Goal: Task Accomplishment & Management: Complete application form

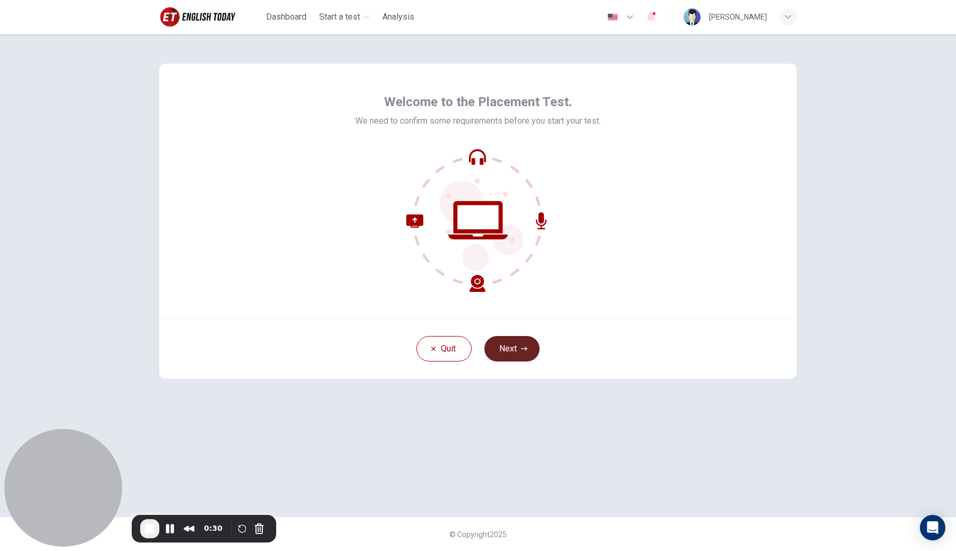
click at [497, 350] on button "Next" at bounding box center [511, 348] width 55 height 25
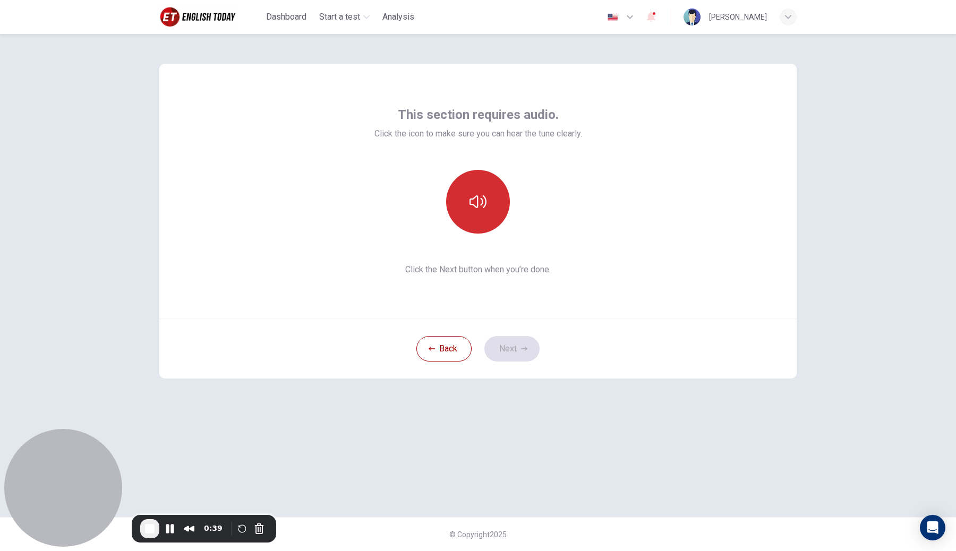
click at [466, 217] on button "button" at bounding box center [478, 202] width 64 height 64
click at [467, 217] on button "button" at bounding box center [478, 202] width 64 height 64
click at [515, 347] on button "Next" at bounding box center [511, 348] width 55 height 25
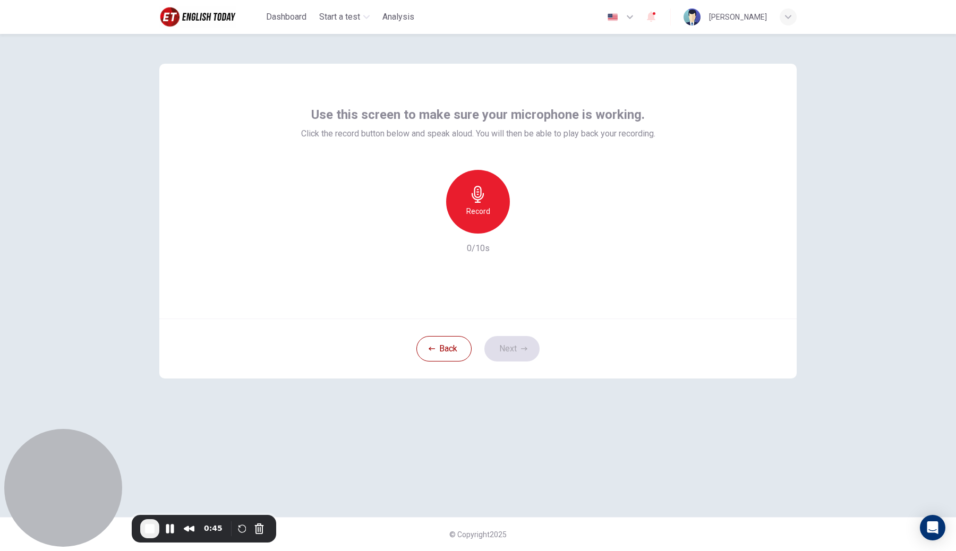
click at [460, 200] on div "Record" at bounding box center [478, 202] width 64 height 64
click at [470, 199] on icon "button" at bounding box center [478, 194] width 17 height 17
click at [505, 350] on button "Next" at bounding box center [511, 348] width 55 height 25
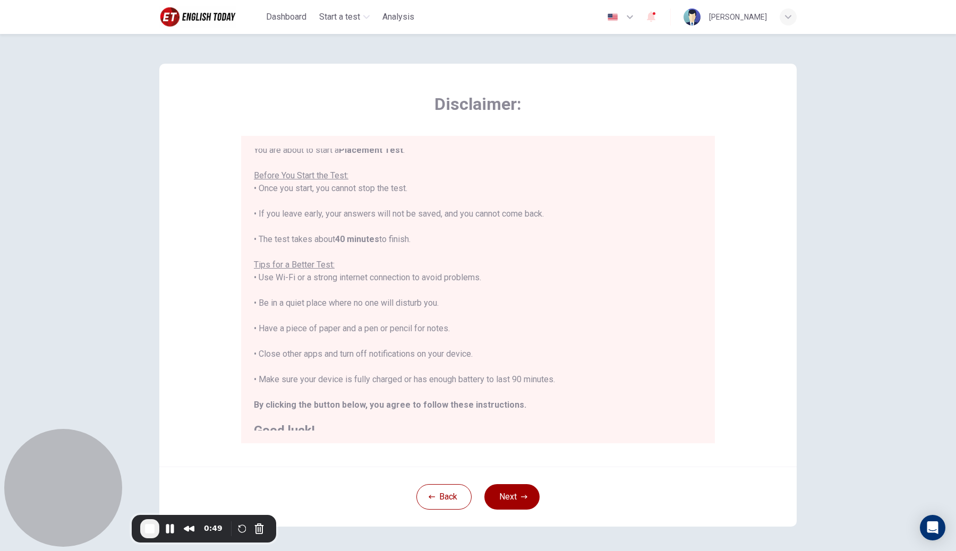
scroll to position [12, 0]
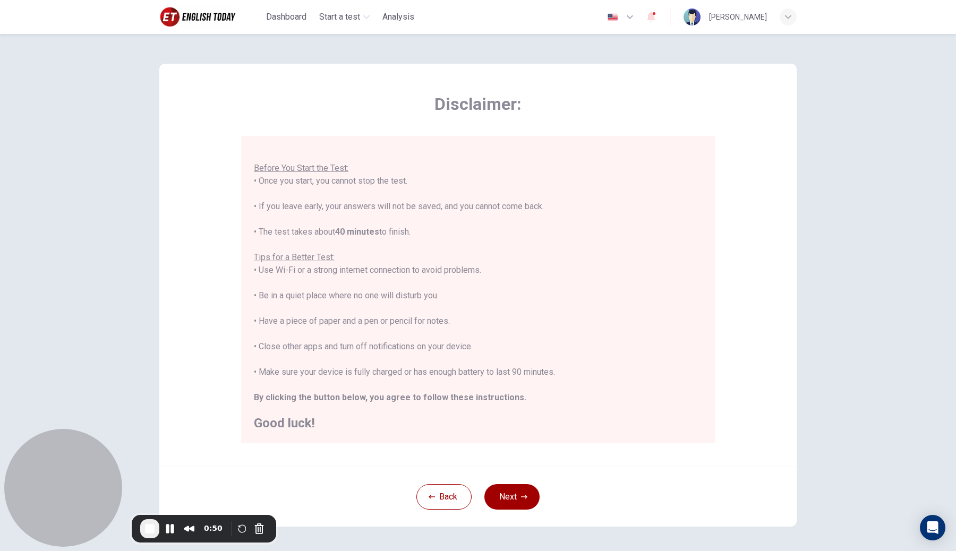
click at [511, 504] on button "Next" at bounding box center [511, 496] width 55 height 25
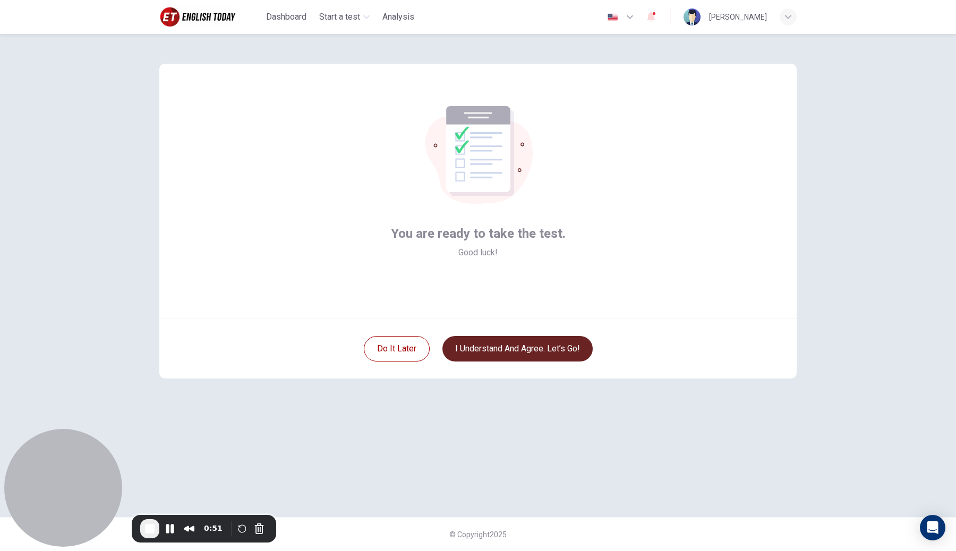
click at [521, 352] on button "I understand and agree. Let’s go!" at bounding box center [517, 348] width 150 height 25
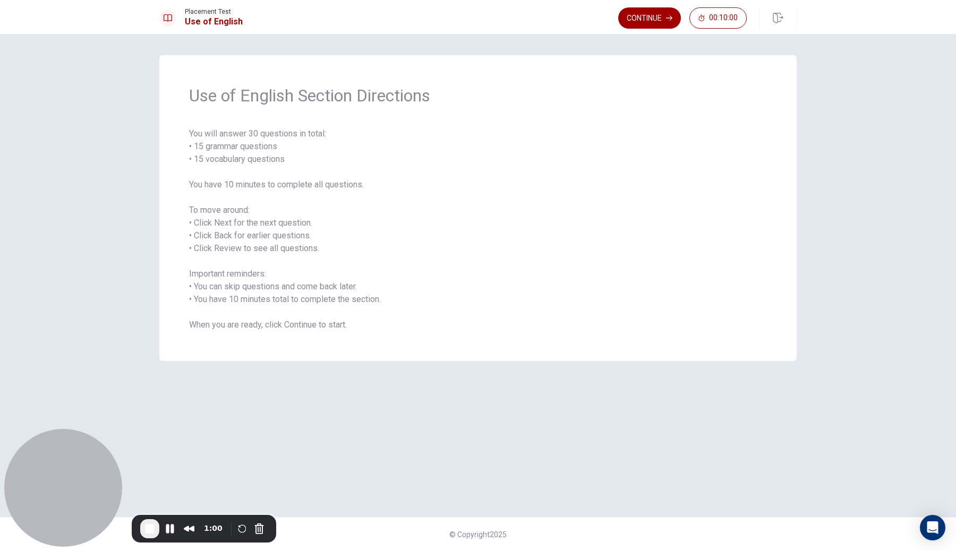
click at [534, 125] on div "Use of English Section Directions You will answer 30 questions in total: • 15 g…" at bounding box center [477, 208] width 637 height 306
click at [644, 22] on button "Continue" at bounding box center [649, 17] width 63 height 21
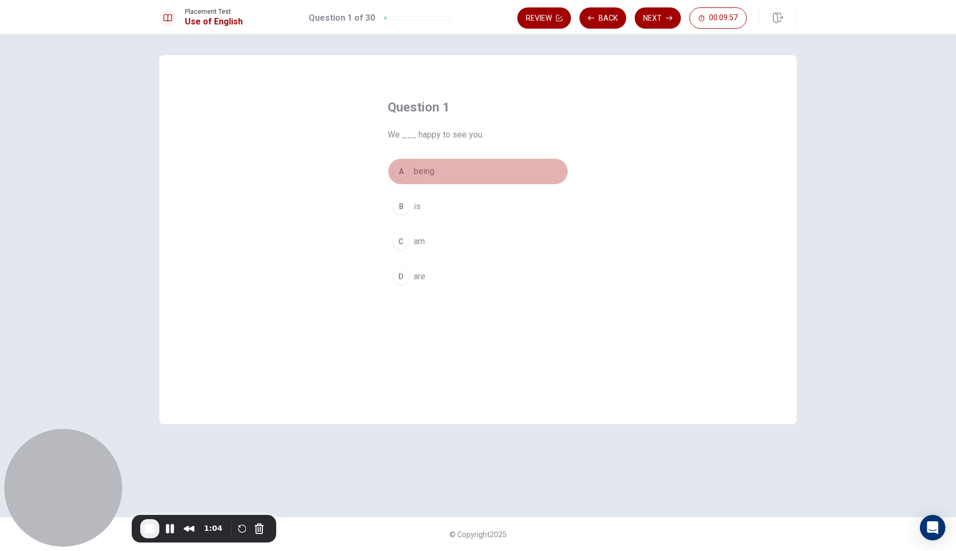
click at [430, 177] on span "being" at bounding box center [424, 171] width 21 height 13
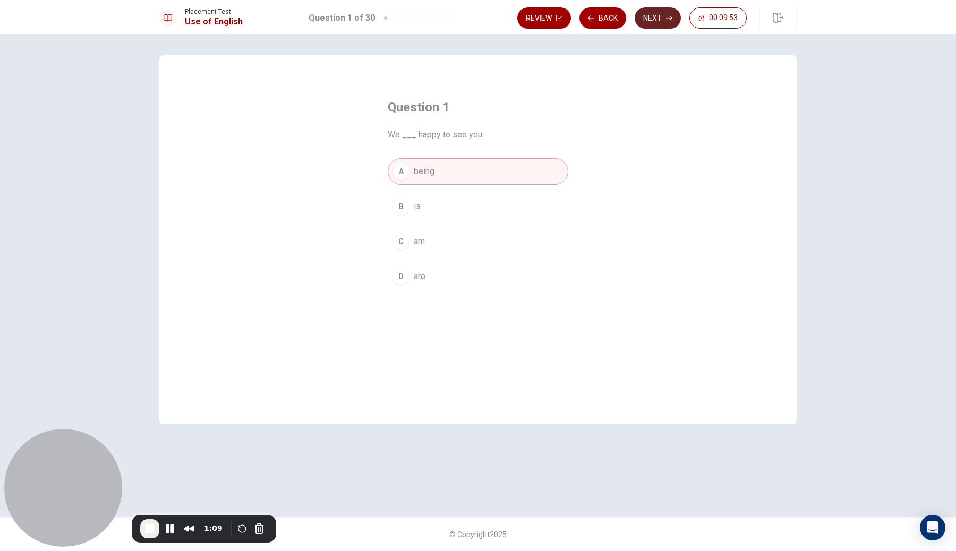
click at [654, 25] on button "Next" at bounding box center [658, 17] width 46 height 21
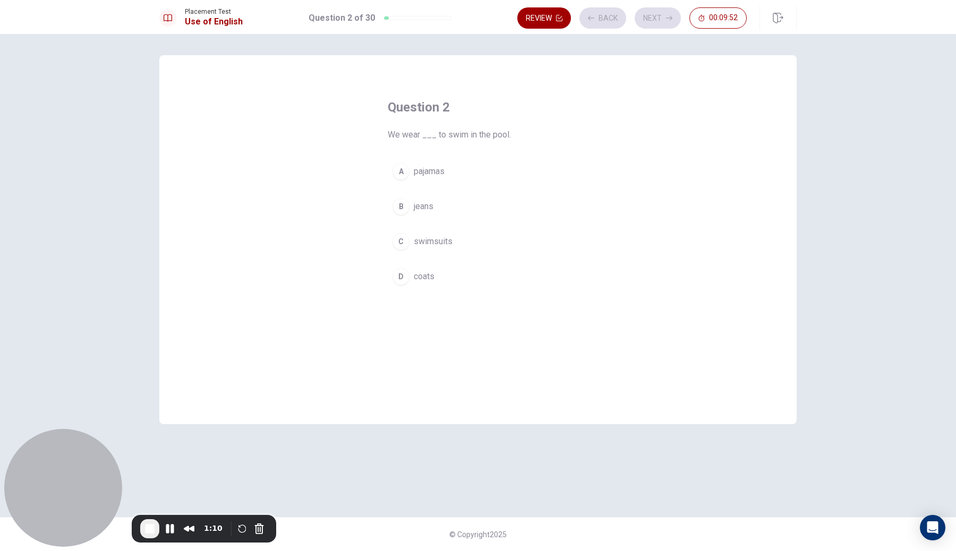
click at [464, 185] on div "A pajamas B jeans C swimsuits D coats" at bounding box center [478, 224] width 181 height 132
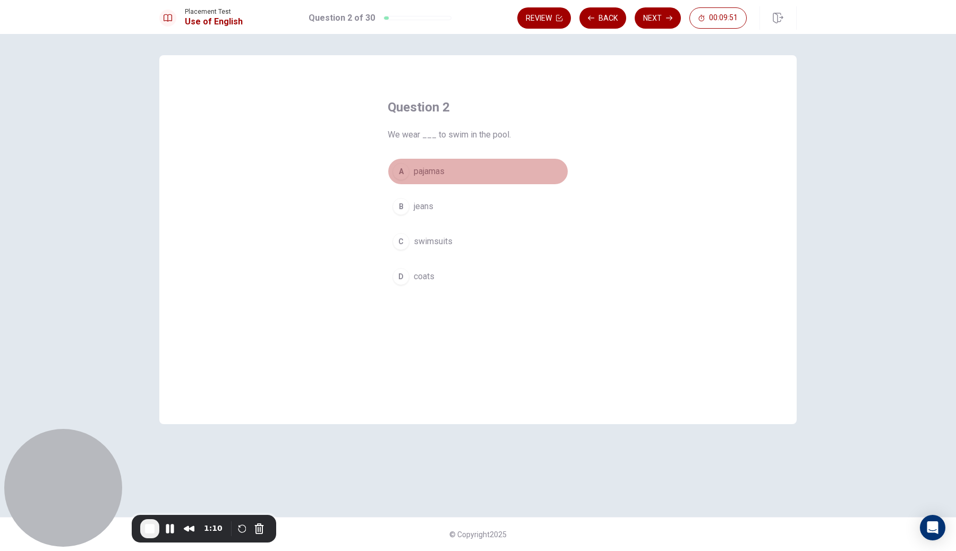
click at [465, 174] on button "A pajamas" at bounding box center [478, 171] width 181 height 27
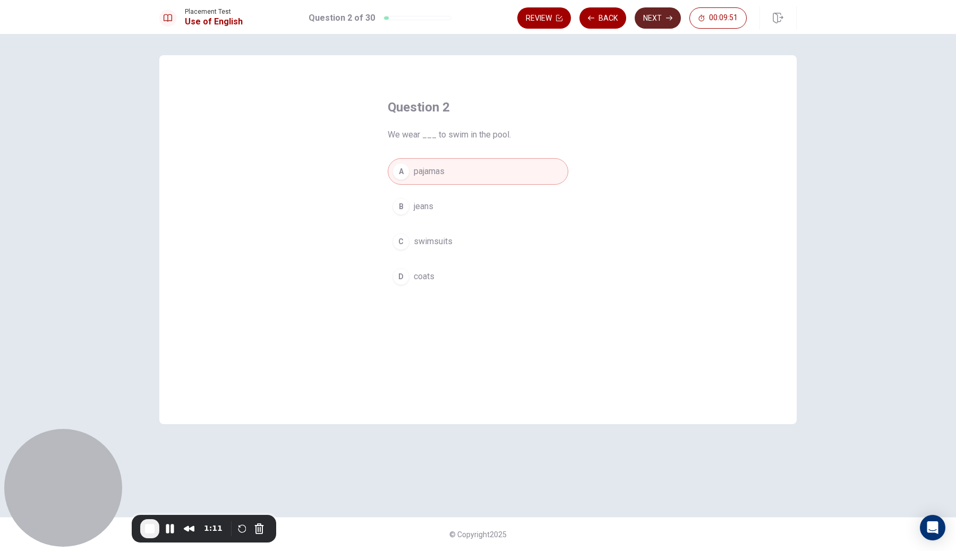
click at [659, 24] on button "Next" at bounding box center [658, 17] width 46 height 21
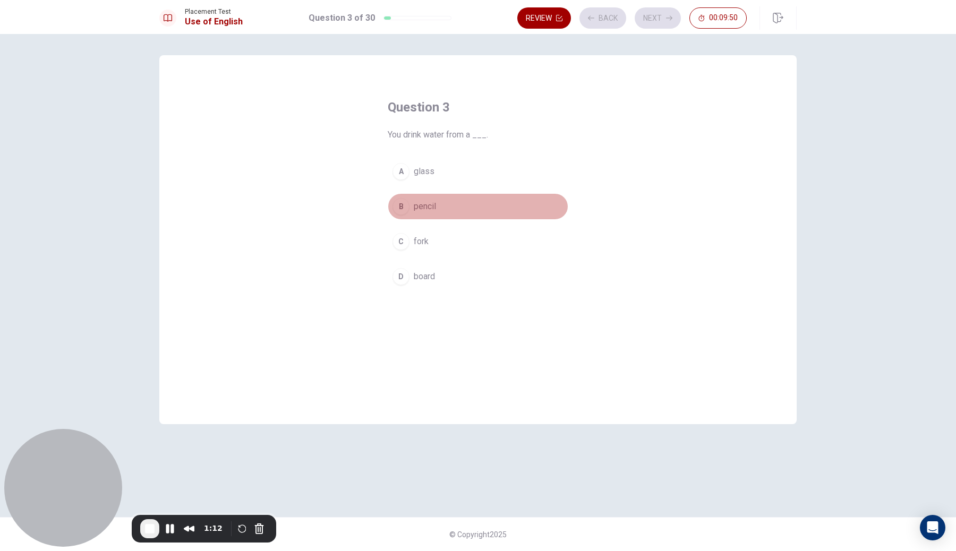
click at [533, 208] on button "B pencil" at bounding box center [478, 206] width 181 height 27
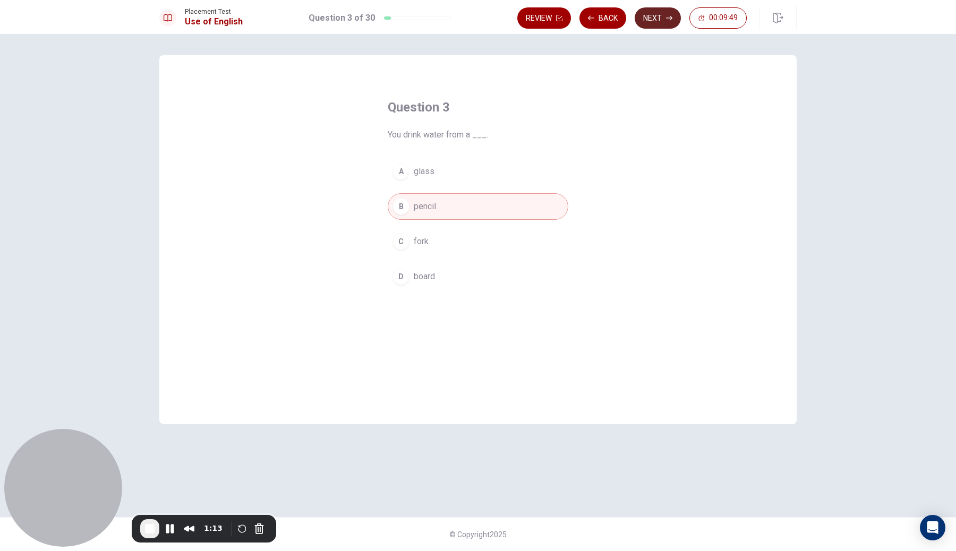
click at [667, 17] on icon "button" at bounding box center [669, 18] width 6 height 6
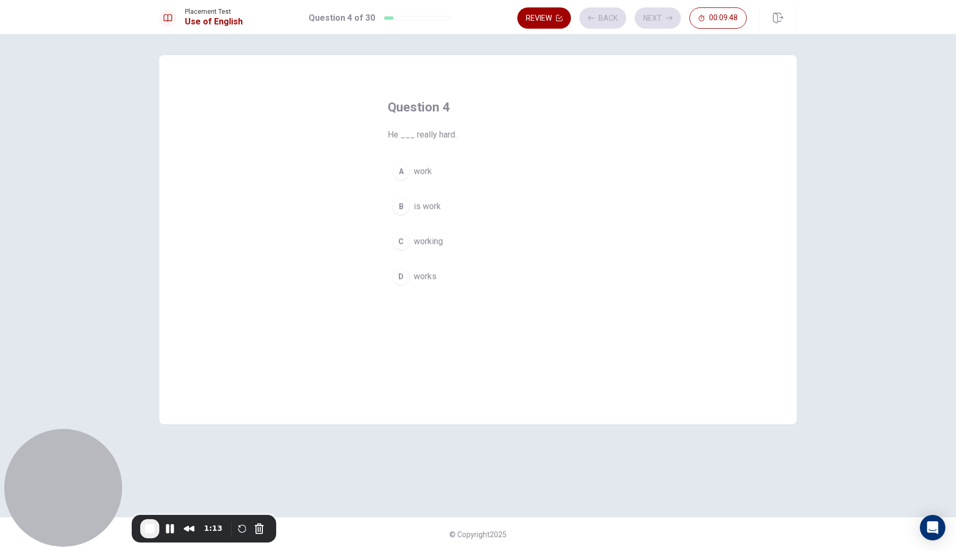
click at [468, 163] on button "A work" at bounding box center [478, 171] width 181 height 27
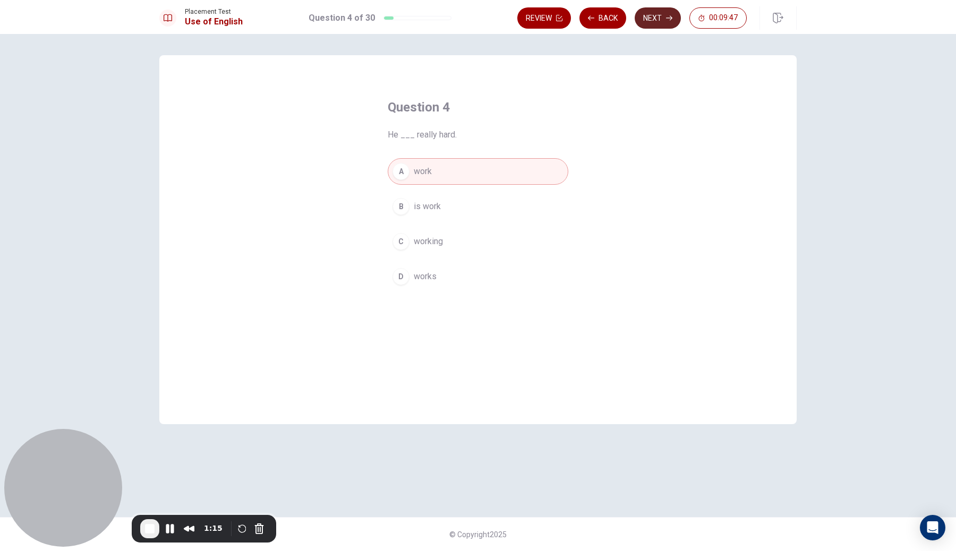
click at [671, 22] on button "Next" at bounding box center [658, 17] width 46 height 21
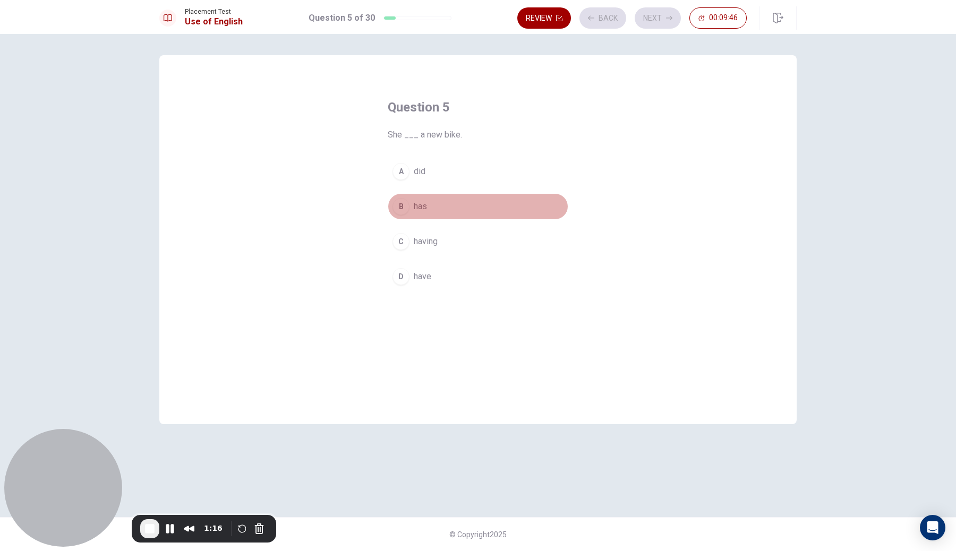
click at [488, 214] on button "B has" at bounding box center [478, 206] width 181 height 27
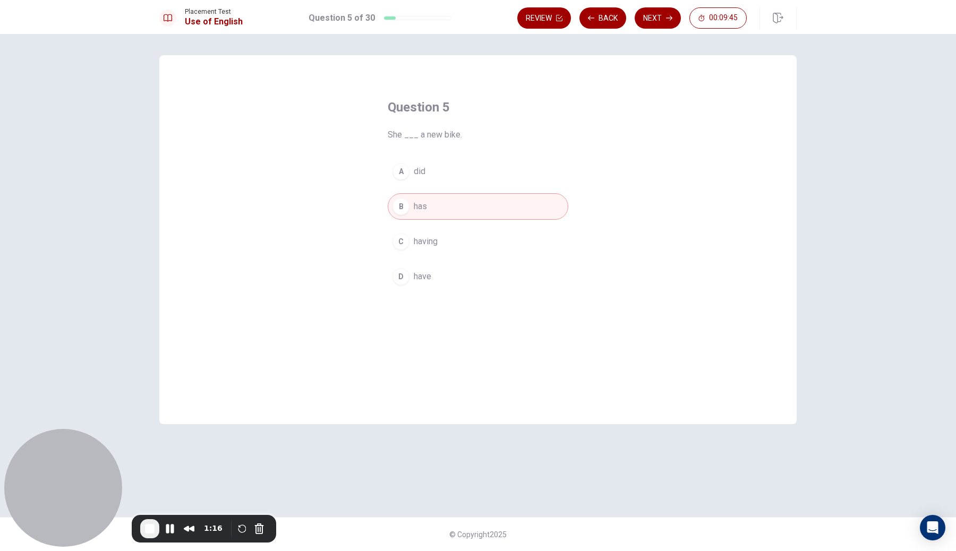
click at [657, 24] on button "Next" at bounding box center [658, 17] width 46 height 21
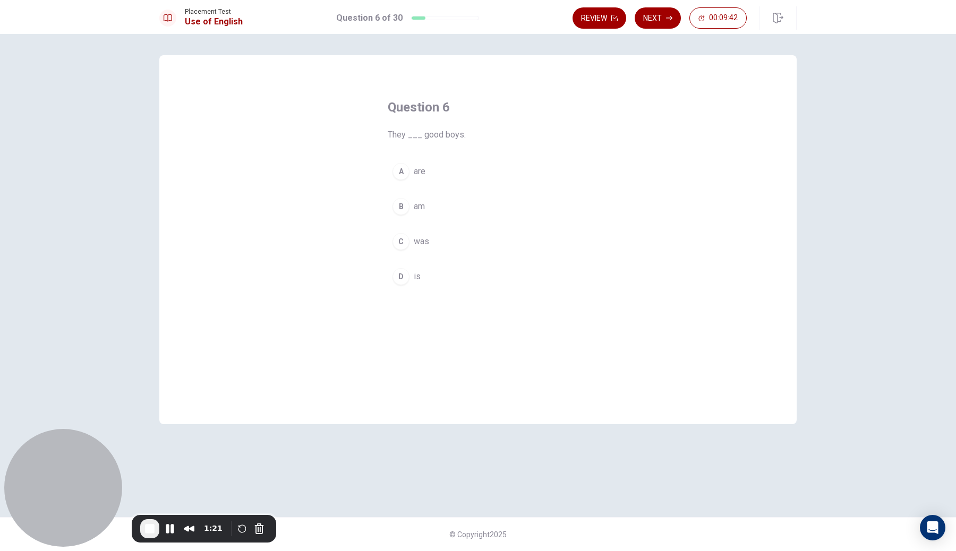
click at [464, 181] on button "A are" at bounding box center [478, 171] width 181 height 27
click at [662, 26] on button "Next" at bounding box center [658, 17] width 46 height 21
click at [491, 182] on button "A are" at bounding box center [478, 171] width 181 height 27
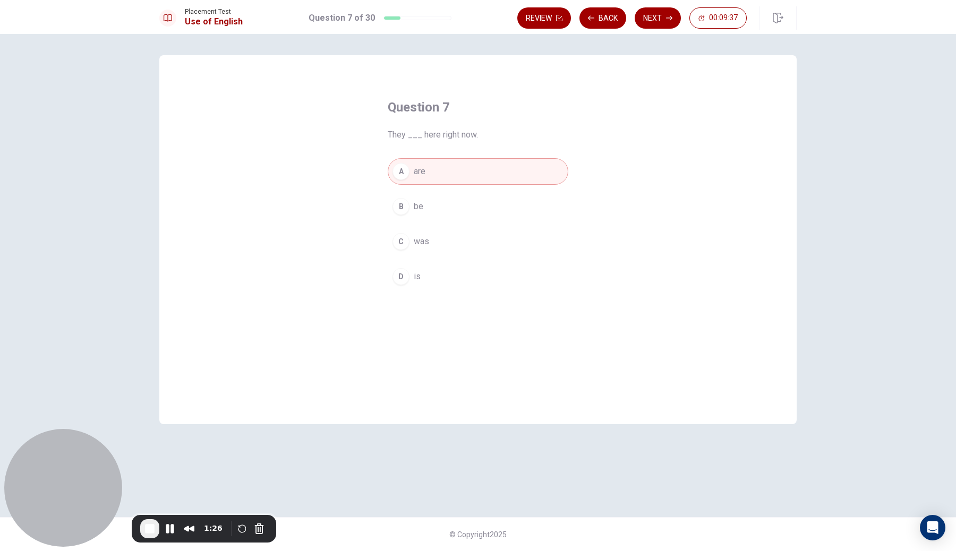
click at [675, 22] on button "Next" at bounding box center [658, 17] width 46 height 21
click at [489, 178] on button "A drink" at bounding box center [478, 171] width 181 height 27
click at [662, 27] on button "Next" at bounding box center [658, 17] width 46 height 21
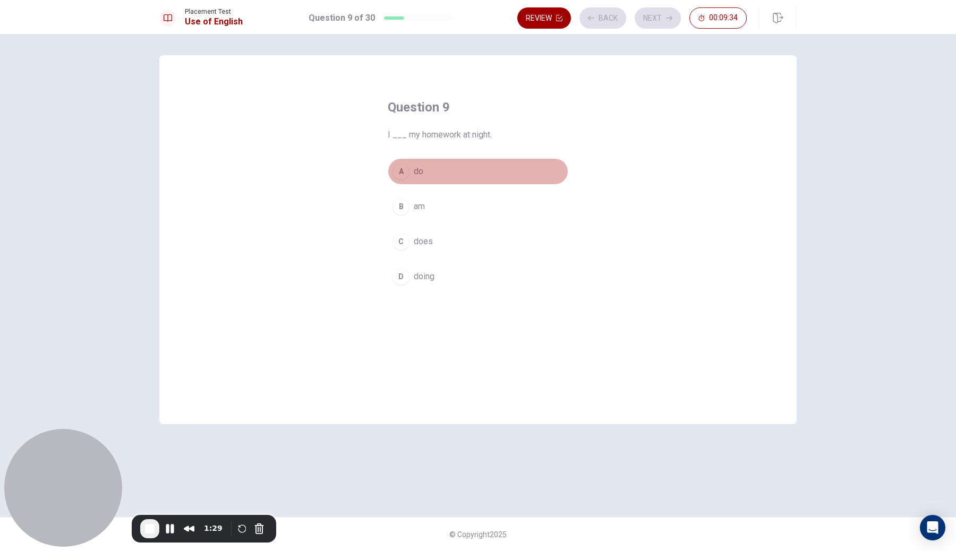
click at [458, 175] on button "A do" at bounding box center [478, 171] width 181 height 27
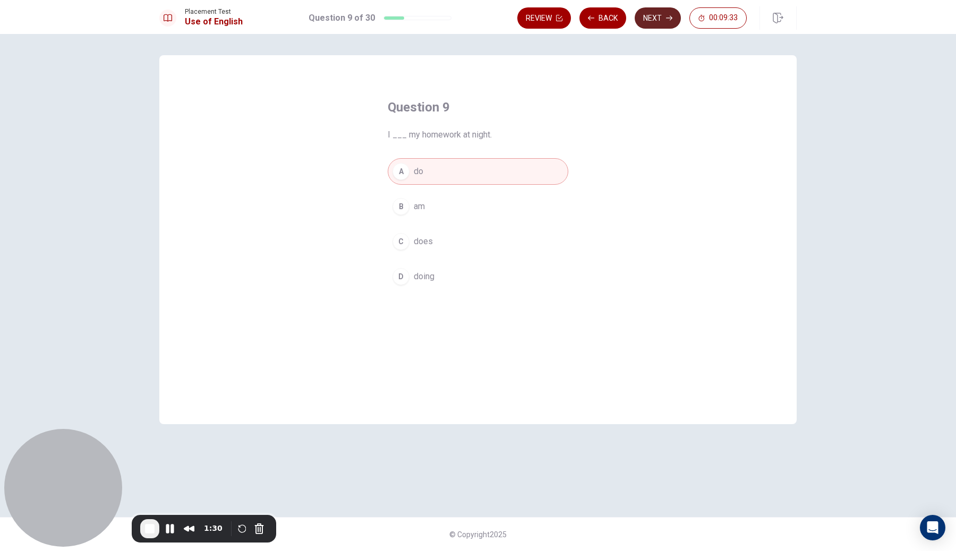
click at [665, 24] on button "Next" at bounding box center [658, 17] width 46 height 21
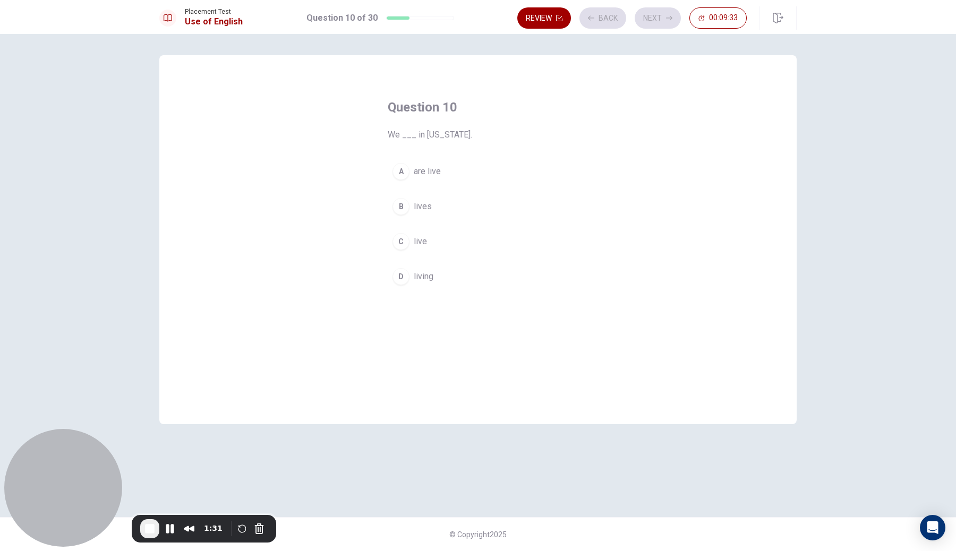
click at [481, 171] on button "A are live" at bounding box center [478, 171] width 181 height 27
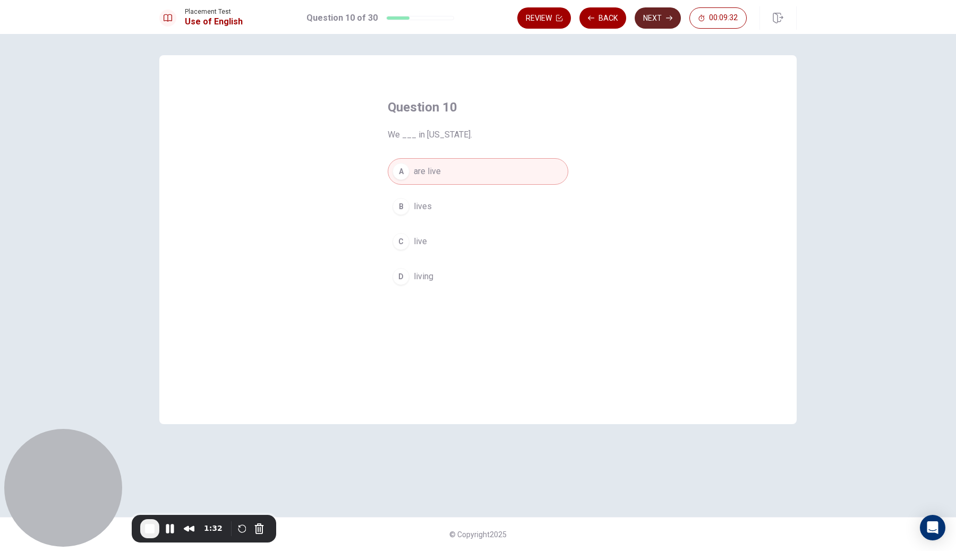
click at [657, 24] on button "Next" at bounding box center [658, 17] width 46 height 21
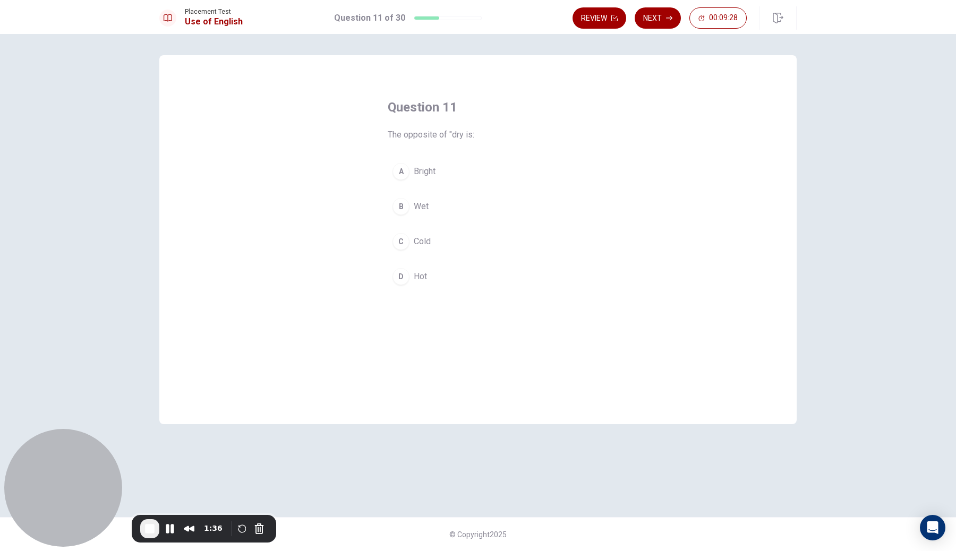
click at [521, 184] on button "A Bright" at bounding box center [478, 171] width 181 height 27
click at [663, 21] on button "Next" at bounding box center [658, 17] width 46 height 21
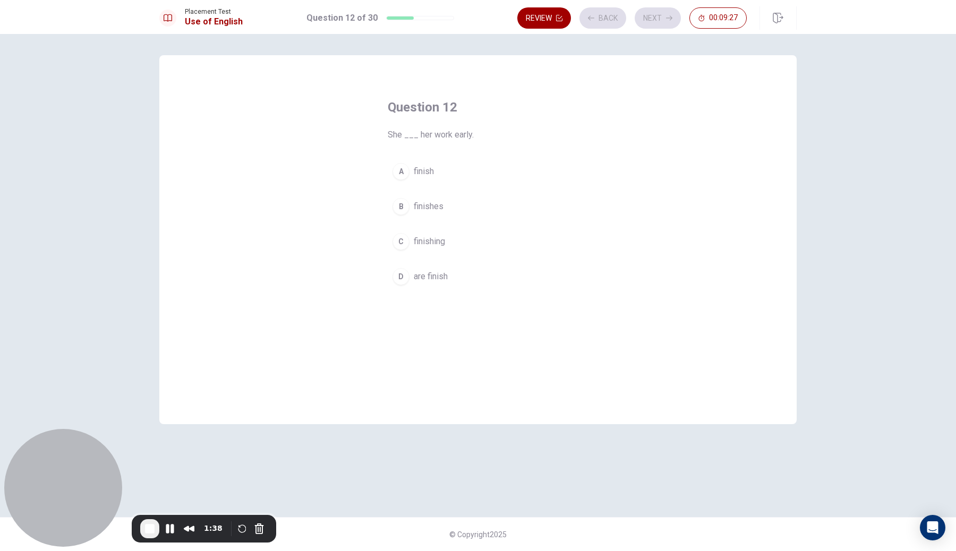
click at [522, 173] on button "A finish" at bounding box center [478, 171] width 181 height 27
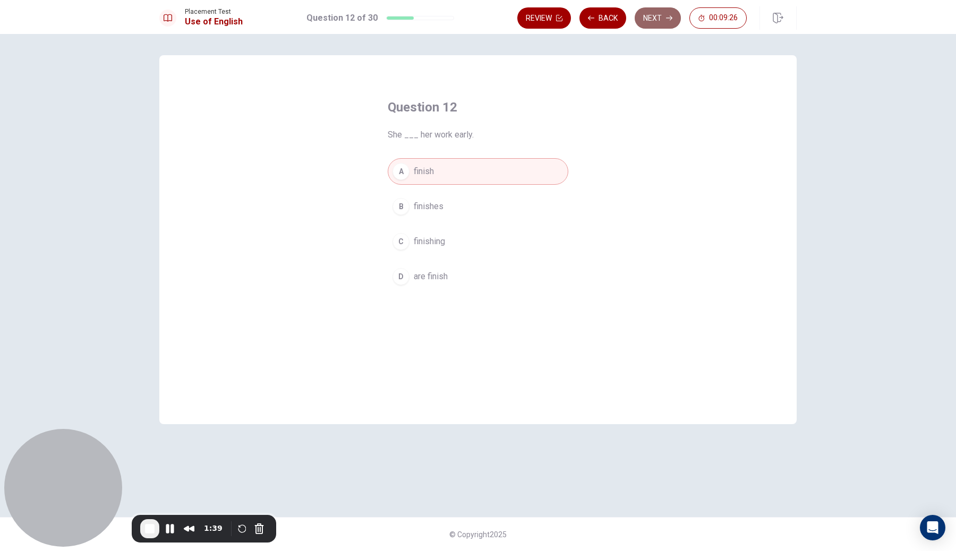
click at [670, 15] on icon "button" at bounding box center [669, 18] width 6 height 6
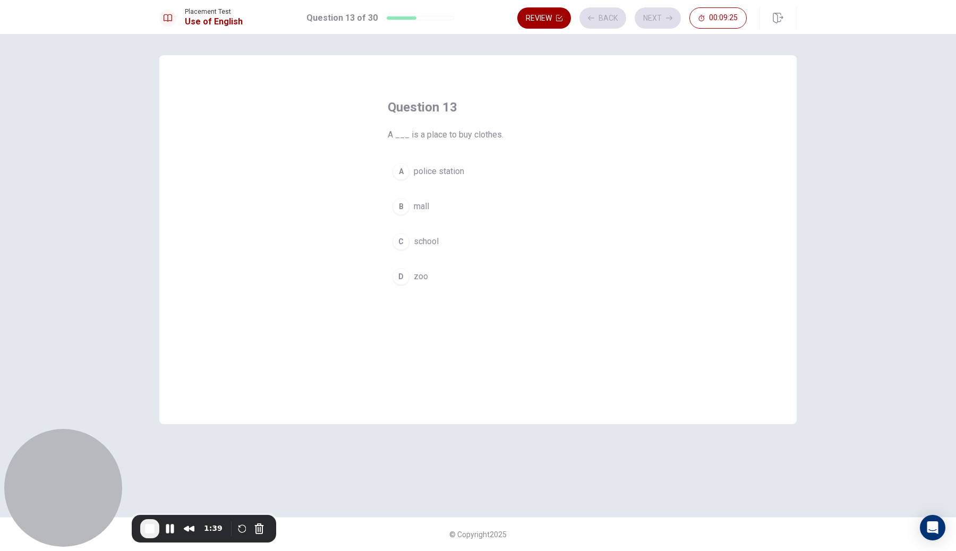
click at [517, 187] on div "A police station [GEOGRAPHIC_DATA]" at bounding box center [478, 224] width 181 height 132
click at [533, 166] on button "A police station" at bounding box center [478, 171] width 181 height 27
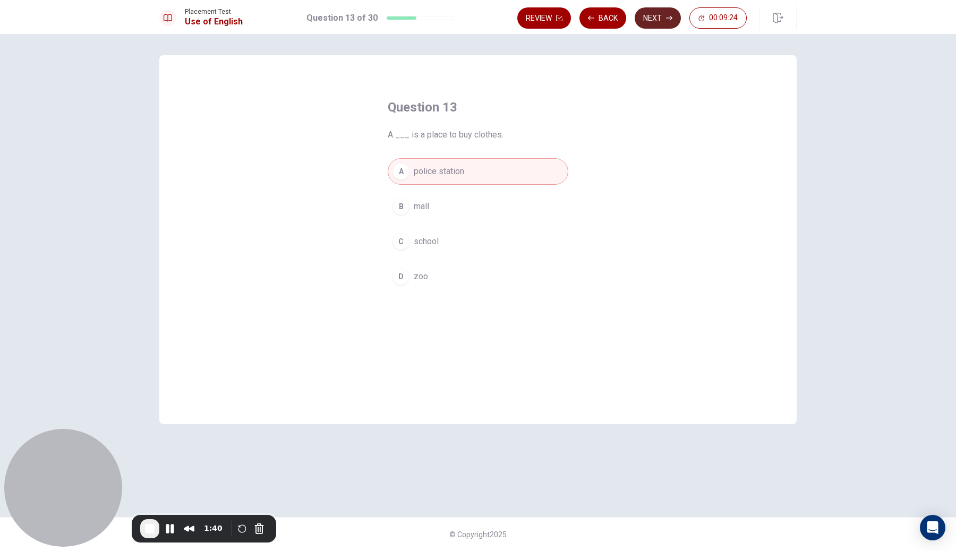
click at [655, 25] on button "Next" at bounding box center [658, 17] width 46 height 21
click at [450, 166] on button "A hat" at bounding box center [478, 171] width 181 height 27
click at [655, 23] on button "Next" at bounding box center [658, 17] width 46 height 21
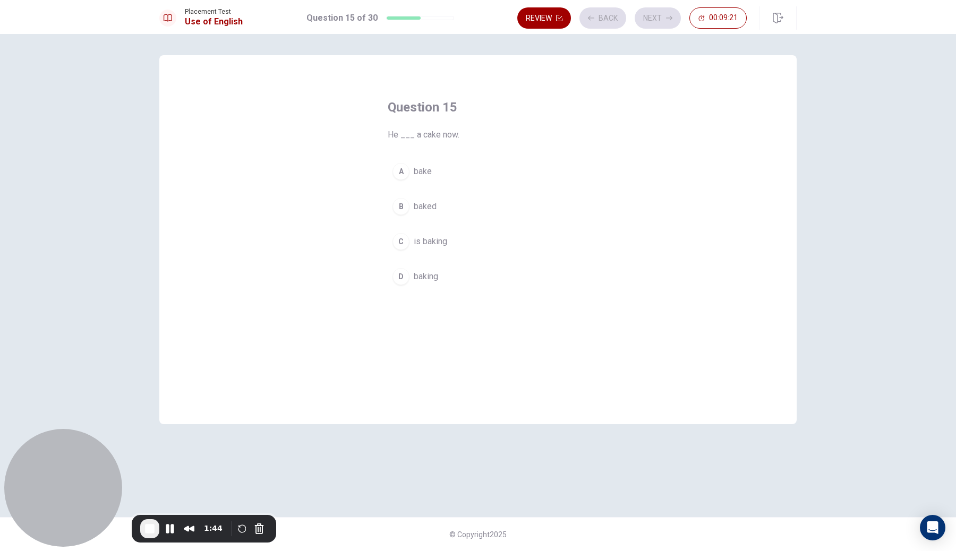
click at [489, 155] on div "Question 15 He ___ a cake now. A bake B baked C is baking D baking" at bounding box center [478, 194] width 223 height 225
click at [476, 167] on button "A bake" at bounding box center [478, 171] width 181 height 27
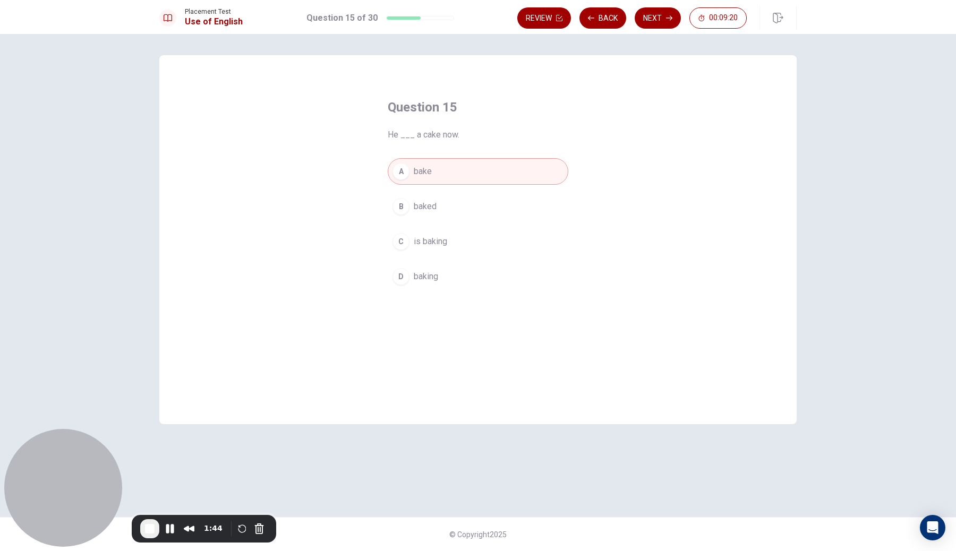
click at [668, 17] on icon "button" at bounding box center [669, 18] width 6 height 6
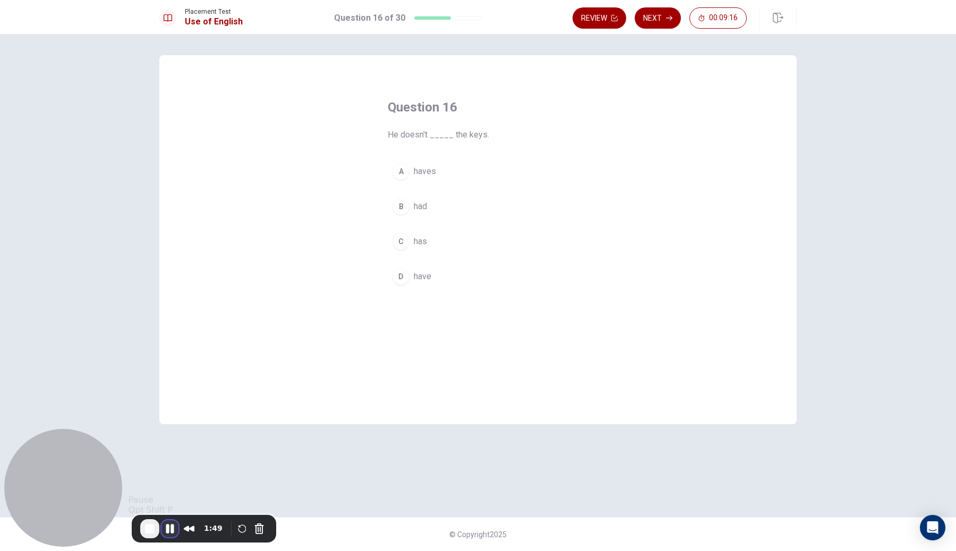
click at [168, 526] on button "Pause Recording" at bounding box center [169, 529] width 17 height 17
click at [469, 178] on button "A haves" at bounding box center [478, 171] width 181 height 27
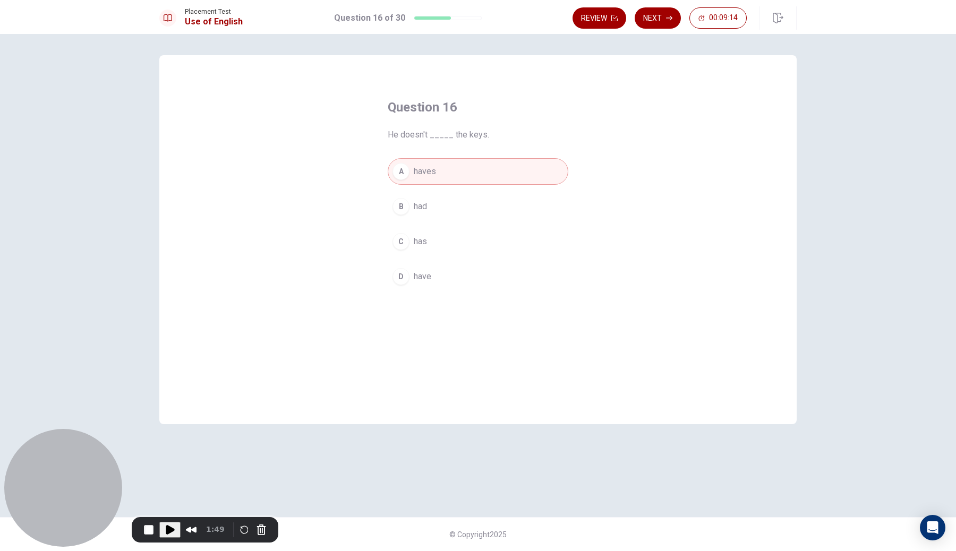
click at [653, 7] on div "Review Next 00:09:14" at bounding box center [685, 17] width 224 height 23
click at [654, 14] on button "Next" at bounding box center [658, 17] width 46 height 21
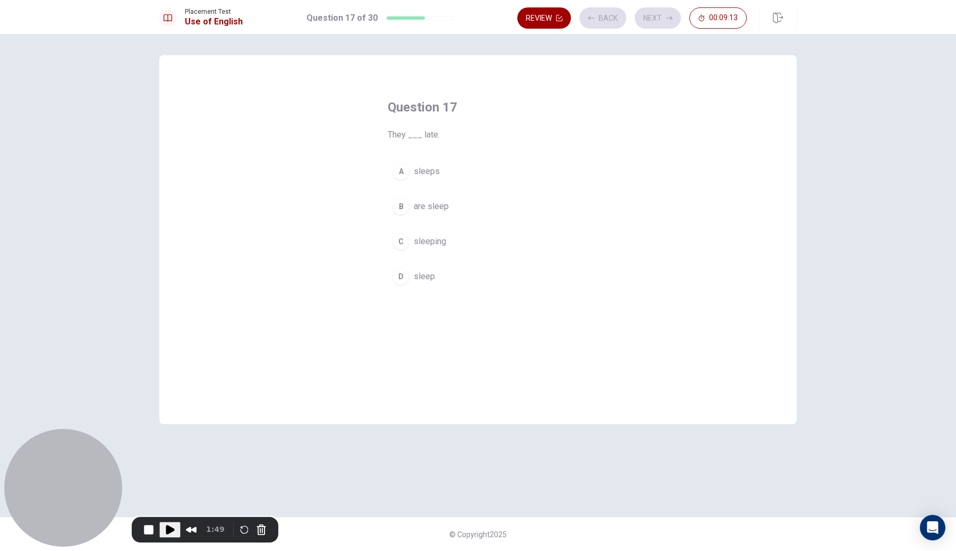
click at [506, 185] on div "A sleeps B are sleep C sleeping D sleep" at bounding box center [478, 224] width 181 height 132
click at [499, 168] on button "A sleeps" at bounding box center [478, 171] width 181 height 27
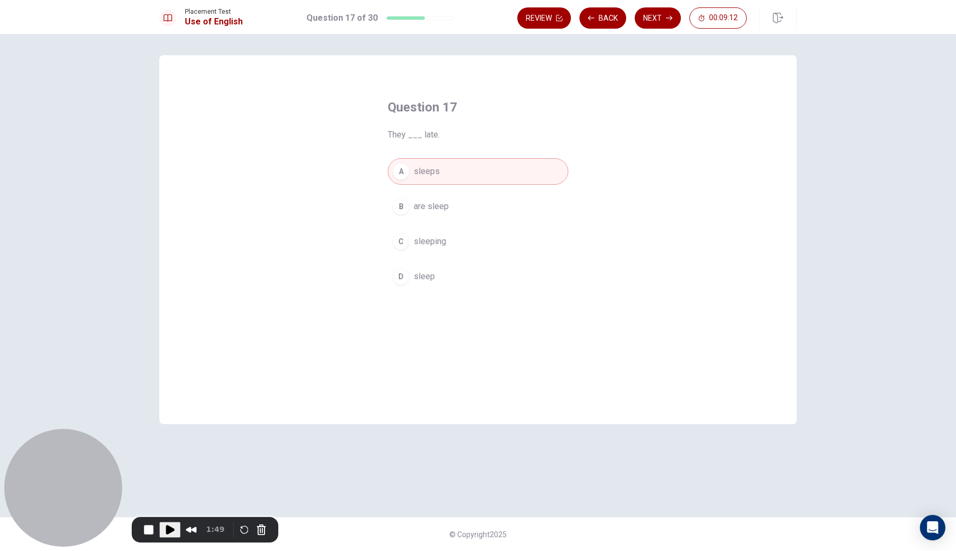
click at [663, 24] on button "Next" at bounding box center [658, 17] width 46 height 21
click at [431, 205] on button "B am" at bounding box center [478, 206] width 181 height 27
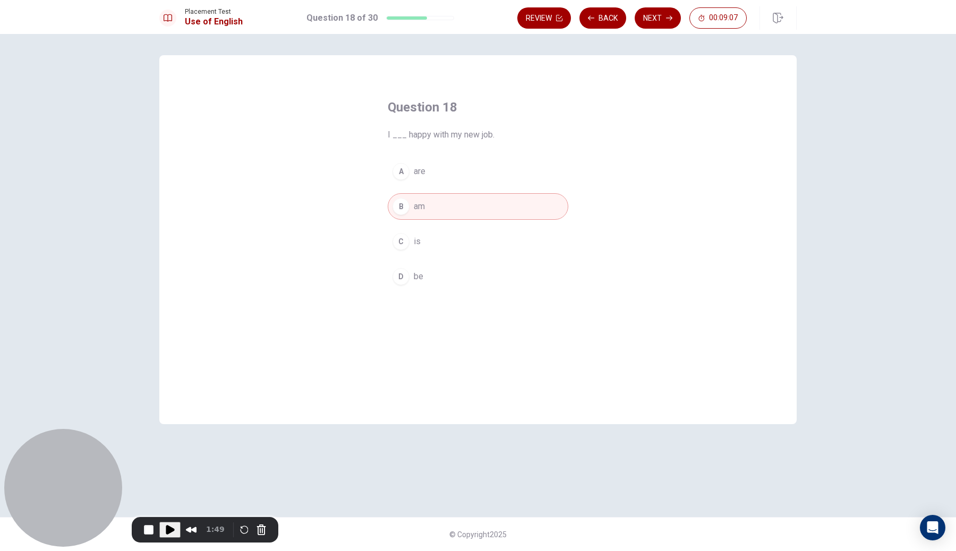
click at [673, 22] on button "Next" at bounding box center [658, 17] width 46 height 21
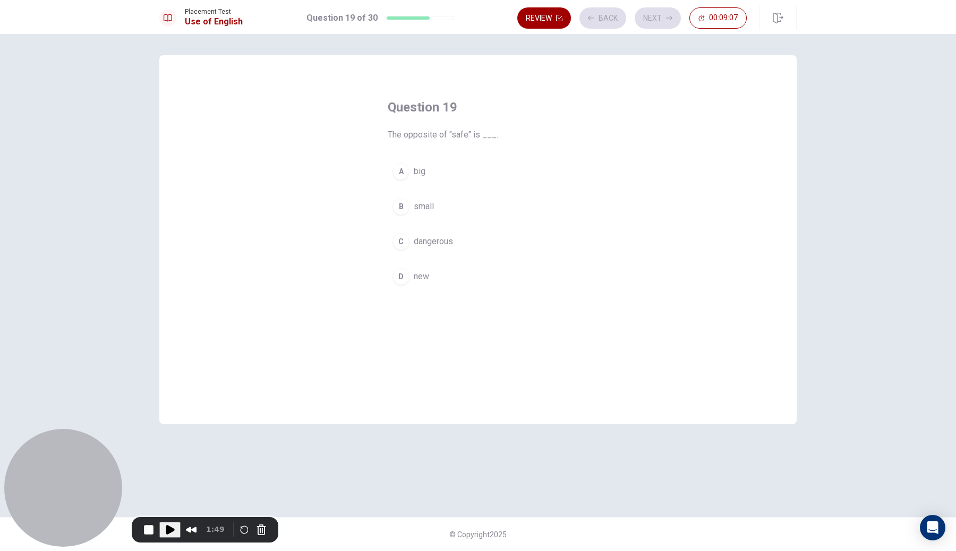
click at [427, 180] on button "A big" at bounding box center [478, 171] width 181 height 27
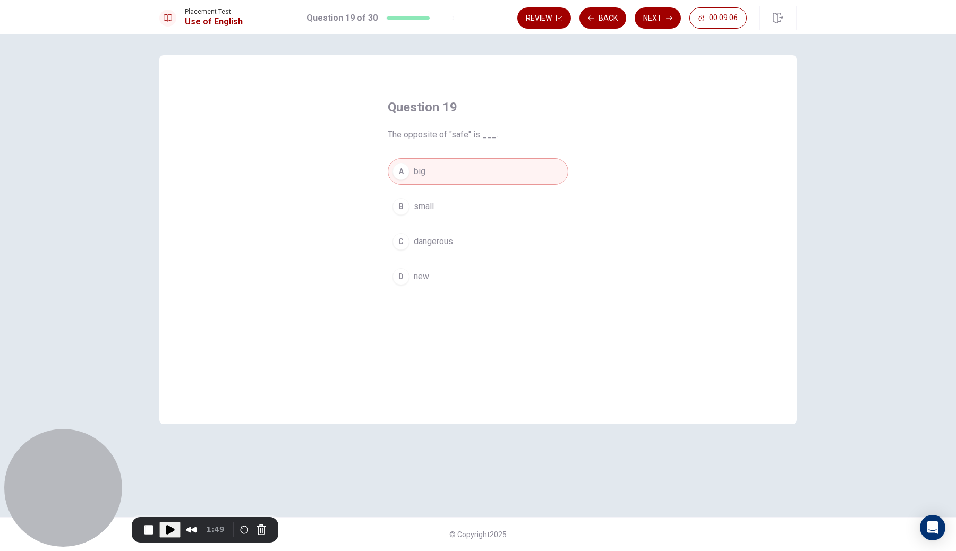
click at [656, 32] on div "Placement Test Use of English Question 19 of 30 Review Back Next 00:09:06" at bounding box center [478, 17] width 956 height 34
click at [663, 20] on button "Next" at bounding box center [658, 17] width 46 height 21
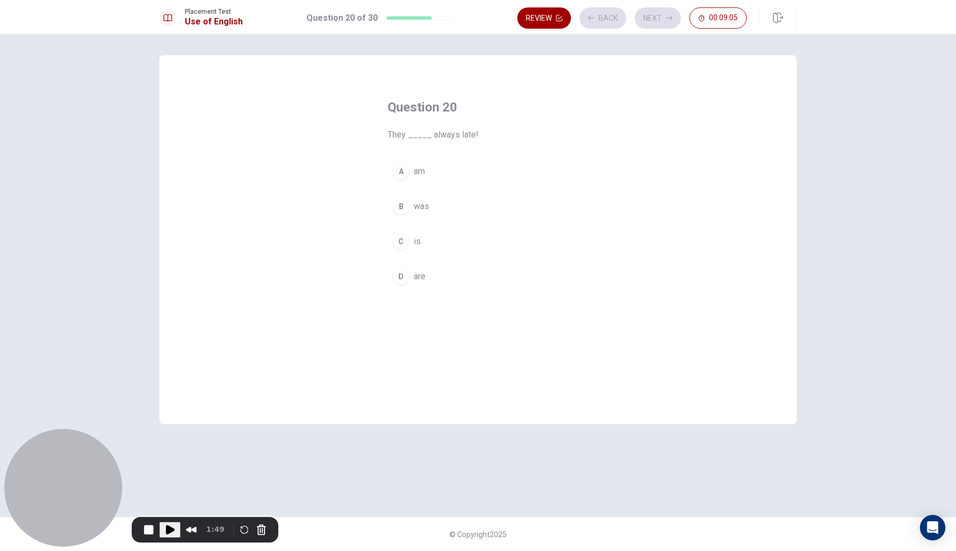
click at [467, 154] on div "Question 20 They _____ always late! A am B was C is D are" at bounding box center [478, 194] width 223 height 225
click at [444, 182] on button "A am" at bounding box center [478, 171] width 181 height 27
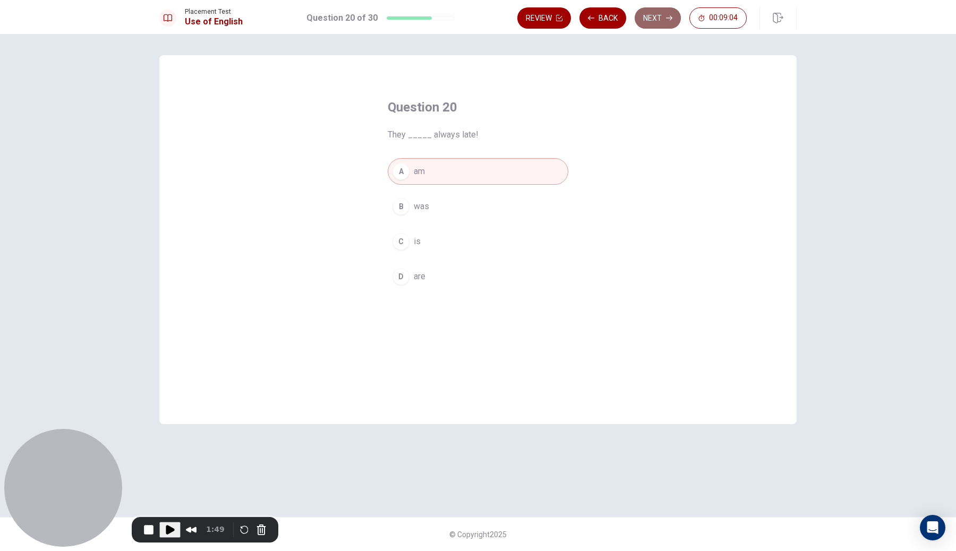
click at [657, 20] on button "Next" at bounding box center [658, 17] width 46 height 21
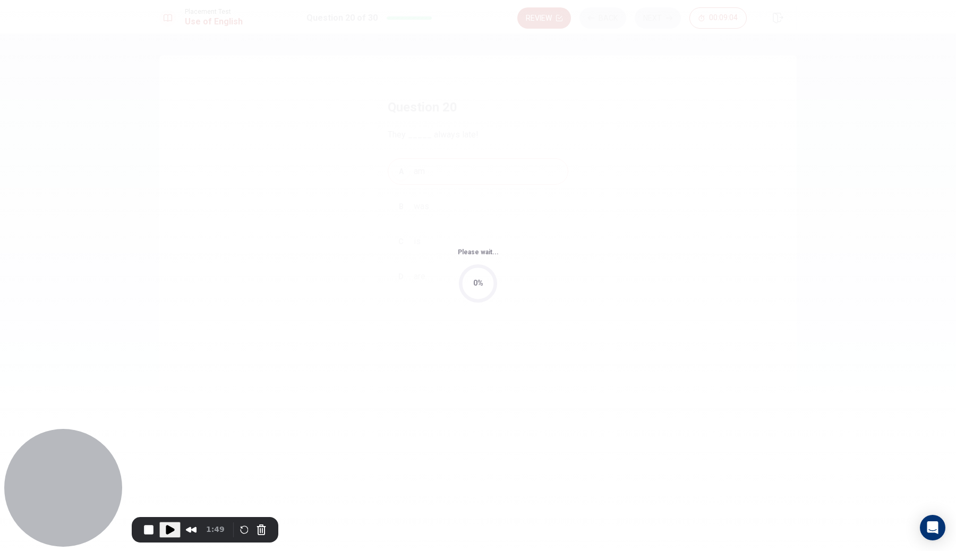
click at [485, 189] on div "Please wait... 0%" at bounding box center [478, 275] width 956 height 551
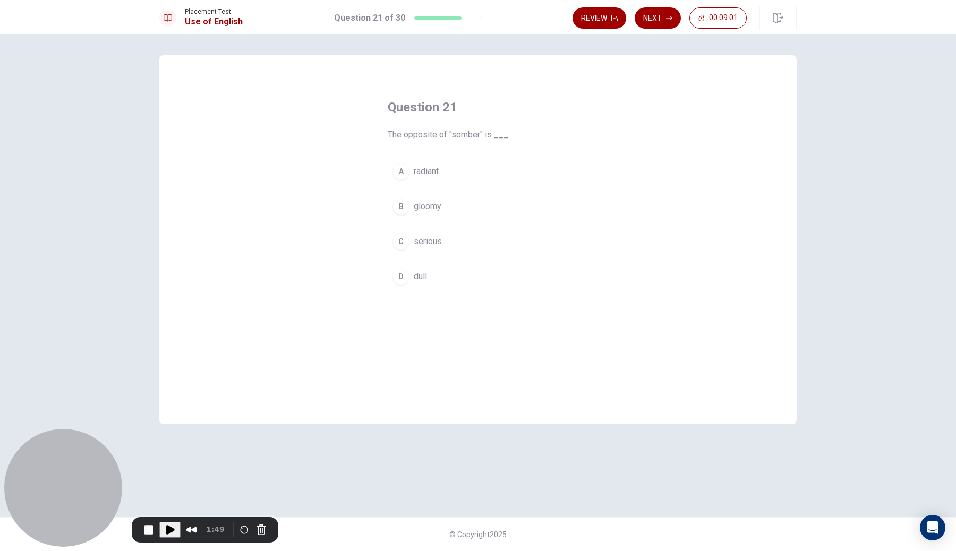
click at [453, 176] on button "A radiant" at bounding box center [478, 171] width 181 height 27
click at [657, 21] on button "Next" at bounding box center [658, 17] width 46 height 21
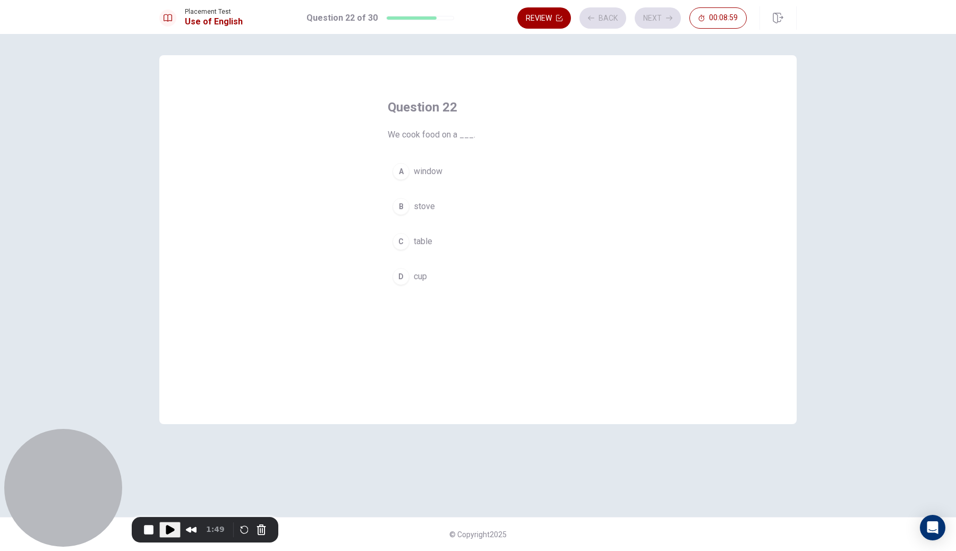
click at [492, 191] on div "A window B stove C table D cup" at bounding box center [478, 224] width 181 height 132
click at [486, 178] on button "A window" at bounding box center [478, 171] width 181 height 27
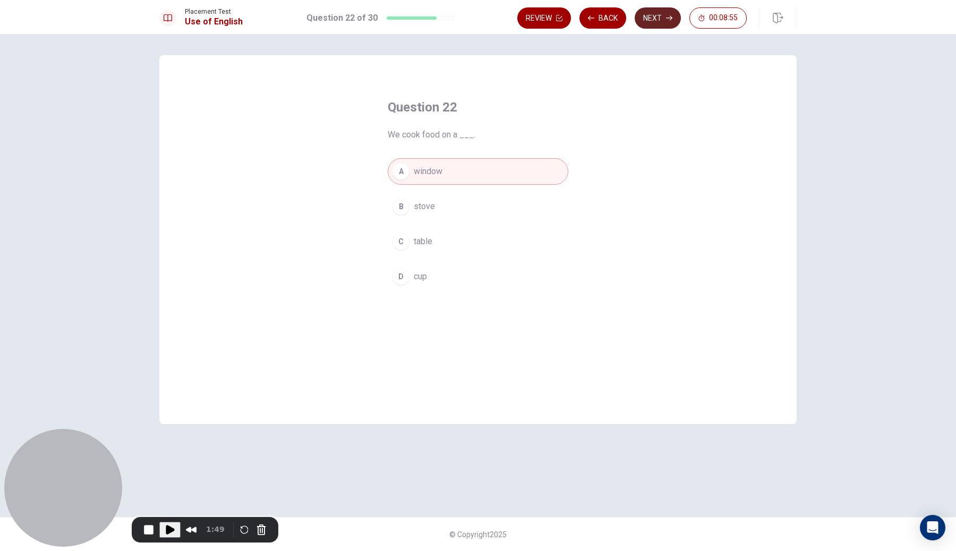
click at [671, 19] on icon "button" at bounding box center [669, 18] width 6 height 6
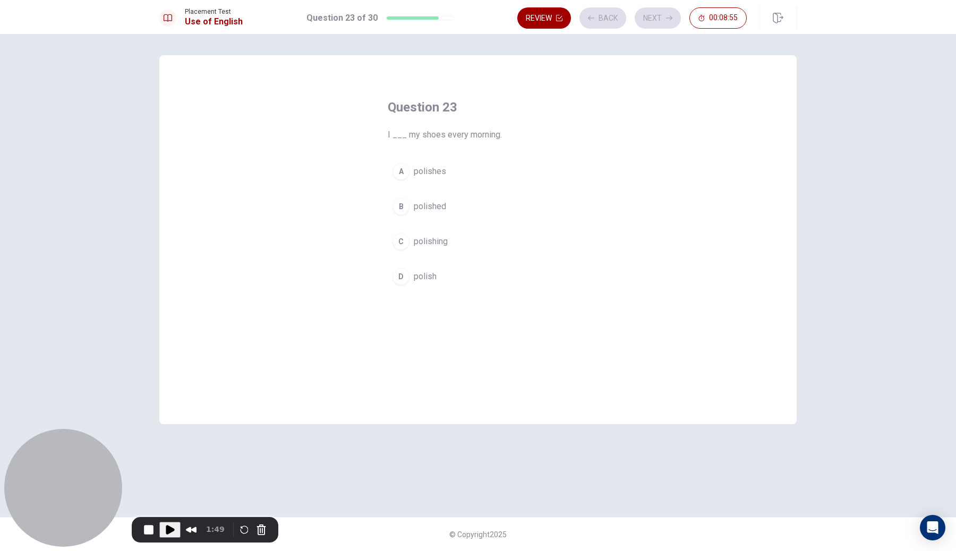
click at [539, 198] on button "B polished" at bounding box center [478, 206] width 181 height 27
click at [663, 24] on button "Next" at bounding box center [658, 17] width 46 height 21
click at [454, 224] on div "A door B bed C wall D fridge" at bounding box center [478, 224] width 181 height 132
click at [458, 207] on button "B bed" at bounding box center [478, 206] width 181 height 27
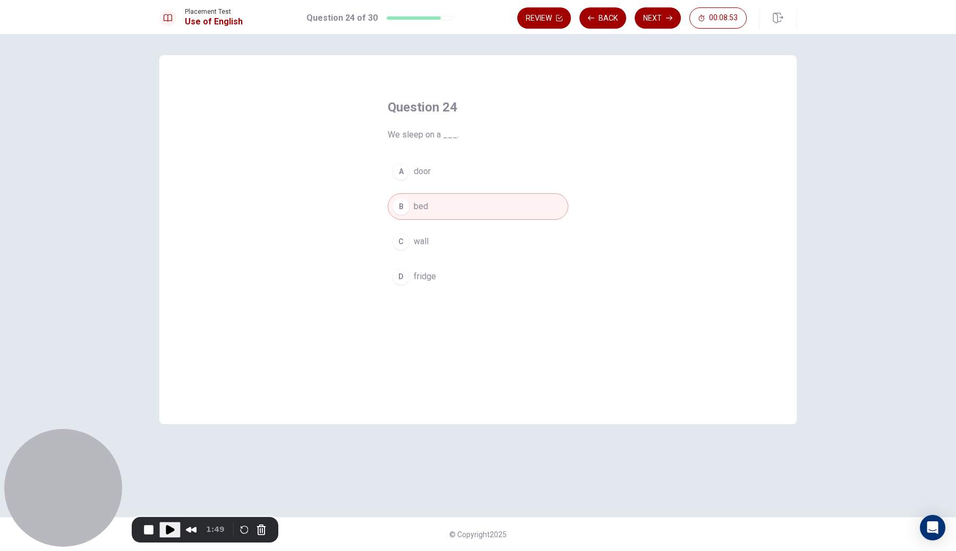
click at [672, 19] on icon "button" at bounding box center [669, 18] width 6 height 6
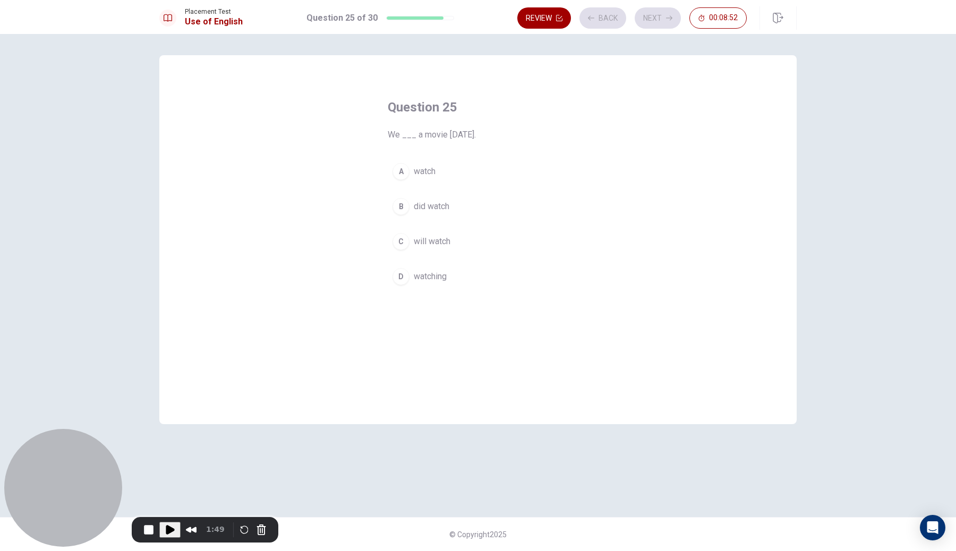
click at [475, 162] on button "A watch" at bounding box center [478, 171] width 181 height 27
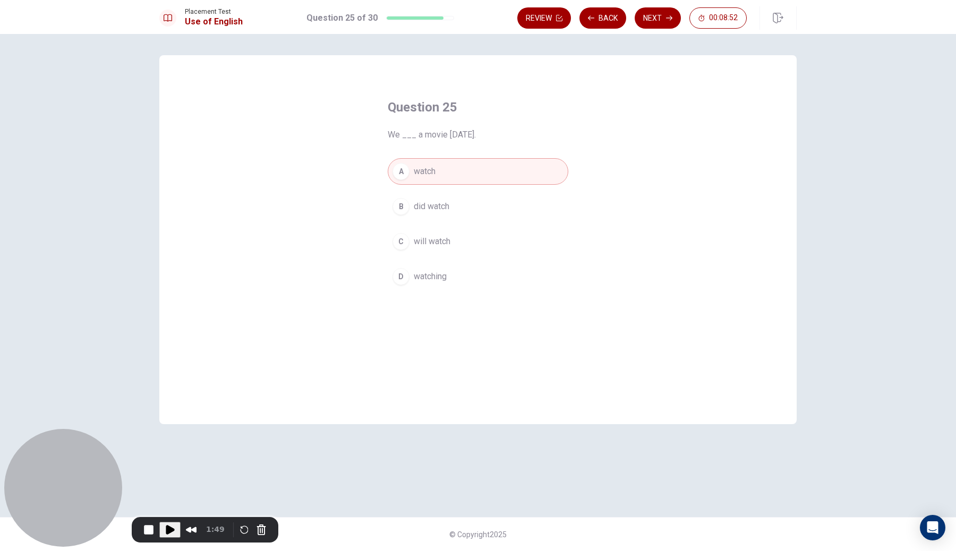
click at [654, 19] on button "Next" at bounding box center [658, 17] width 46 height 21
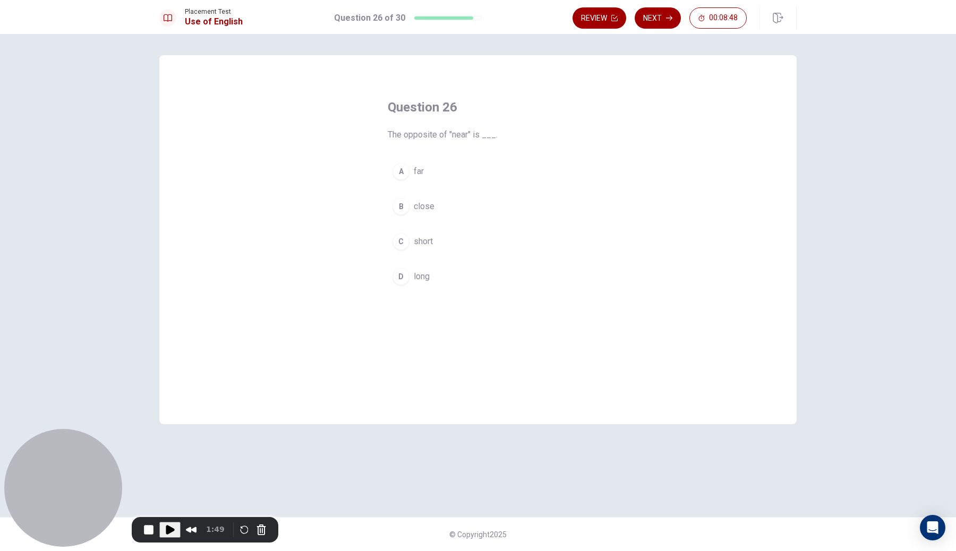
click at [476, 154] on div "Question 26 The opposite of "near" is ___. A far B close C short D long" at bounding box center [478, 194] width 223 height 225
click at [464, 177] on button "A far" at bounding box center [478, 171] width 181 height 27
click at [661, 23] on button "Next" at bounding box center [658, 17] width 46 height 21
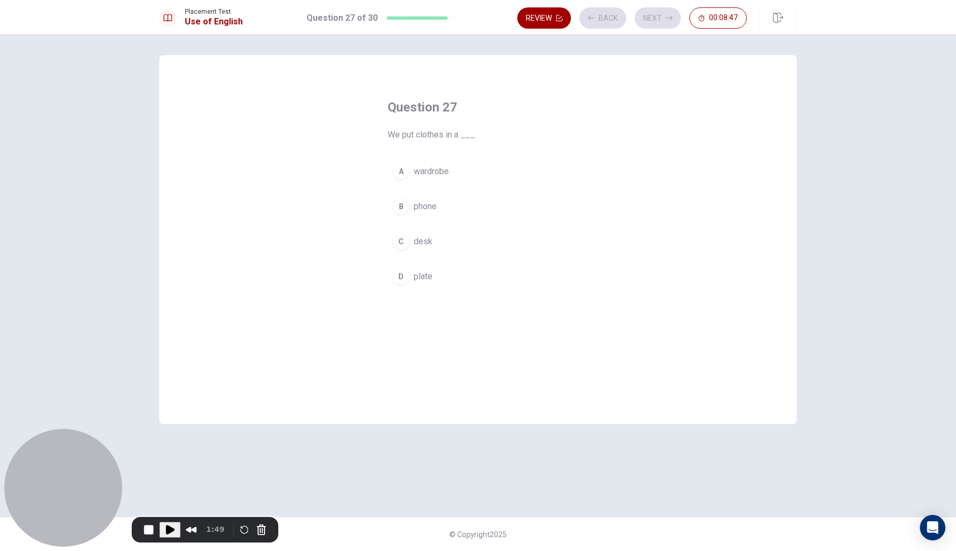
click at [506, 174] on button "A wardrobe" at bounding box center [478, 171] width 181 height 27
click at [660, 23] on button "Next" at bounding box center [658, 17] width 46 height 21
click at [504, 194] on button "B Do" at bounding box center [478, 206] width 181 height 27
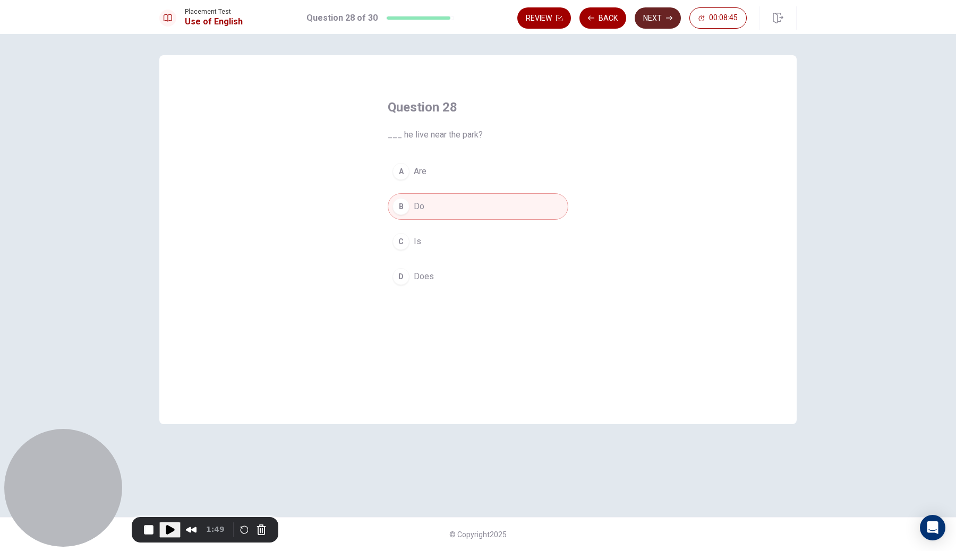
click at [653, 27] on button "Next" at bounding box center [658, 17] width 46 height 21
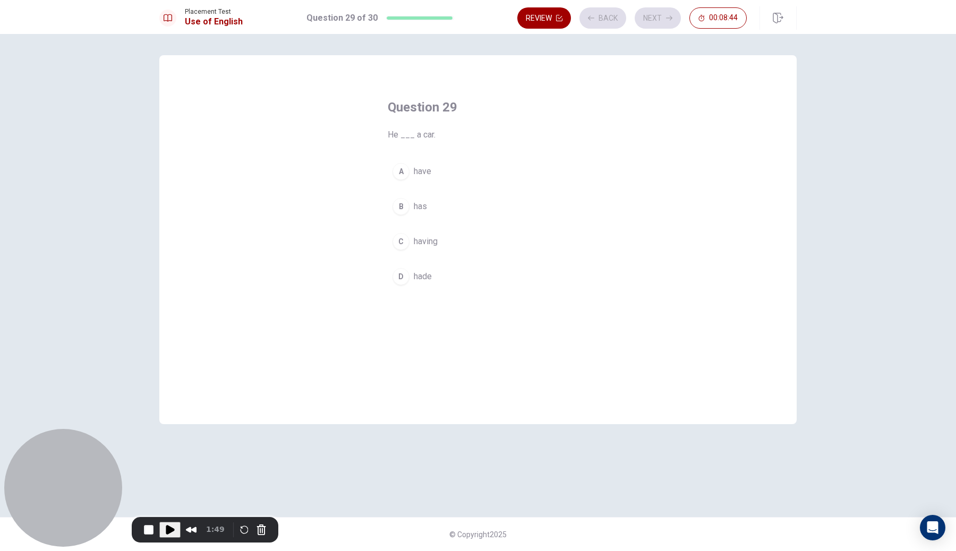
click at [415, 211] on span "has" at bounding box center [420, 206] width 13 height 13
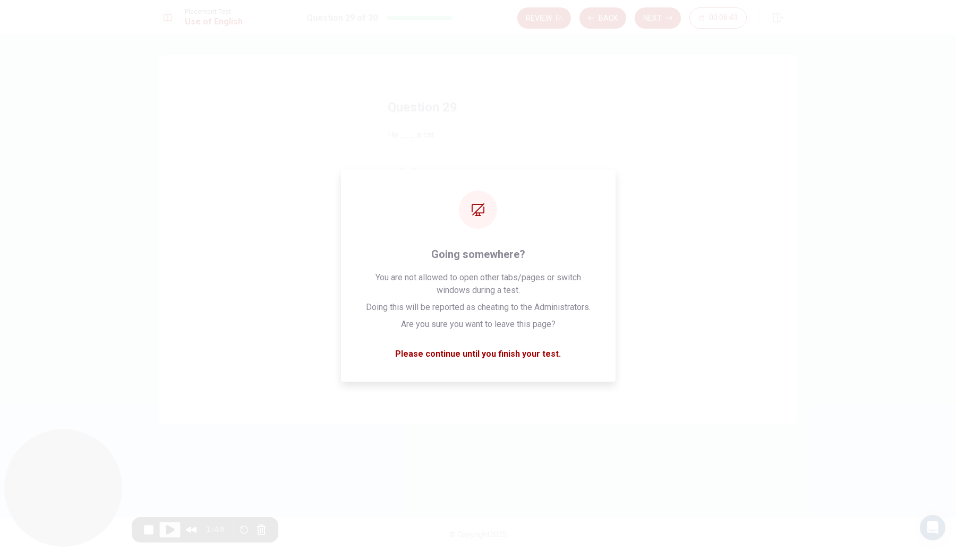
click at [662, 24] on button "Next" at bounding box center [658, 17] width 46 height 21
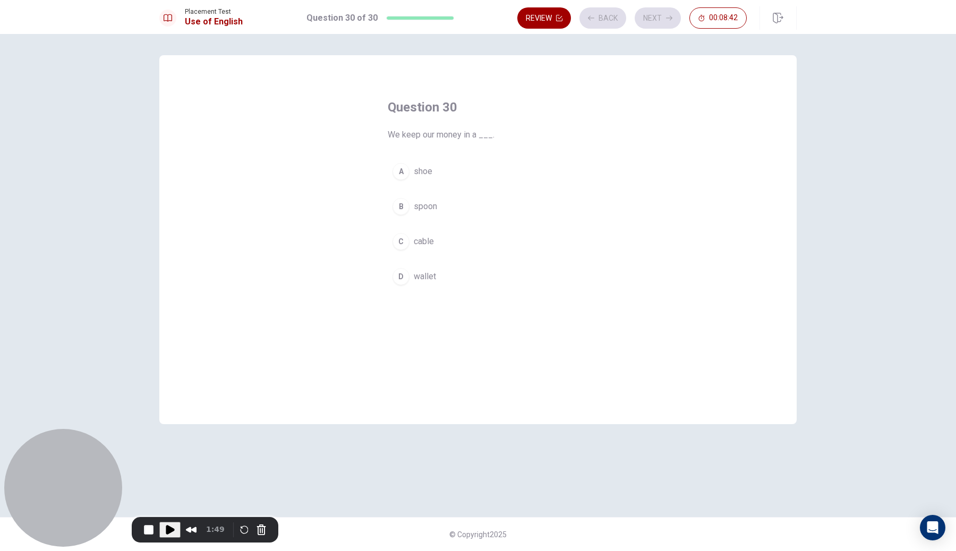
click at [448, 225] on div "A shoe B spoon C cable D wallet" at bounding box center [478, 224] width 181 height 132
click at [460, 199] on button "B spoon" at bounding box center [478, 206] width 181 height 27
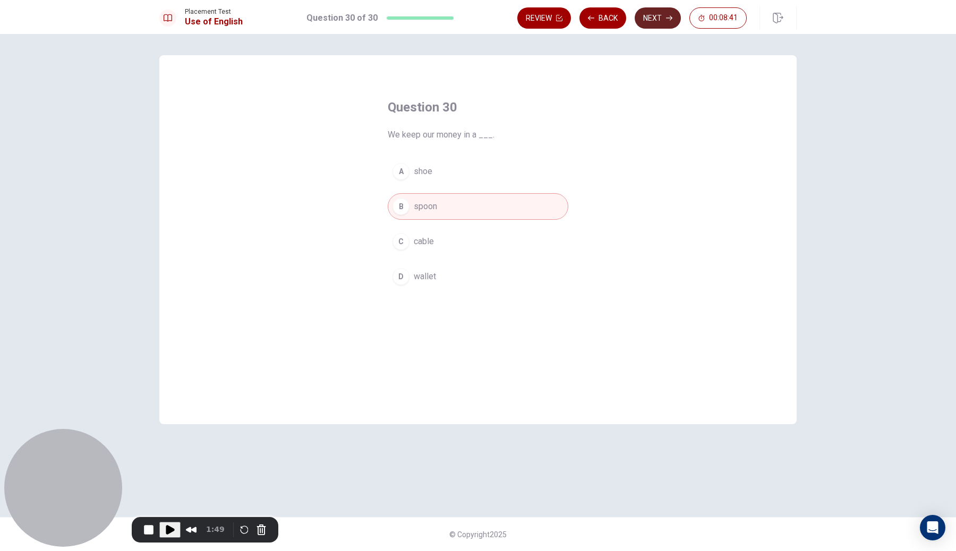
click at [668, 23] on button "Next" at bounding box center [658, 17] width 46 height 21
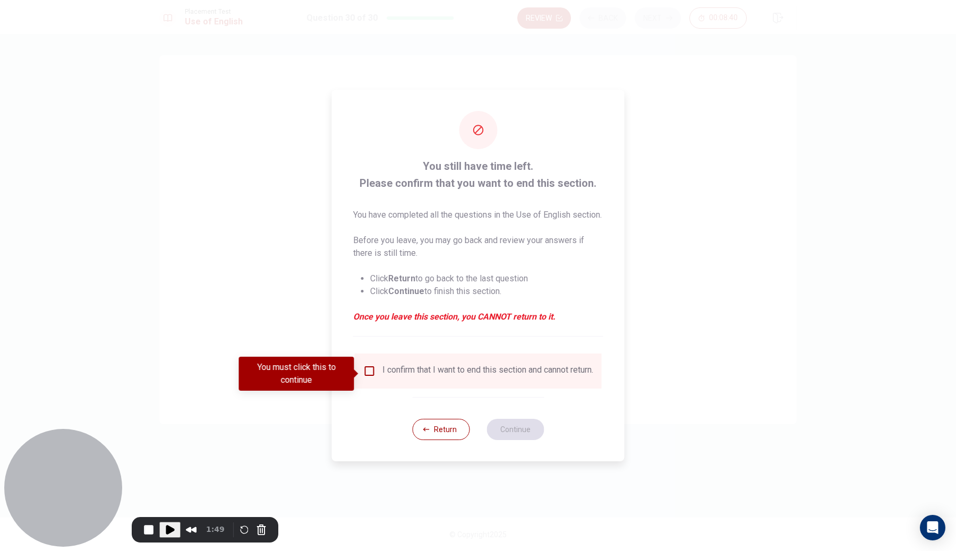
click at [365, 368] on input "You must click this to continue" at bounding box center [369, 371] width 13 height 13
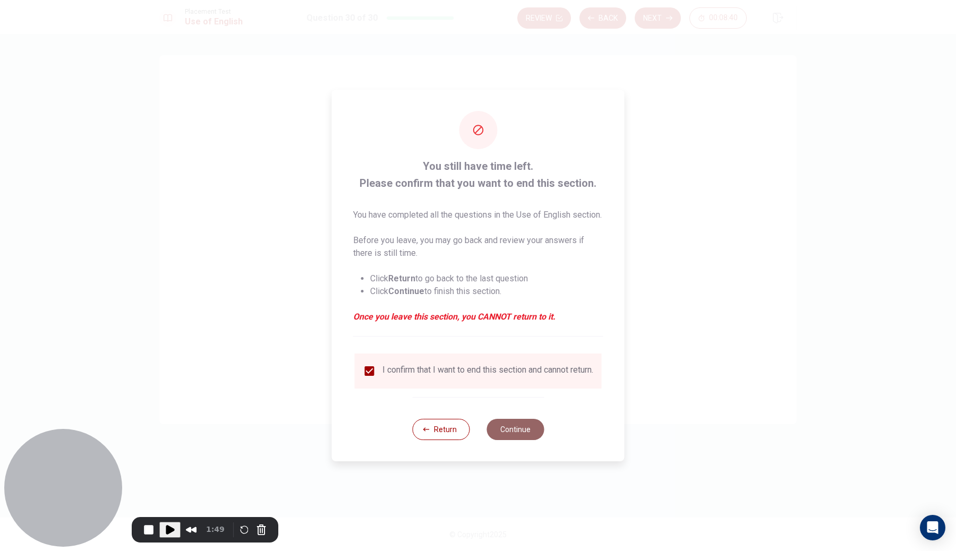
click at [499, 440] on button "Continue" at bounding box center [515, 429] width 57 height 21
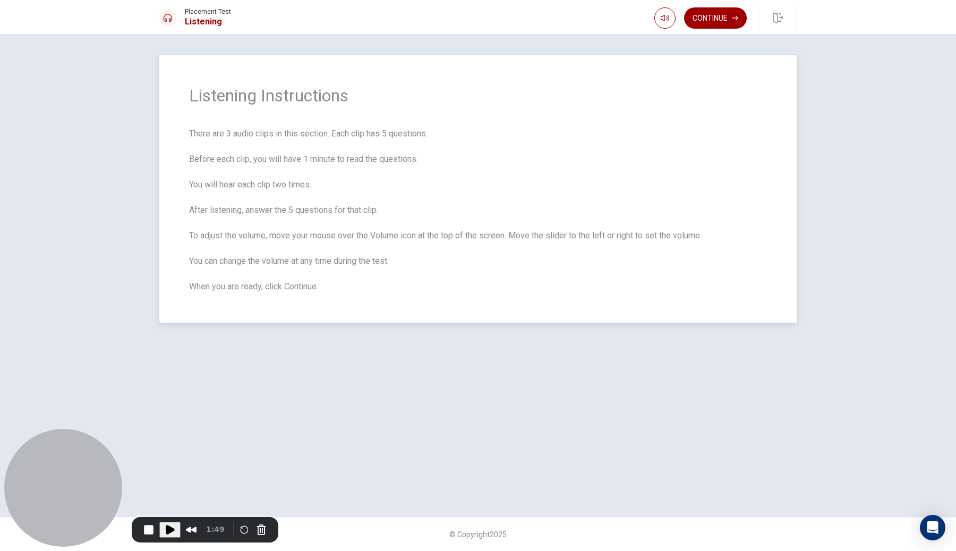
click at [515, 142] on span "There are 3 audio clips in this section. Each clip has 5 questions. Before each…" at bounding box center [478, 210] width 578 height 166
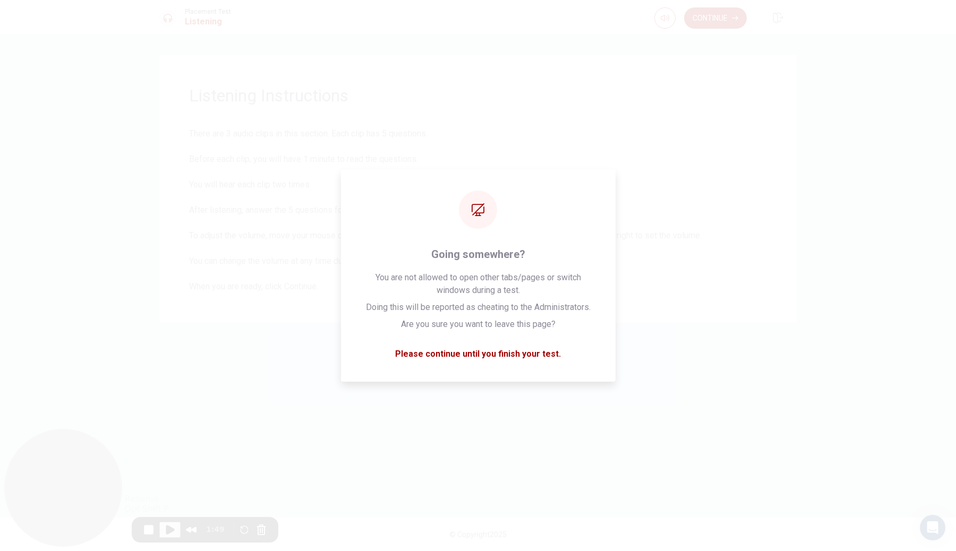
click at [166, 531] on span "Play Recording" at bounding box center [170, 530] width 13 height 13
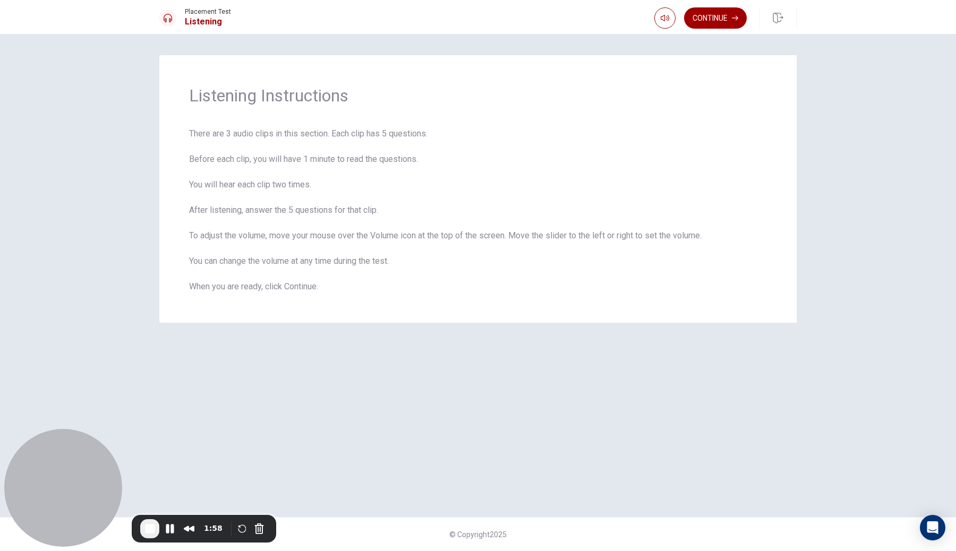
click at [725, 17] on button "Continue" at bounding box center [715, 17] width 63 height 21
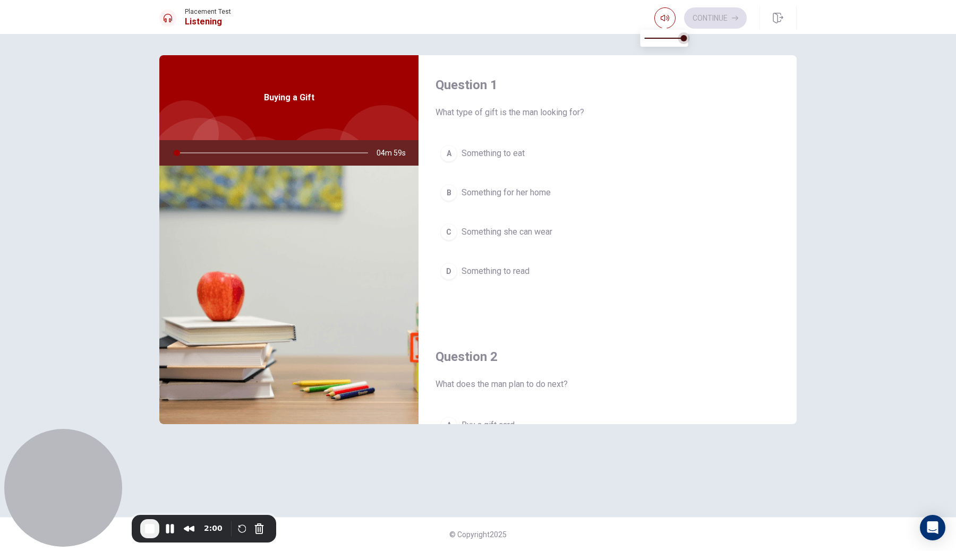
type input "0"
type input "0.9"
type input "0"
type input "0.8"
type input "0"
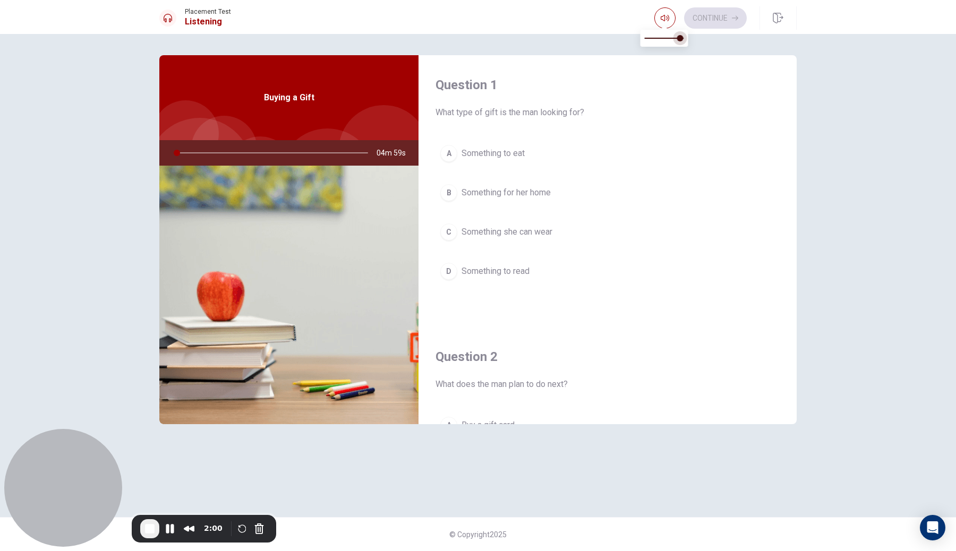
type input "0.6"
type input "0"
type input "0.5"
type input "0"
type input "0.3"
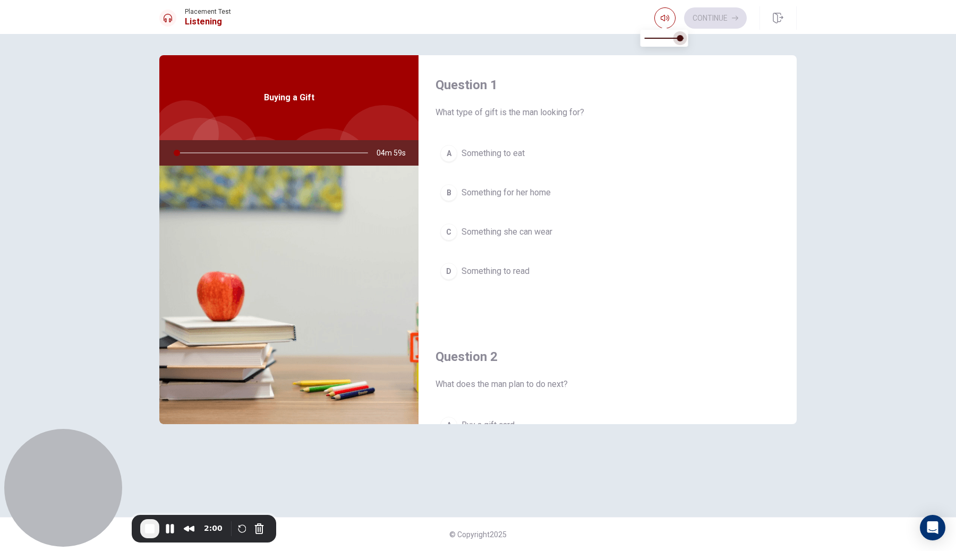
type input "0"
type input "0.1"
type input "0"
drag, startPoint x: 680, startPoint y: 40, endPoint x: 603, endPoint y: 42, distance: 77.1
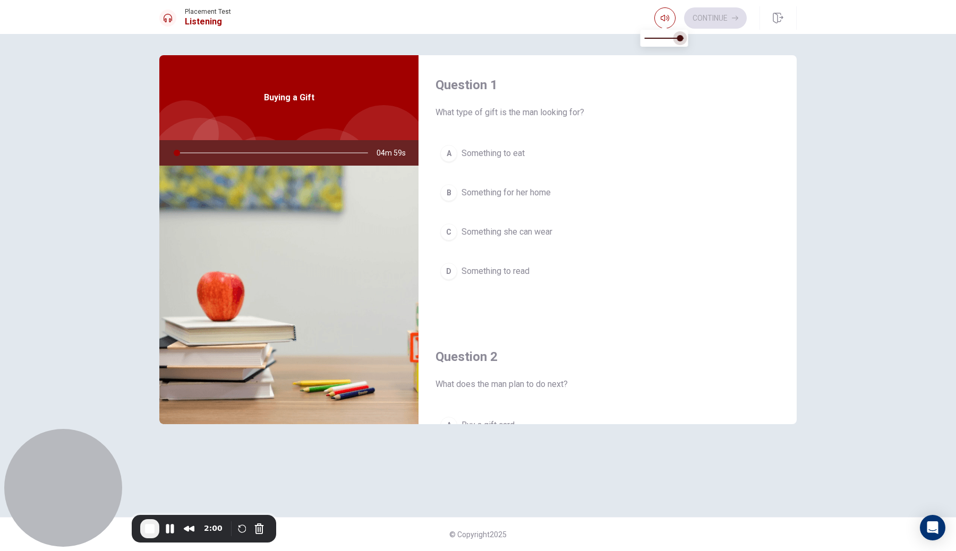
click at [603, 42] on body "This site uses cookies, as explained in our Privacy Policy . If you agree to th…" at bounding box center [478, 275] width 956 height 551
click at [596, 159] on button "A Something to eat" at bounding box center [608, 153] width 344 height 27
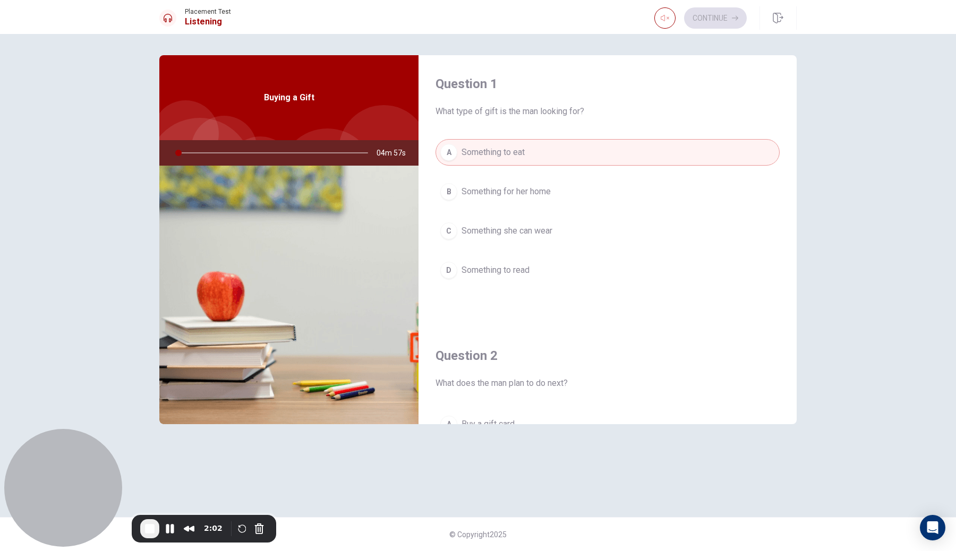
scroll to position [2, 0]
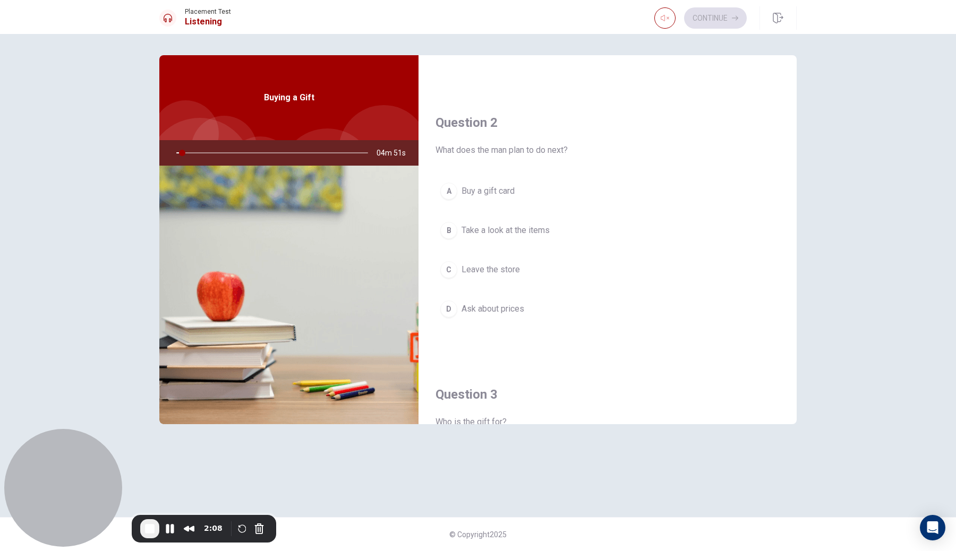
click at [542, 197] on button "A Buy a gift card" at bounding box center [608, 191] width 344 height 27
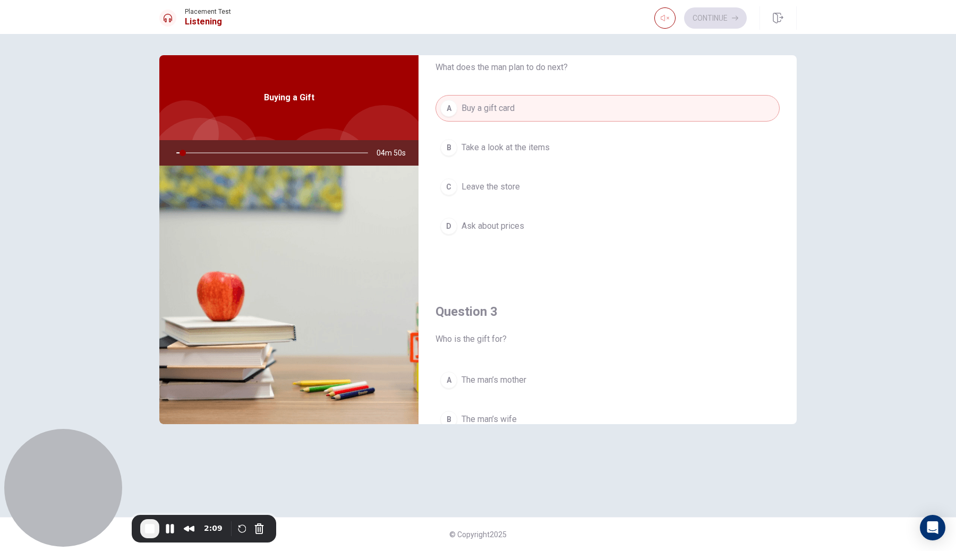
scroll to position [467, 0]
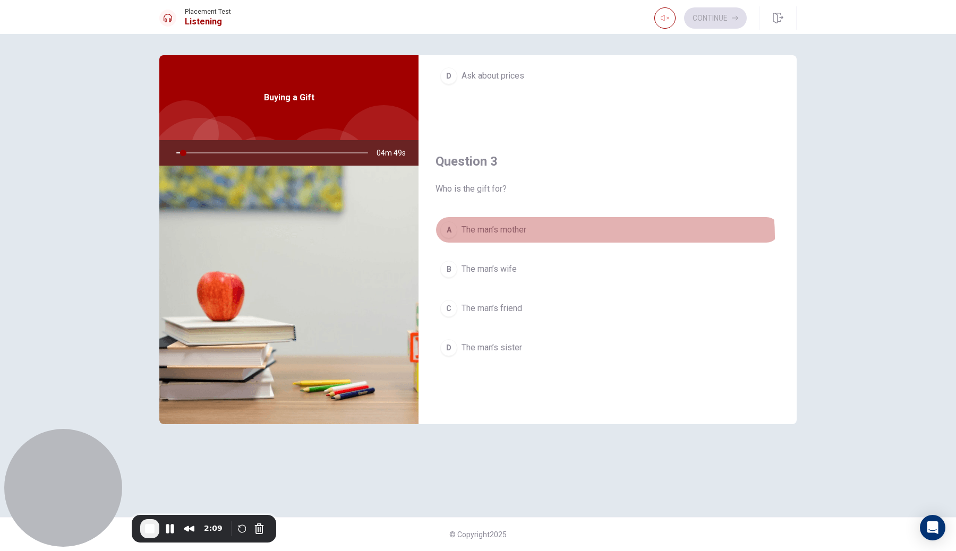
click at [554, 236] on button "A The man’s mother" at bounding box center [608, 230] width 344 height 27
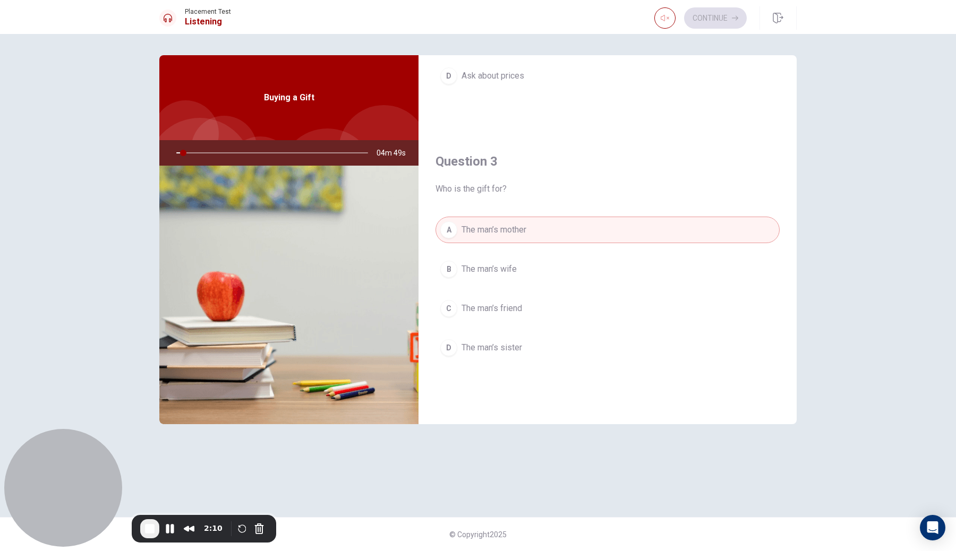
scroll to position [669, 0]
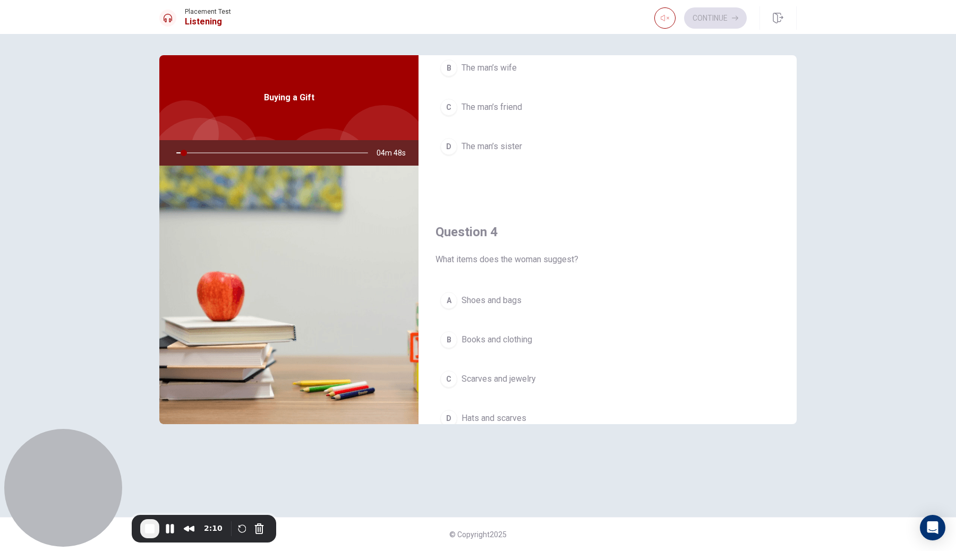
click at [537, 297] on button "A Shoes and bags" at bounding box center [608, 300] width 344 height 27
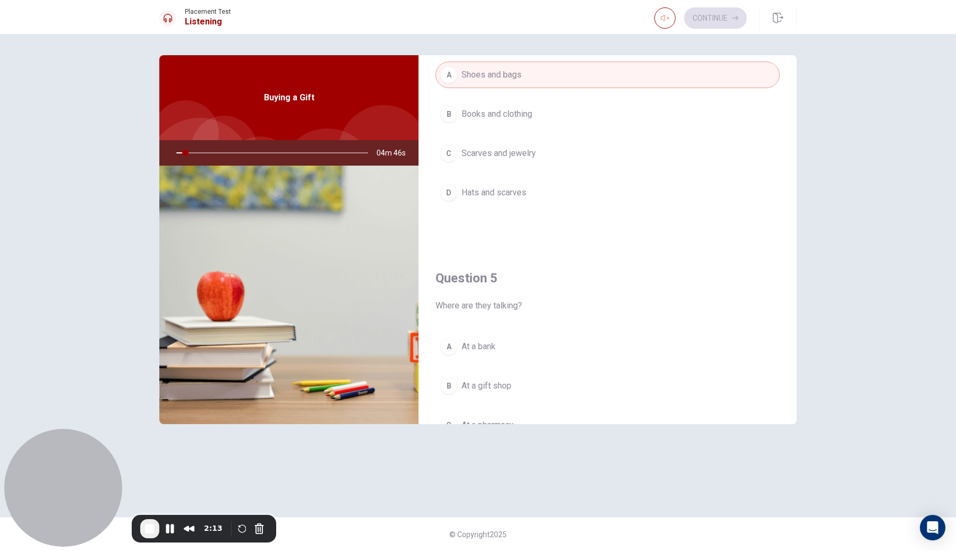
click at [490, 343] on span "At a bank" at bounding box center [479, 347] width 34 height 13
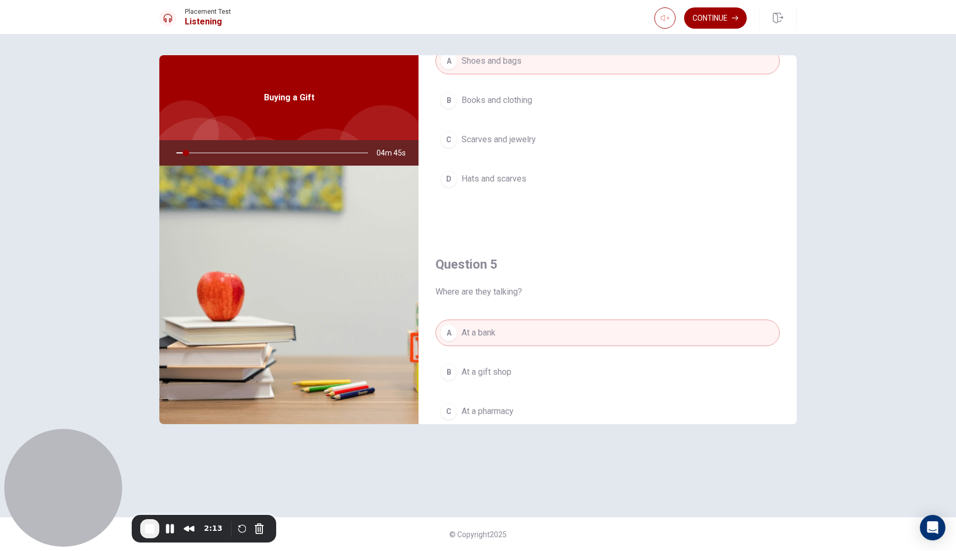
scroll to position [991, 0]
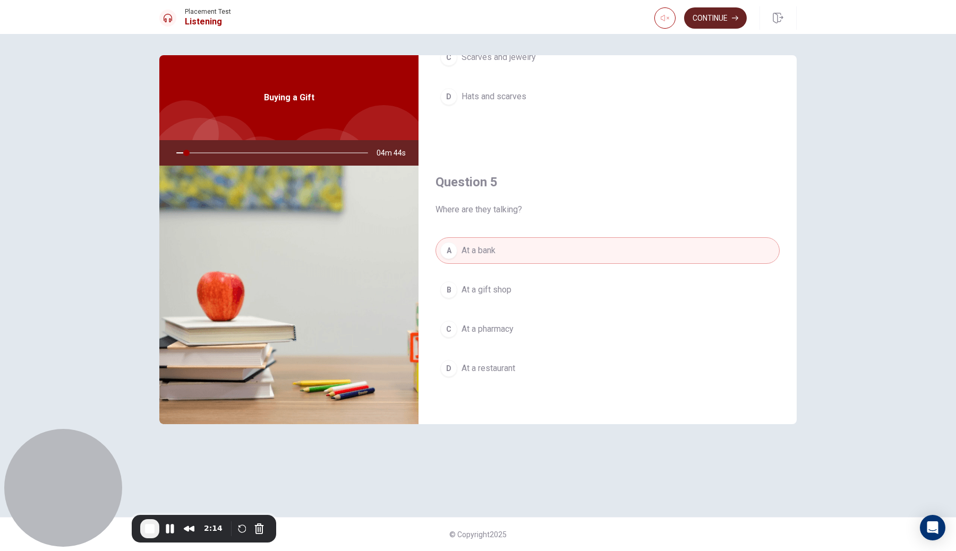
click at [716, 20] on button "Continue" at bounding box center [715, 17] width 63 height 21
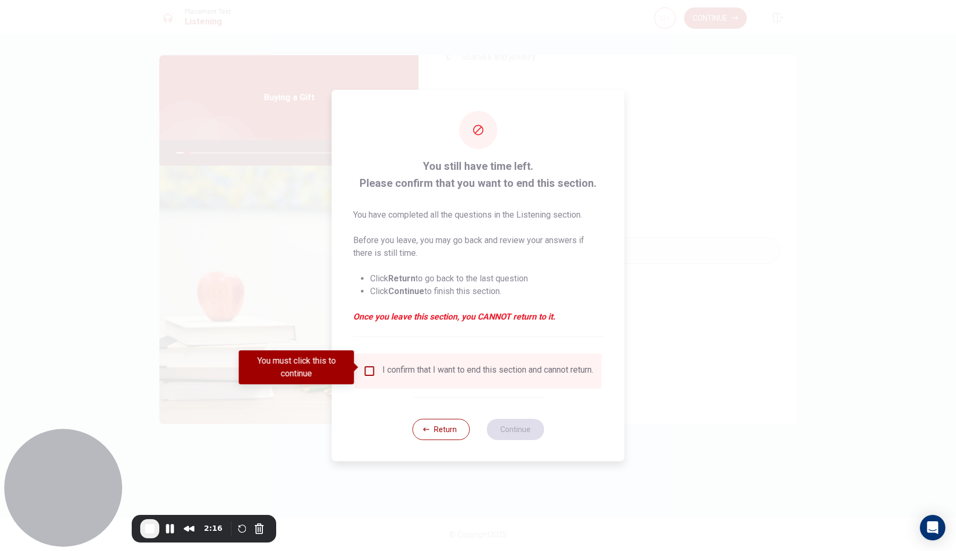
click at [370, 367] on input "You must click this to continue" at bounding box center [369, 371] width 13 height 13
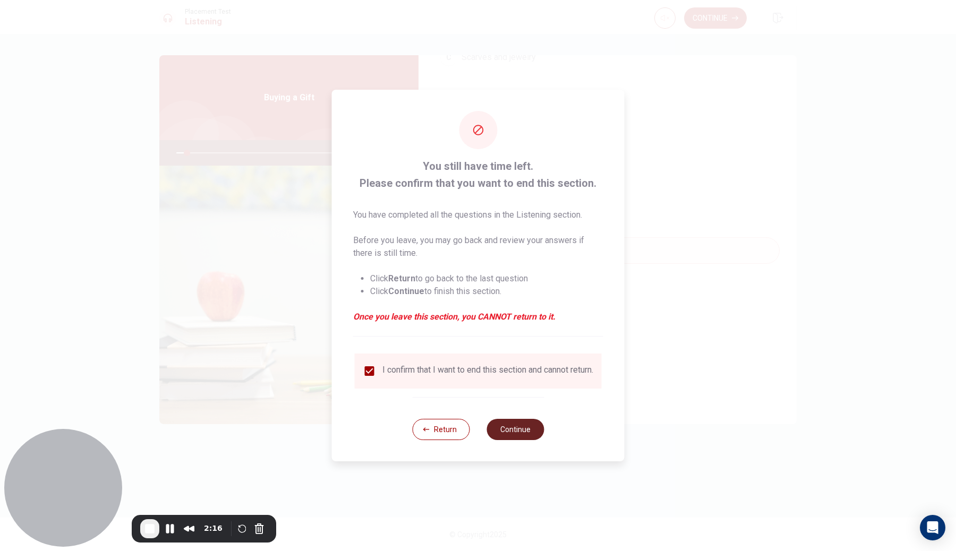
click at [513, 440] on button "Continue" at bounding box center [515, 429] width 57 height 21
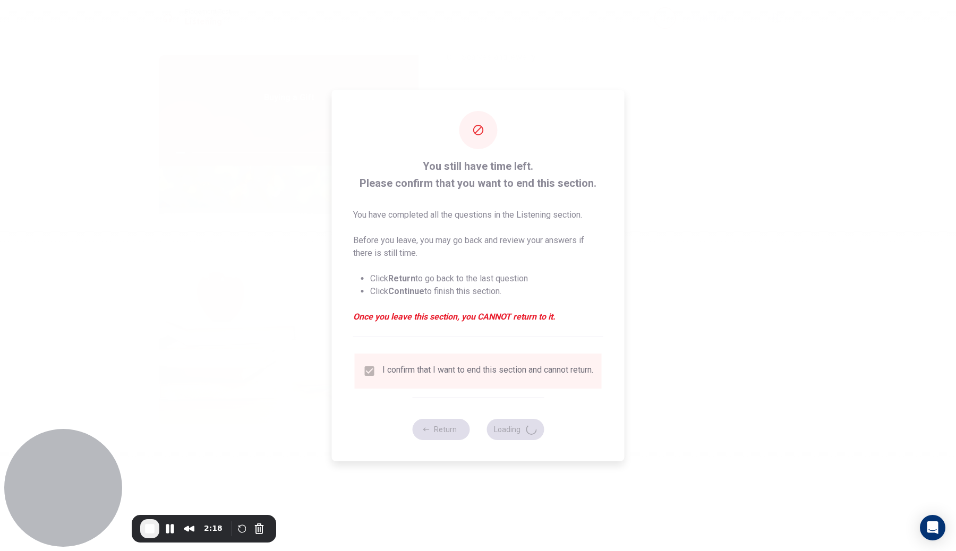
type input "7"
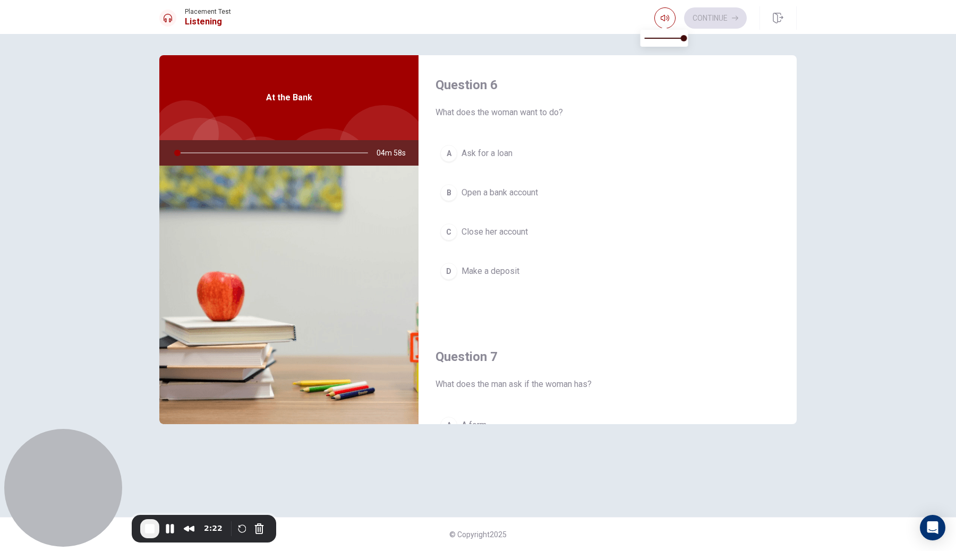
click at [537, 134] on div "Question 6 What does the woman want to do? A Ask for a loan B Open a bank accou…" at bounding box center [608, 191] width 378 height 272
click at [529, 156] on button "A Ask for a loan" at bounding box center [608, 153] width 344 height 27
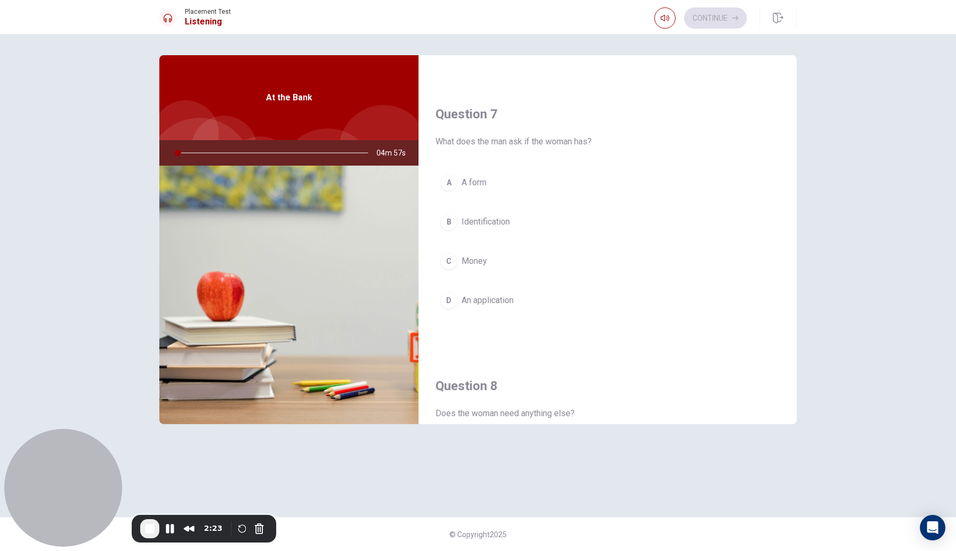
click at [509, 182] on button "A A form" at bounding box center [608, 182] width 344 height 27
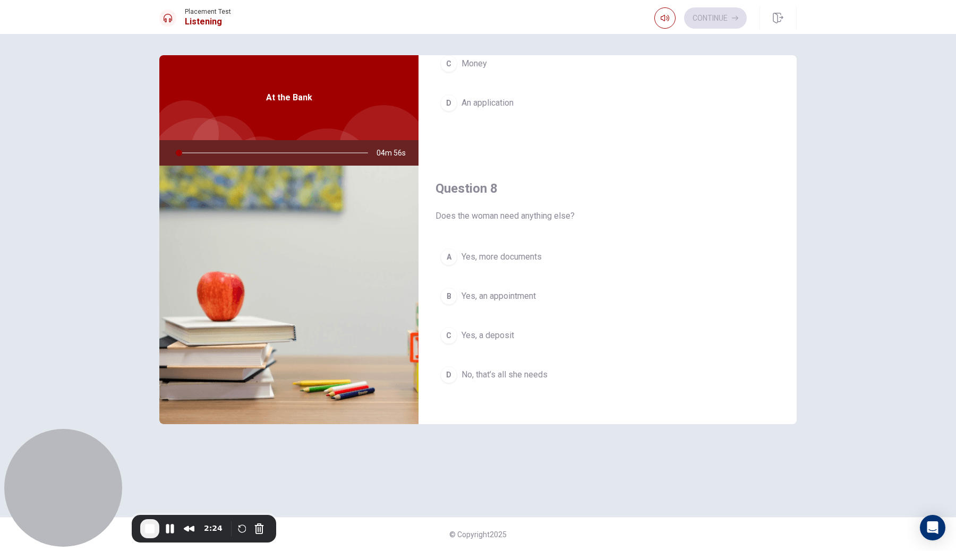
scroll to position [493, 0]
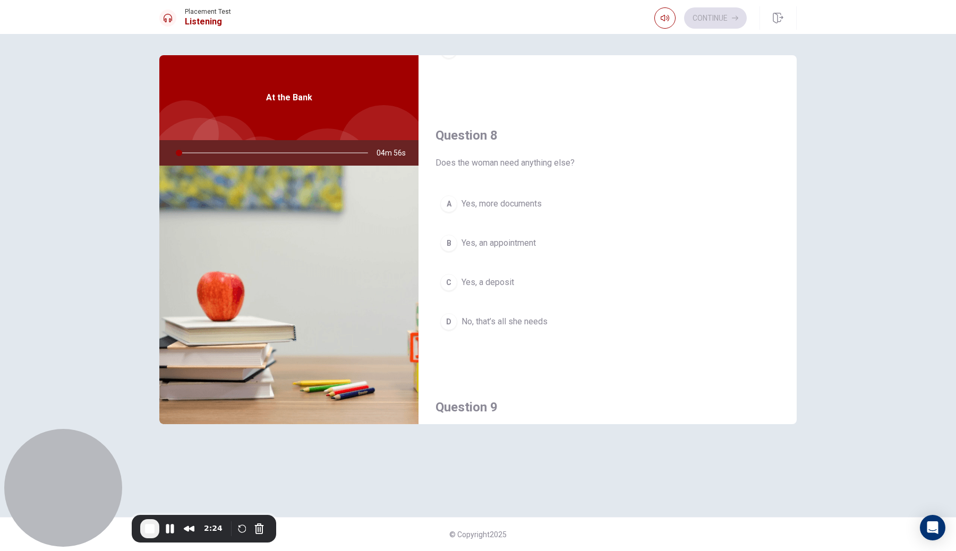
click at [520, 190] on div "Question 8 Does the woman need anything else? A Yes, more documents B Yes, an a…" at bounding box center [608, 242] width 378 height 272
click at [524, 200] on span "Yes, more documents" at bounding box center [502, 204] width 80 height 13
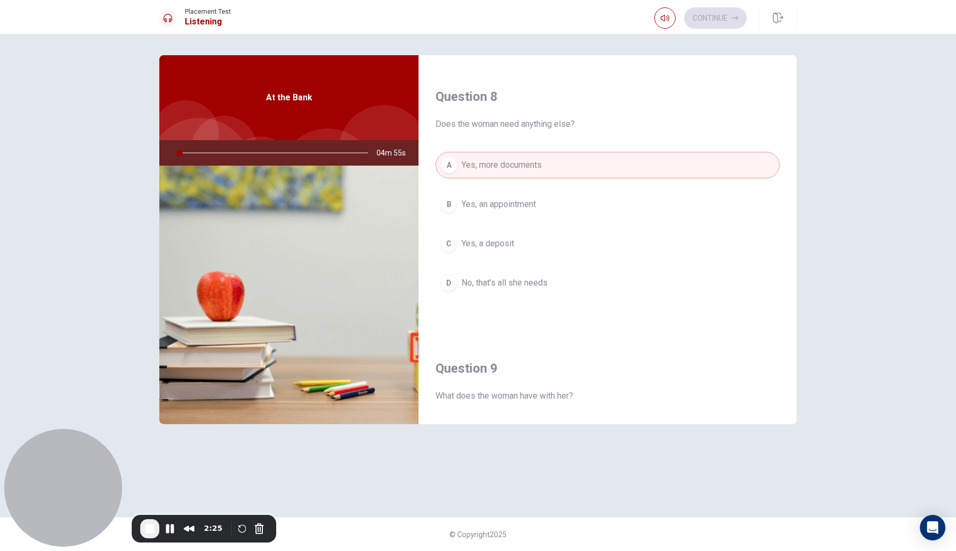
scroll to position [750, 0]
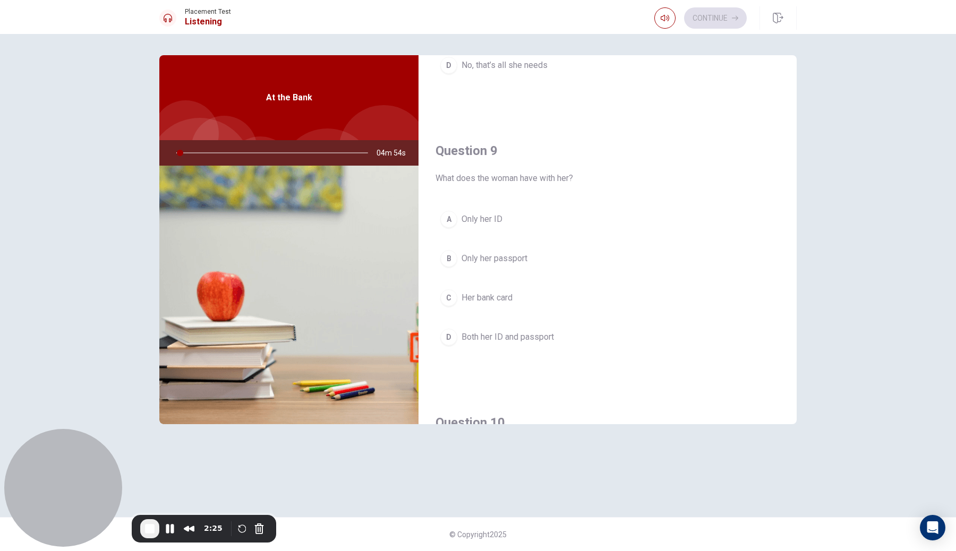
click at [490, 233] on div "A Only her ID B Only her passport C Her bank card D Both her ID and passport" at bounding box center [608, 289] width 344 height 166
click at [541, 231] on button "A Only her ID" at bounding box center [608, 219] width 344 height 27
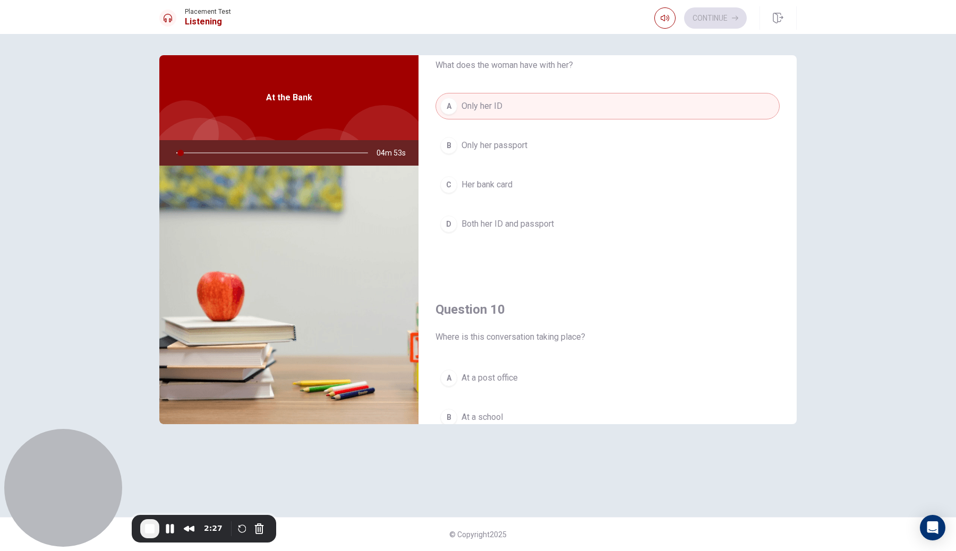
scroll to position [961, 0]
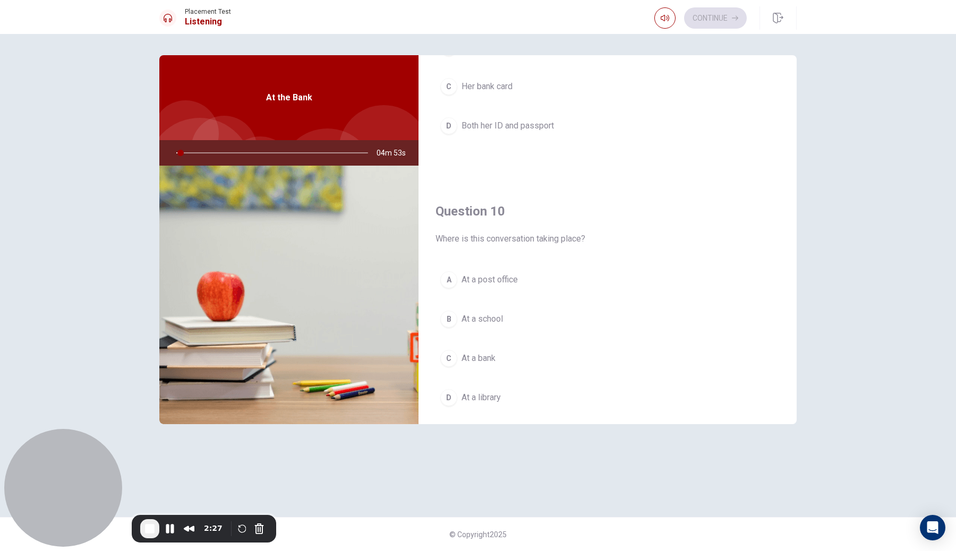
click at [510, 268] on button "A At a post office" at bounding box center [608, 280] width 344 height 27
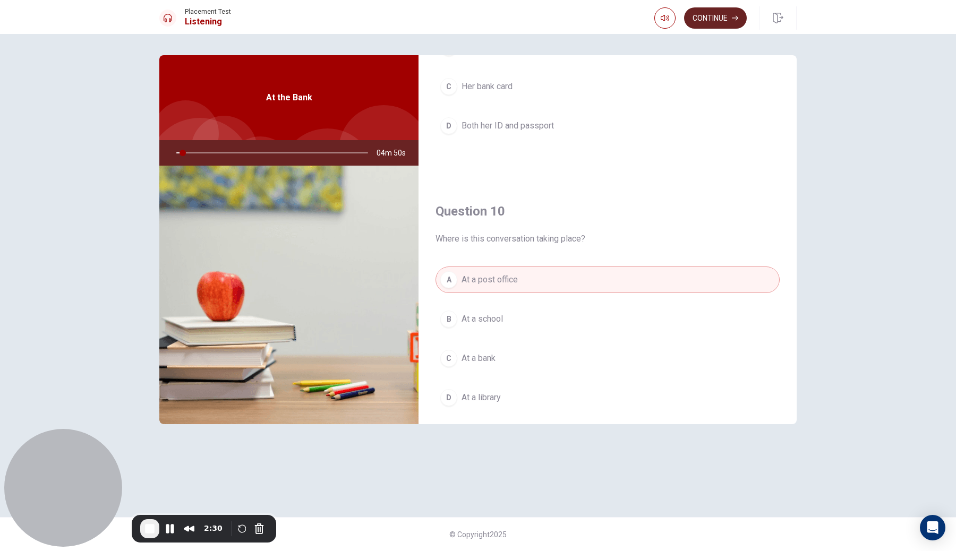
click at [720, 15] on button "Continue" at bounding box center [715, 17] width 63 height 21
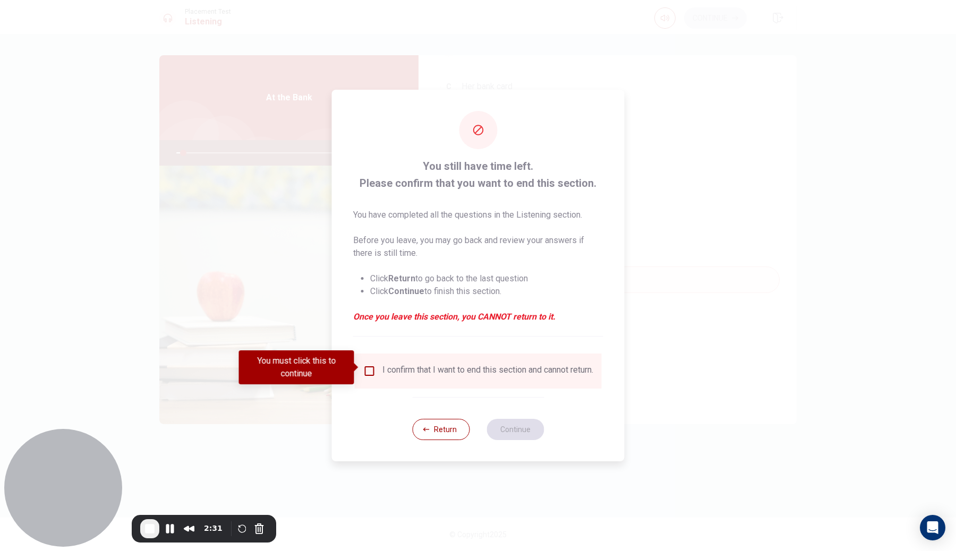
click at [370, 373] on input "You must click this to continue" at bounding box center [369, 371] width 13 height 13
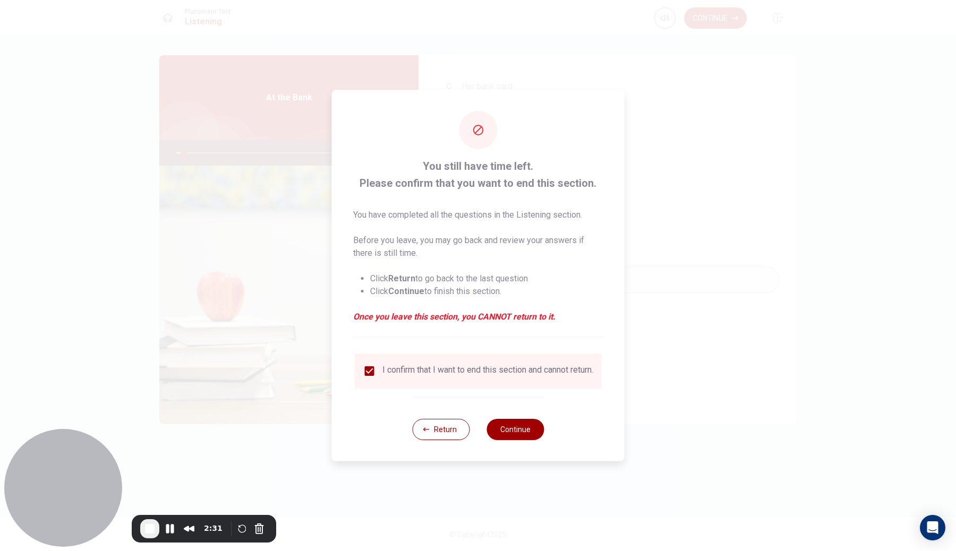
click at [518, 446] on div "Return Continue" at bounding box center [478, 429] width 132 height 64
click at [521, 438] on button "Continue" at bounding box center [515, 429] width 57 height 21
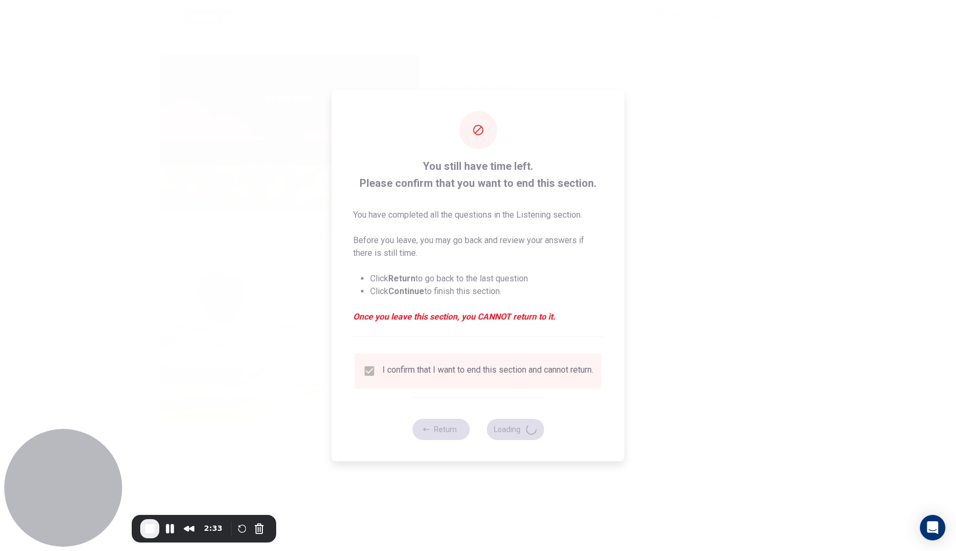
type input "5"
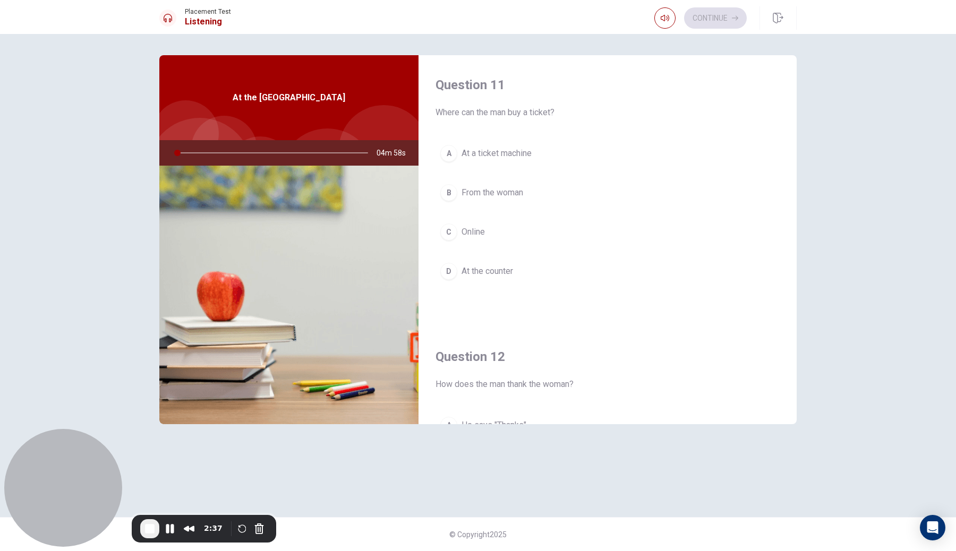
click at [499, 181] on button "B From the woman" at bounding box center [608, 193] width 344 height 27
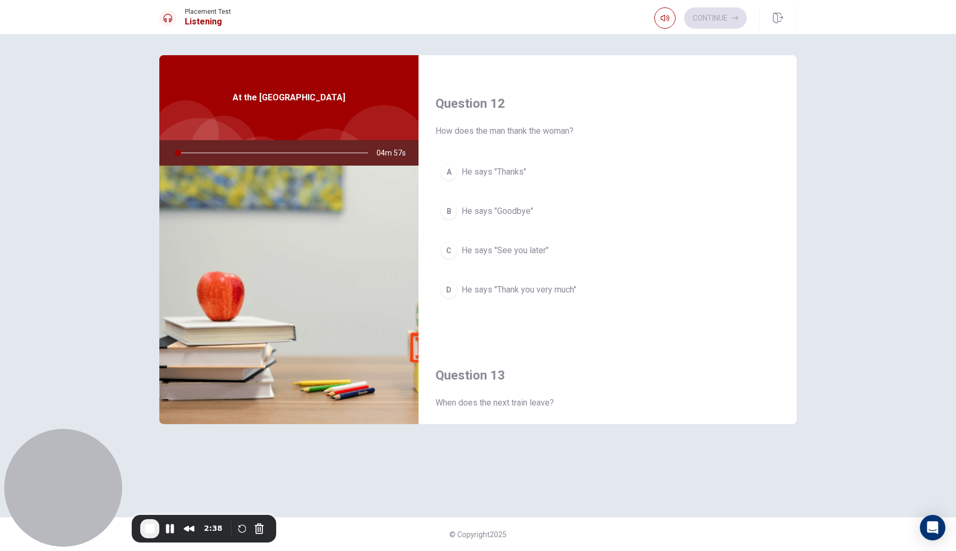
click at [528, 181] on button "A He says "Thanks"" at bounding box center [608, 172] width 344 height 27
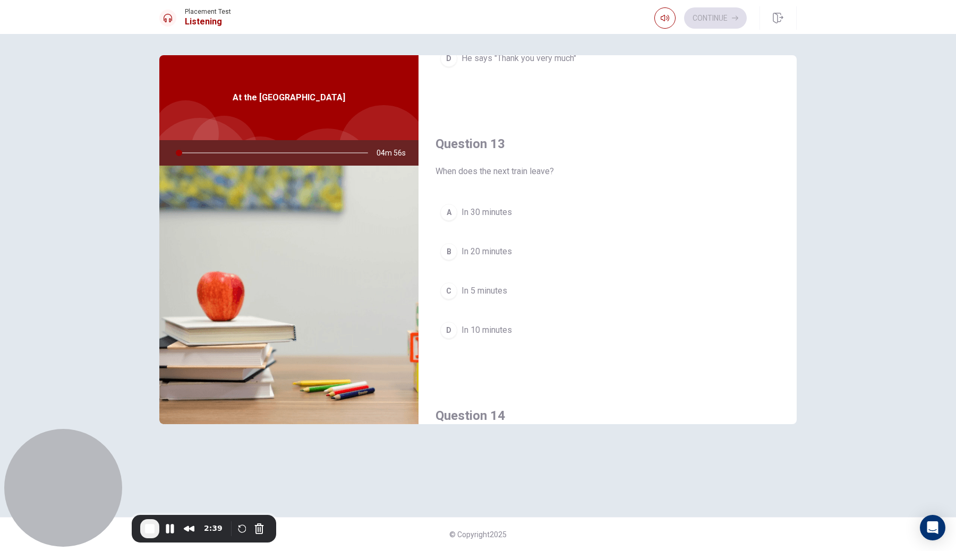
click at [484, 210] on span "In 30 minutes" at bounding box center [487, 212] width 50 height 13
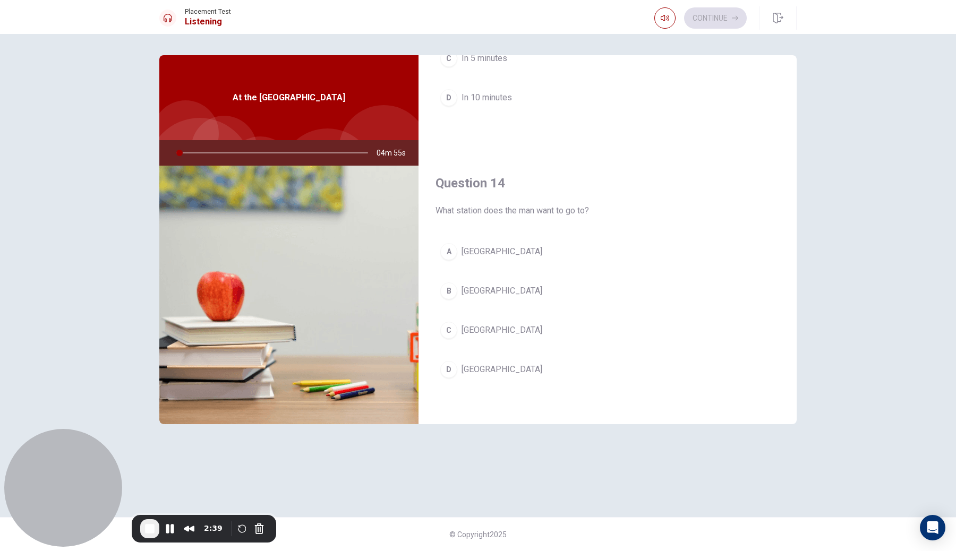
click at [498, 268] on div "A [GEOGRAPHIC_DATA] [GEOGRAPHIC_DATA] [GEOGRAPHIC_DATA] D [GEOGRAPHIC_DATA]" at bounding box center [608, 322] width 344 height 166
click at [493, 207] on span "[GEOGRAPHIC_DATA]" at bounding box center [502, 209] width 81 height 13
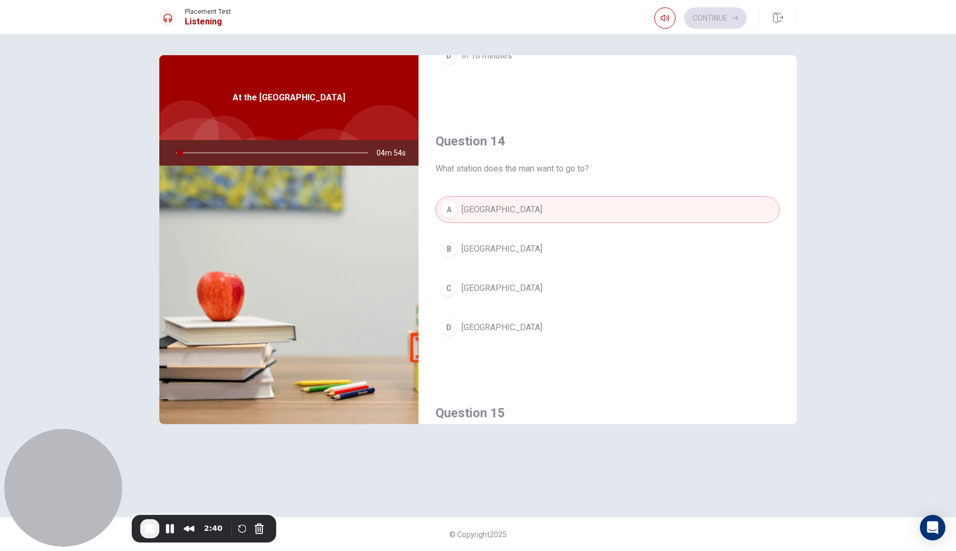
scroll to position [991, 0]
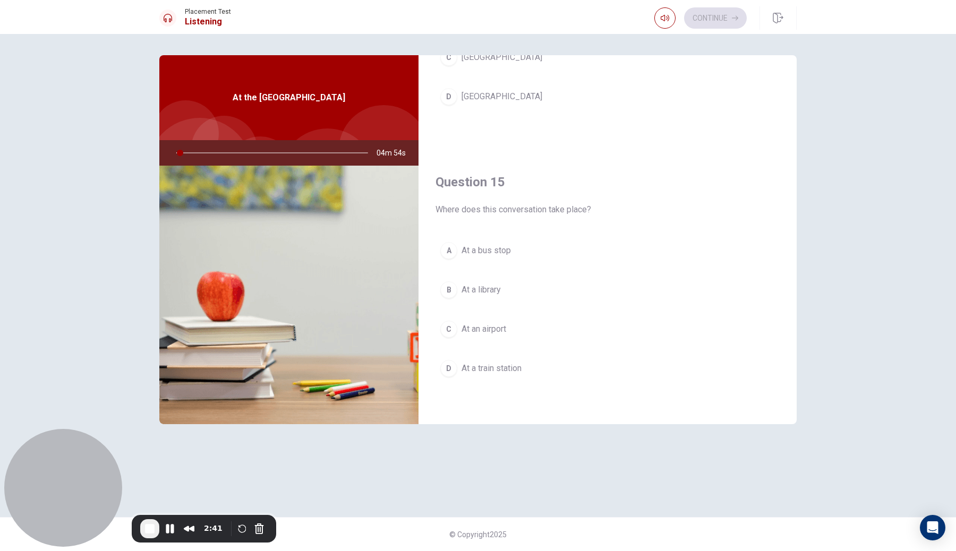
click at [498, 244] on span "At a bus stop" at bounding box center [486, 250] width 49 height 13
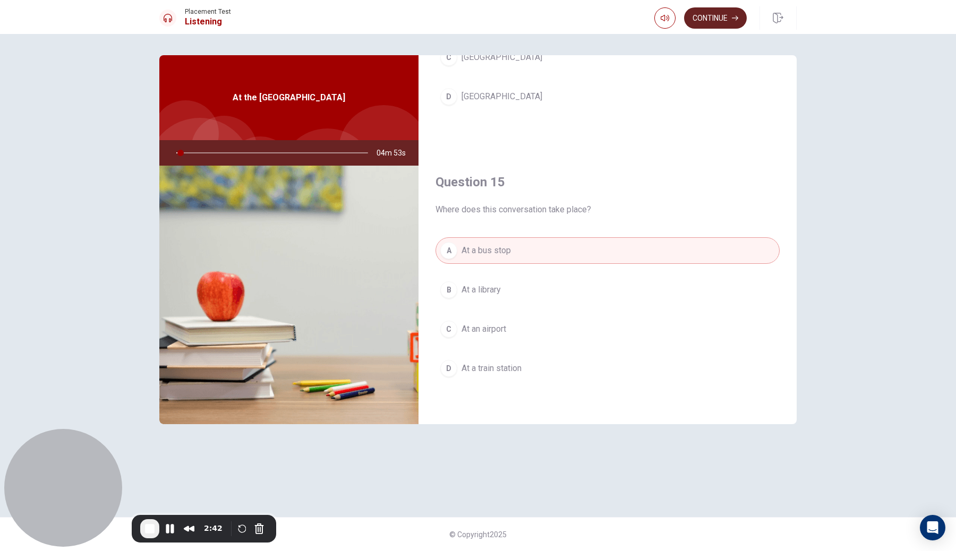
click at [715, 21] on button "Continue" at bounding box center [715, 17] width 63 height 21
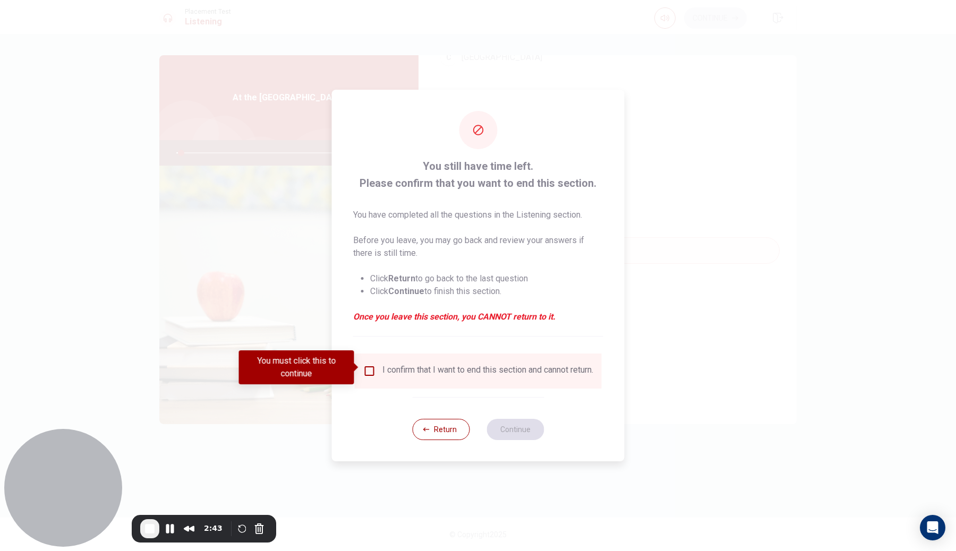
click at [370, 371] on input "You must click this to continue" at bounding box center [369, 371] width 13 height 13
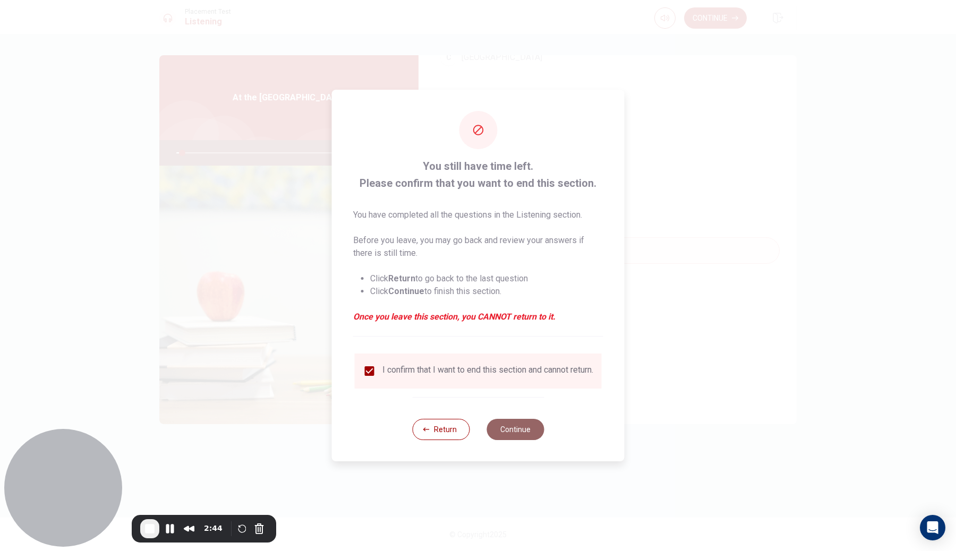
click at [507, 429] on button "Continue" at bounding box center [515, 429] width 57 height 21
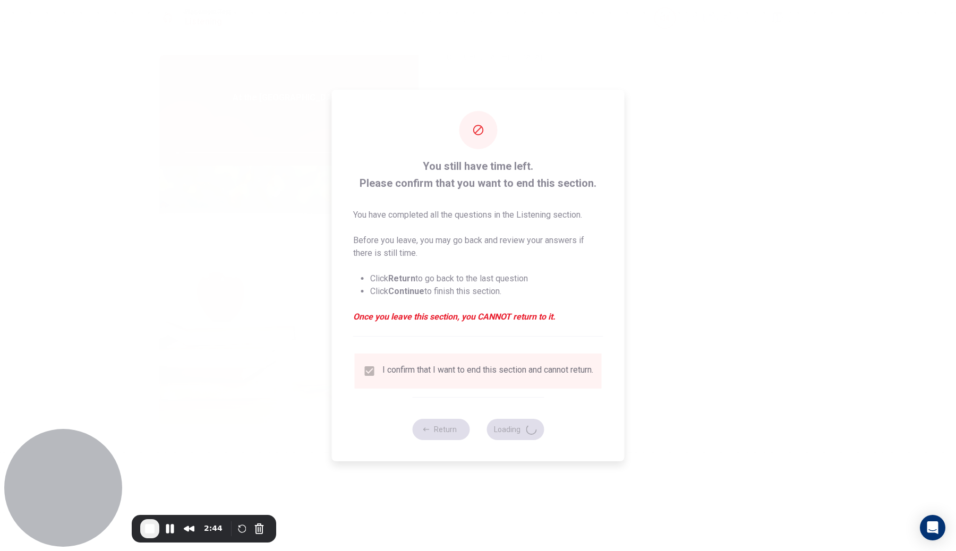
type input "3"
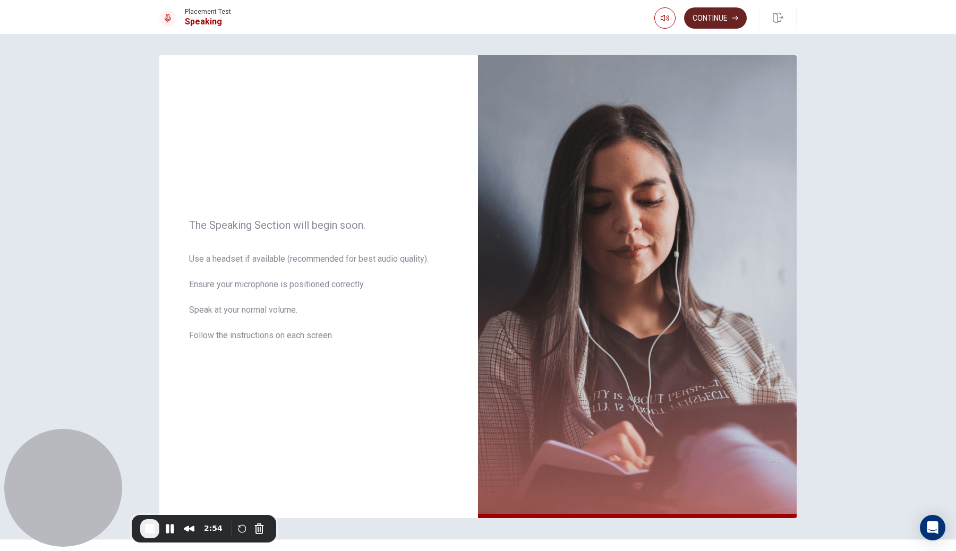
click at [734, 26] on button "Continue" at bounding box center [715, 17] width 63 height 21
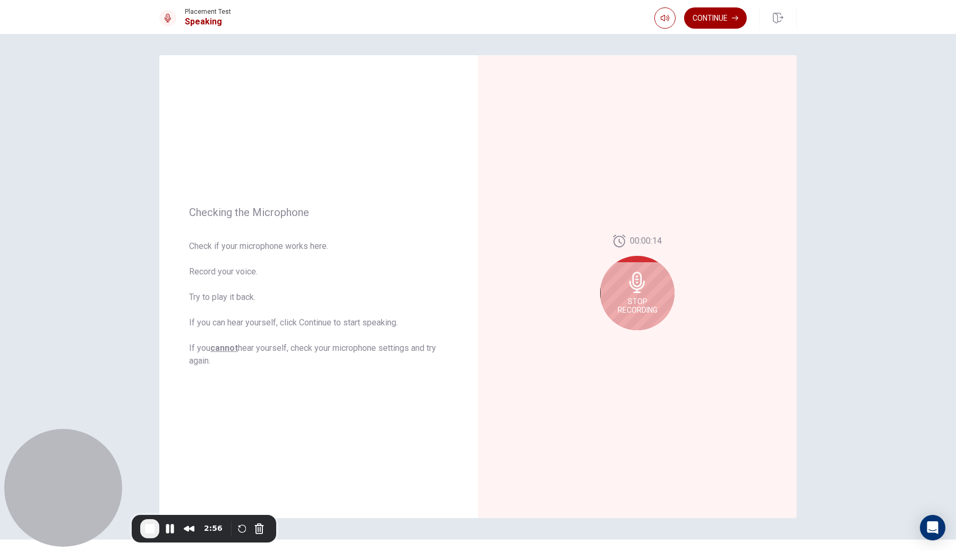
click at [718, 18] on button "Continue" at bounding box center [715, 17] width 63 height 21
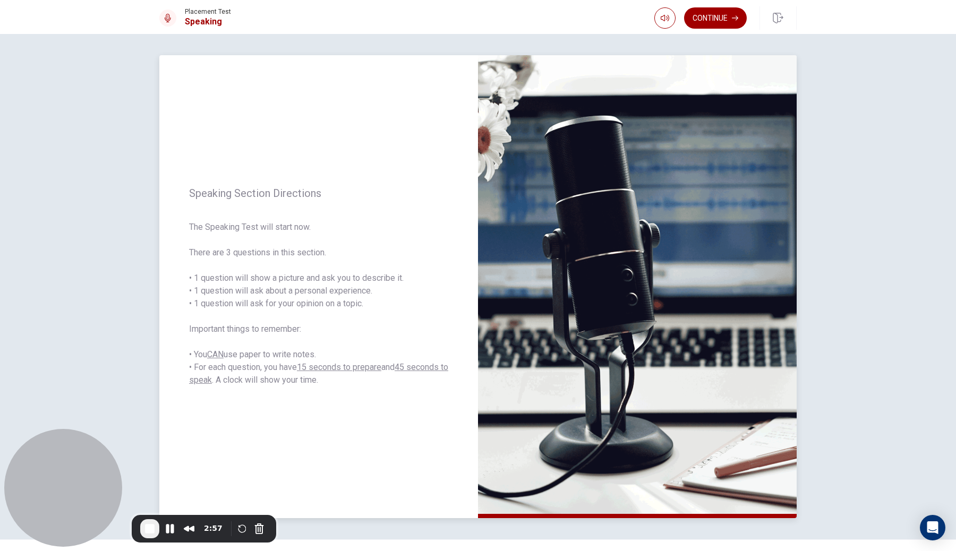
drag, startPoint x: 288, startPoint y: 278, endPoint x: 405, endPoint y: 279, distance: 117.4
click at [405, 279] on span "The Speaking Test will start now. There are 3 questions in this section. • 1 qu…" at bounding box center [318, 304] width 259 height 166
click at [721, 18] on button "Continue" at bounding box center [715, 17] width 63 height 21
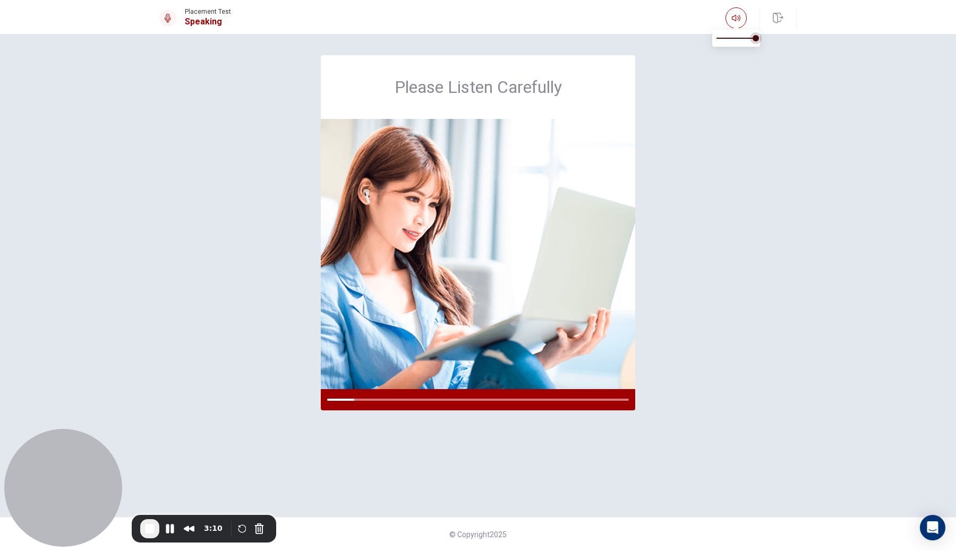
type input "0"
drag, startPoint x: 750, startPoint y: 40, endPoint x: 679, endPoint y: 56, distance: 72.4
click at [663, 44] on body "This site uses cookies, as explained in our Privacy Policy . If you agree to th…" at bounding box center [478, 275] width 956 height 551
click at [722, 343] on div "Please Listen Carefully" at bounding box center [477, 275] width 671 height 441
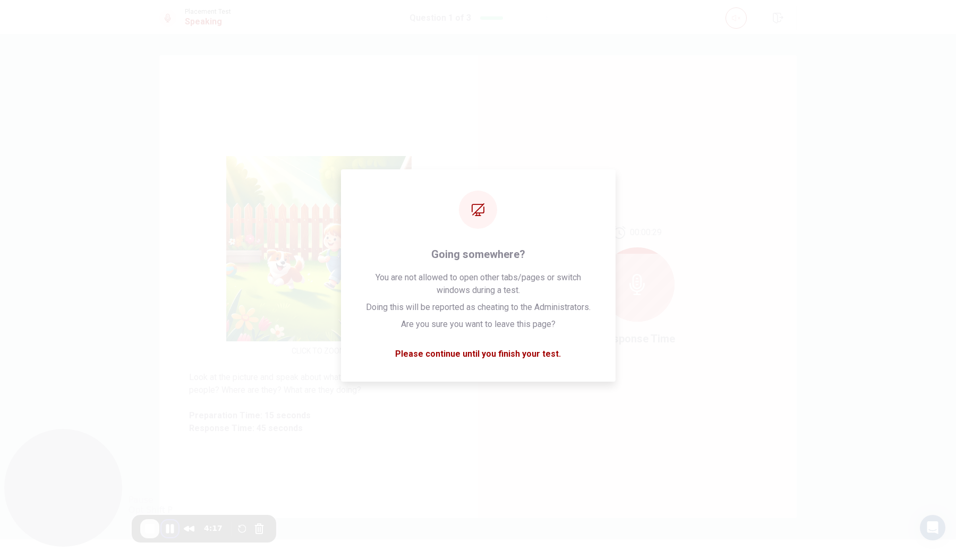
click at [169, 532] on button "Pause Recording" at bounding box center [169, 529] width 17 height 17
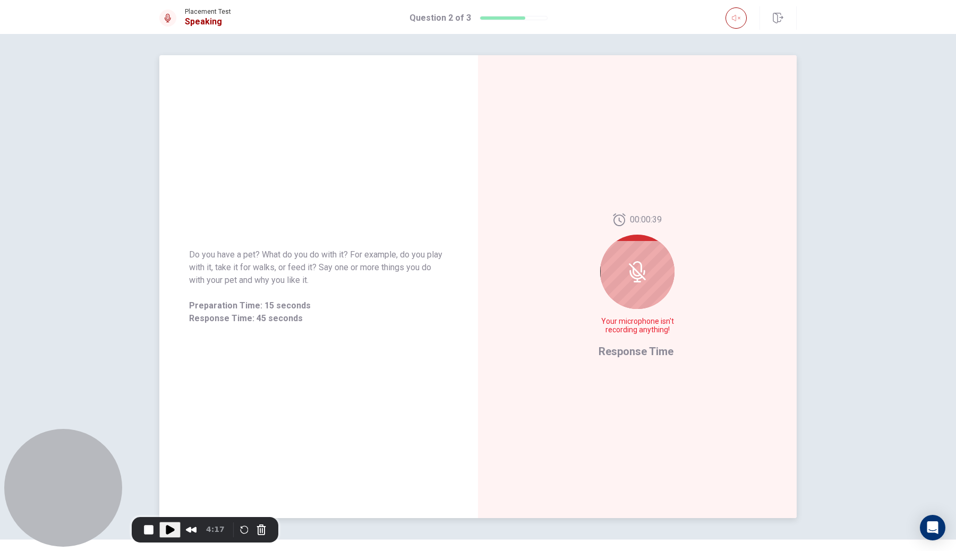
click at [658, 278] on div at bounding box center [637, 272] width 74 height 74
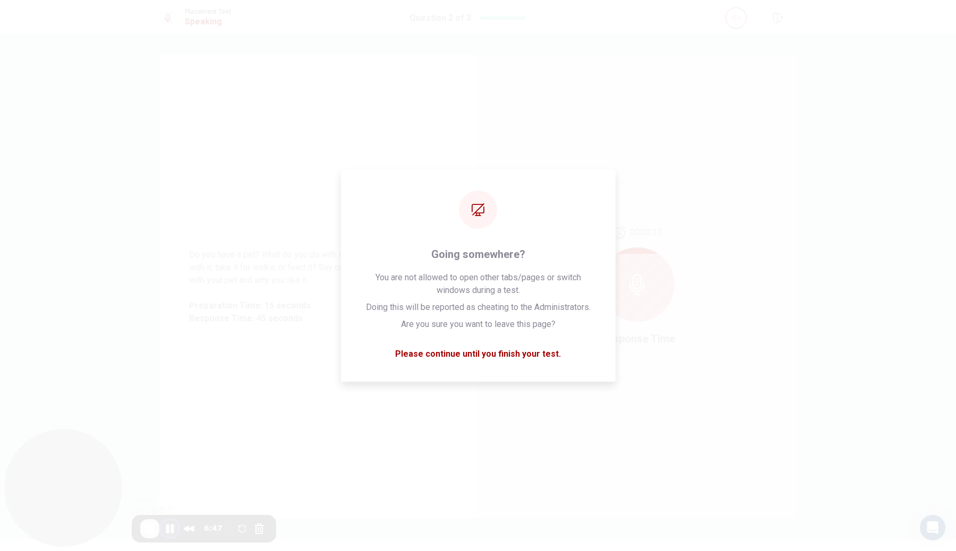
click at [168, 529] on button "Pause Recording" at bounding box center [169, 529] width 17 height 17
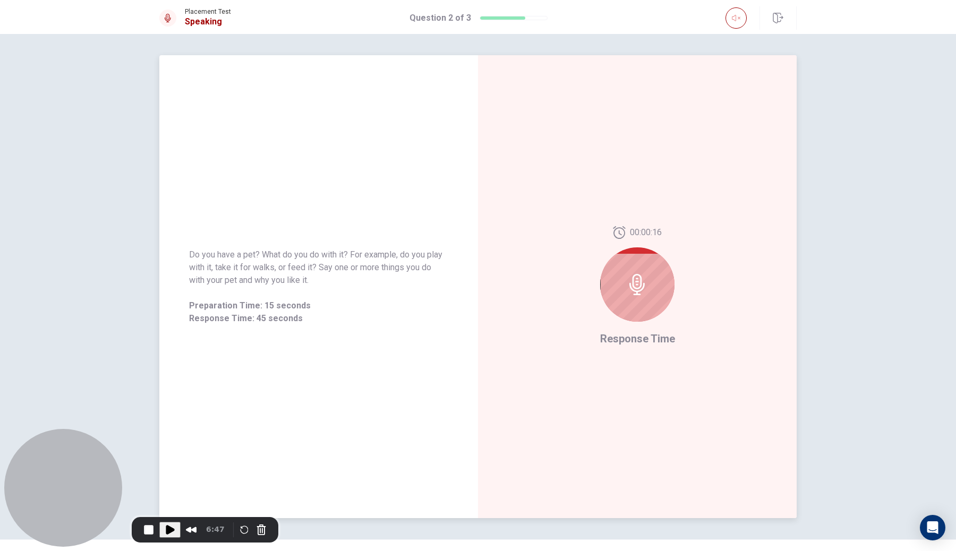
click at [302, 113] on div "Do you have a pet? What do you do with it? For example, do you play with it, ta…" at bounding box center [318, 286] width 319 height 463
click at [402, 130] on div "Do you have a pet? What do you do with it? For example, do you play with it, ta…" at bounding box center [318, 286] width 319 height 463
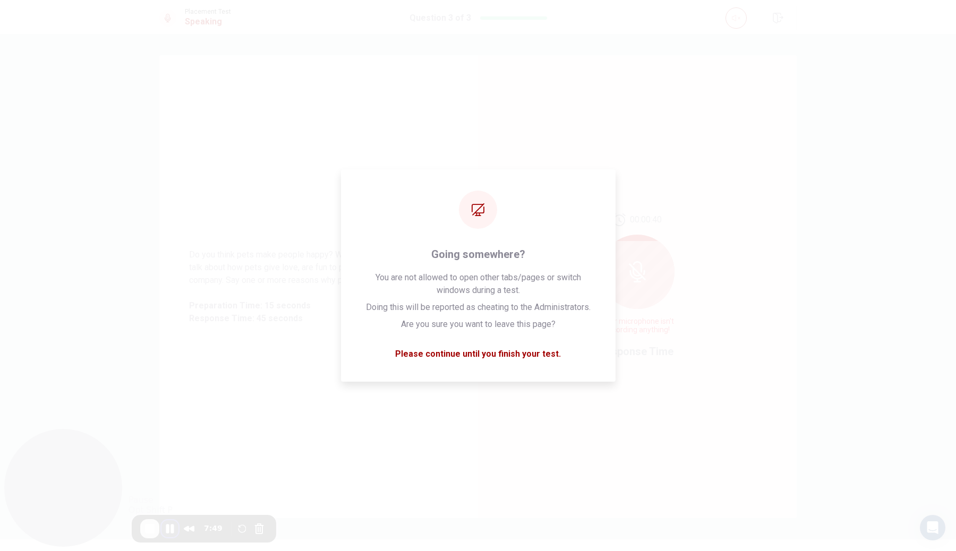
click at [173, 529] on button "Pause Recording" at bounding box center [169, 529] width 17 height 17
click at [171, 525] on span "Play Recording" at bounding box center [170, 530] width 13 height 13
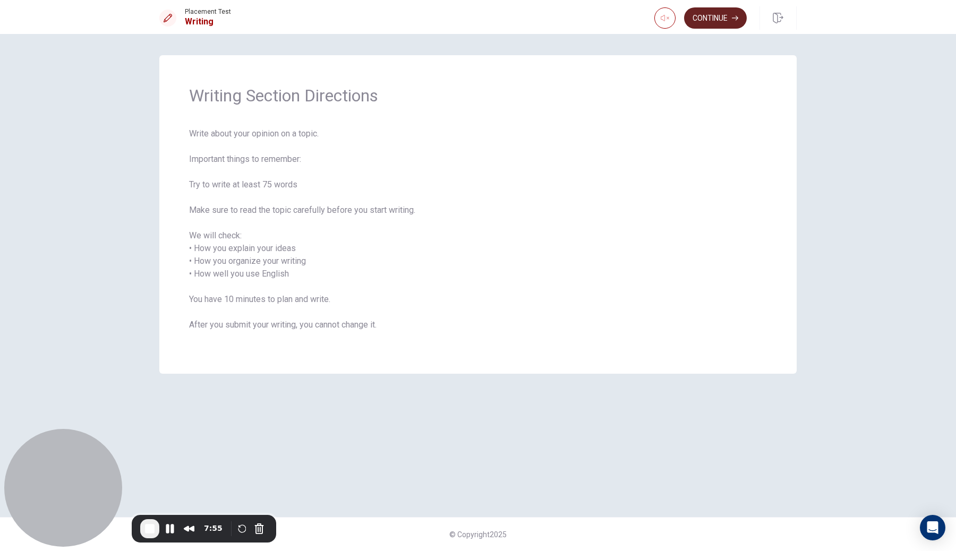
click at [718, 24] on button "Continue" at bounding box center [715, 17] width 63 height 21
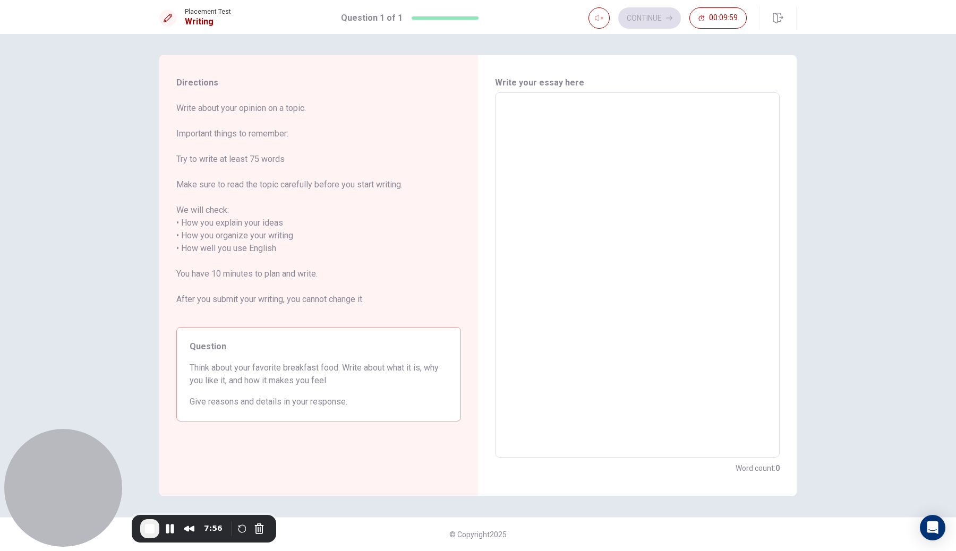
click at [643, 219] on textarea at bounding box center [638, 275] width 270 height 348
type textarea "a"
type textarea "x"
type textarea "ai"
type textarea "x"
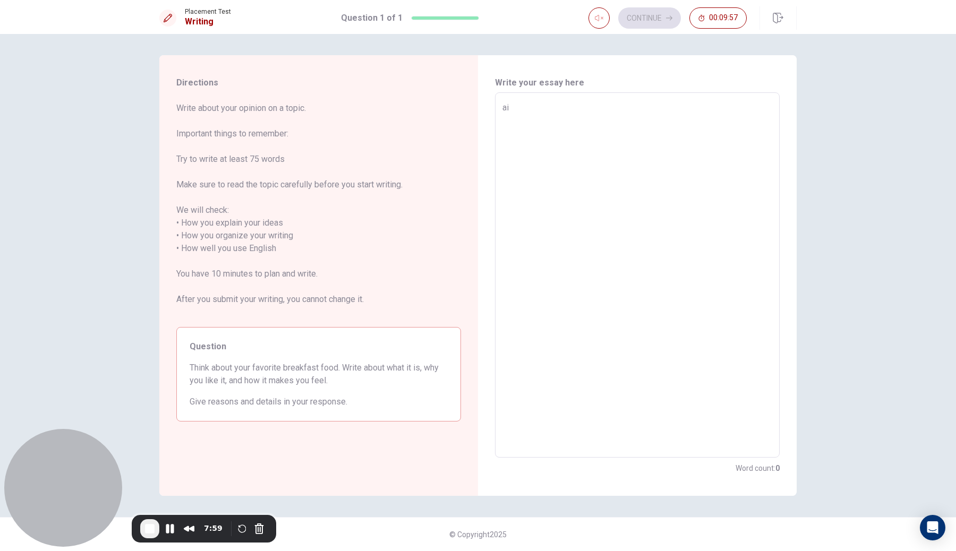
type textarea "ais"
type textarea "x"
type textarea "aisd"
type textarea "x"
type textarea "aisda"
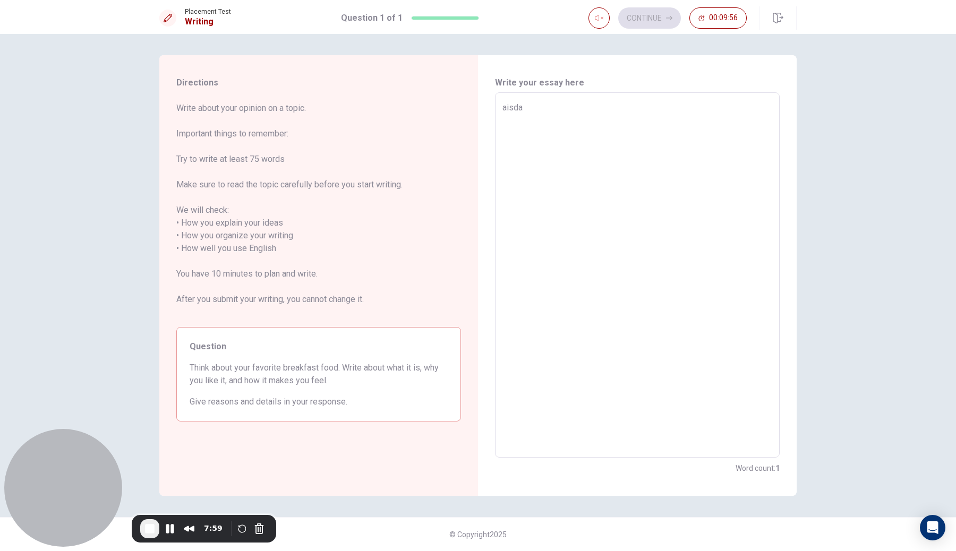
type textarea "x"
type textarea "aisdas"
type textarea "x"
type textarea "aisdasb"
type textarea "x"
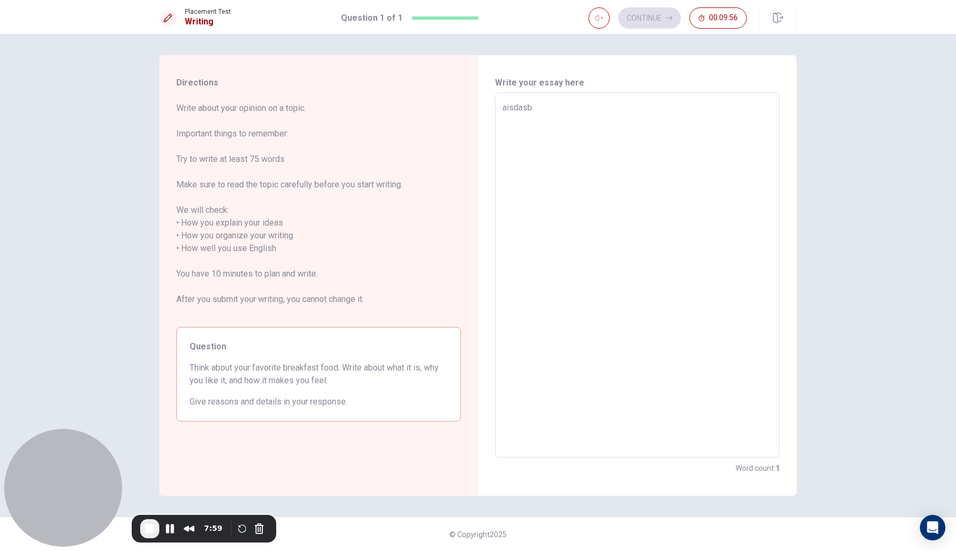
type textarea "aisdasbd"
type textarea "x"
type textarea "aisdasbd"
type textarea "x"
type textarea "aisdasbd a"
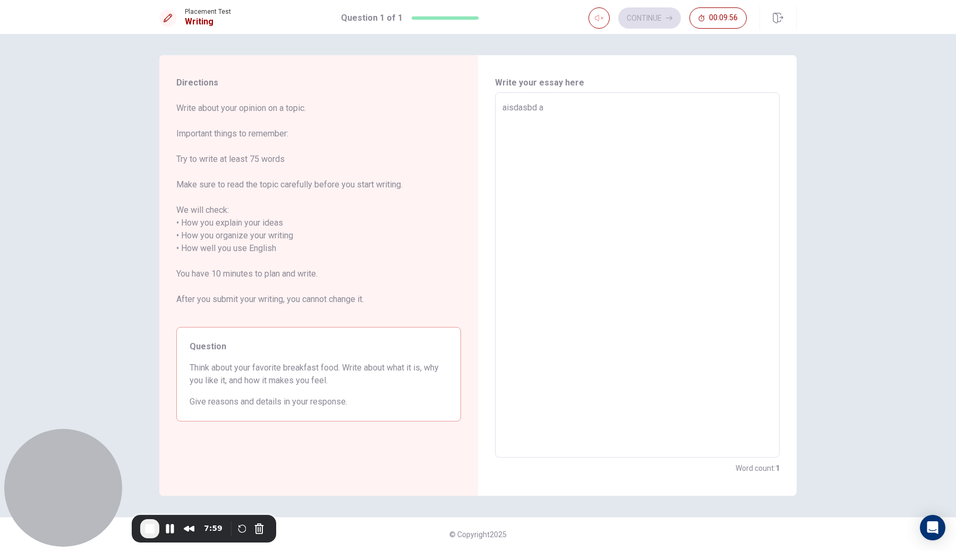
type textarea "x"
type textarea "aisdasbd ai"
type textarea "x"
type textarea "aisdasbd ais"
type textarea "x"
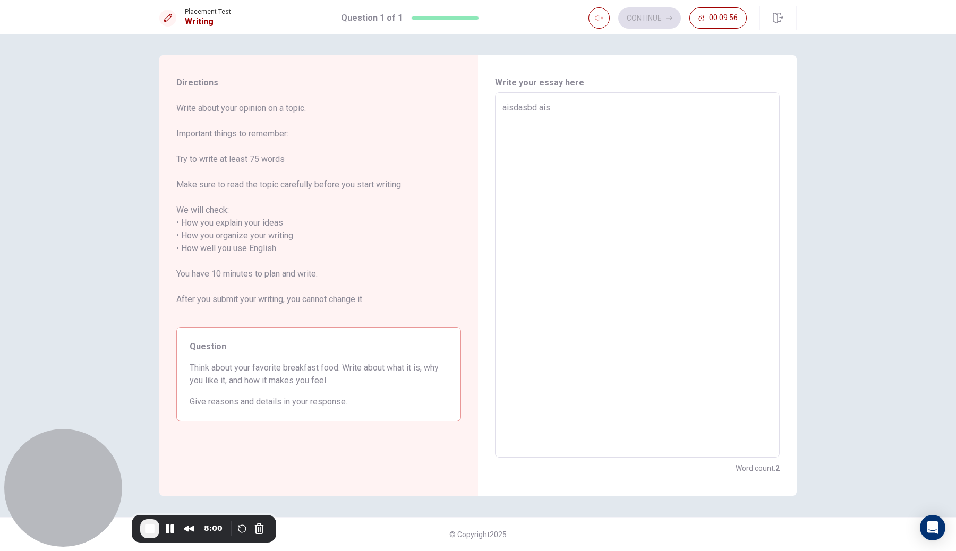
type textarea "aisdasbd aisd"
type textarea "x"
type textarea "aisdasbd aisd"
type textarea "x"
type textarea "aisdasbd aisd a"
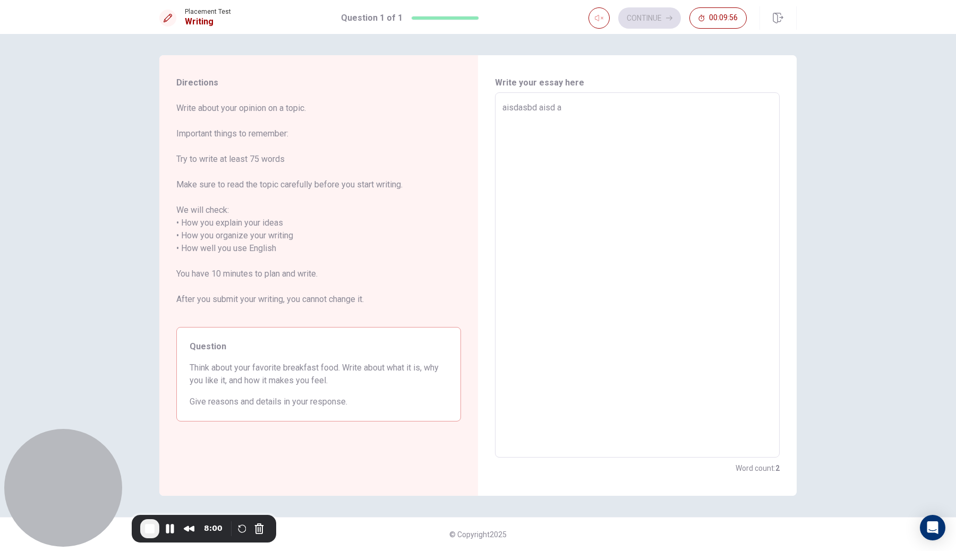
type textarea "x"
type textarea "aisdasbd aisd ai"
type textarea "x"
type textarea "aisdasbd aisd ais"
type textarea "x"
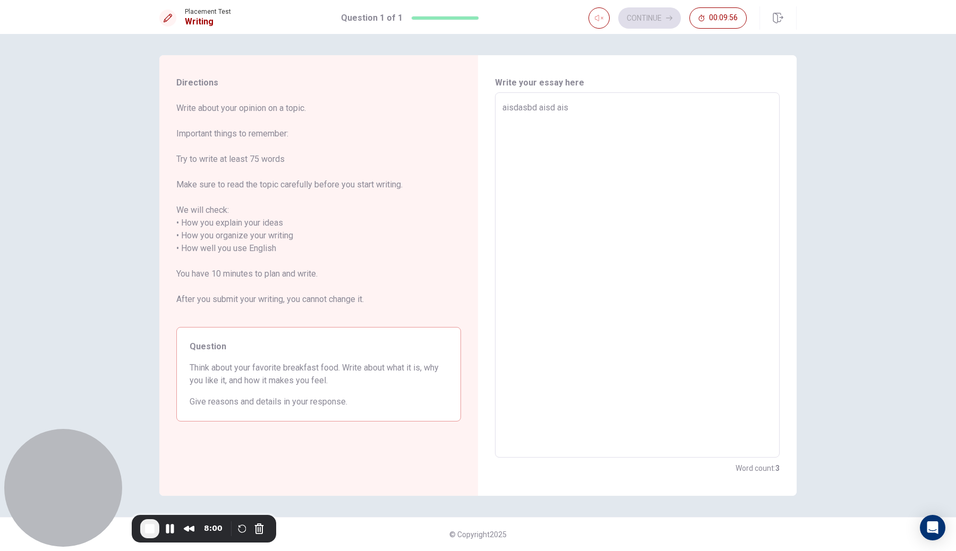
type textarea "aisdasbd aisd aisn"
type textarea "x"
type textarea "aisdasbd aisd aisnd"
type textarea "x"
type textarea "aisdasbd aisd aisnda"
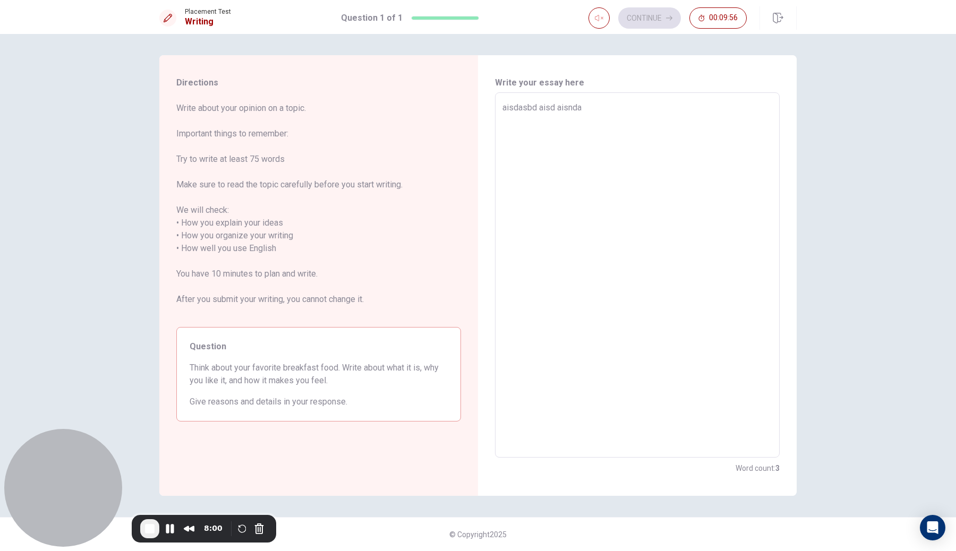
type textarea "x"
type textarea "aisdasbd aisd aisndas"
type textarea "x"
type textarea "aisdasbd aisd aisndasb"
type textarea "x"
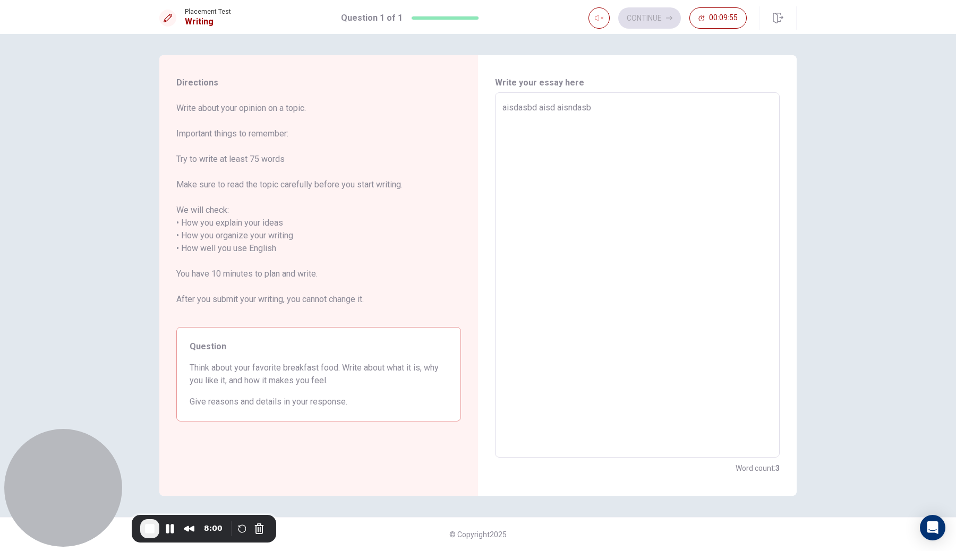
type textarea "aisdasbd aisd aisndasbd"
type textarea "x"
type textarea "aisdasbd aisd aisndasbd"
type textarea "x"
type textarea "aisdasbd aisd aisndasbd a"
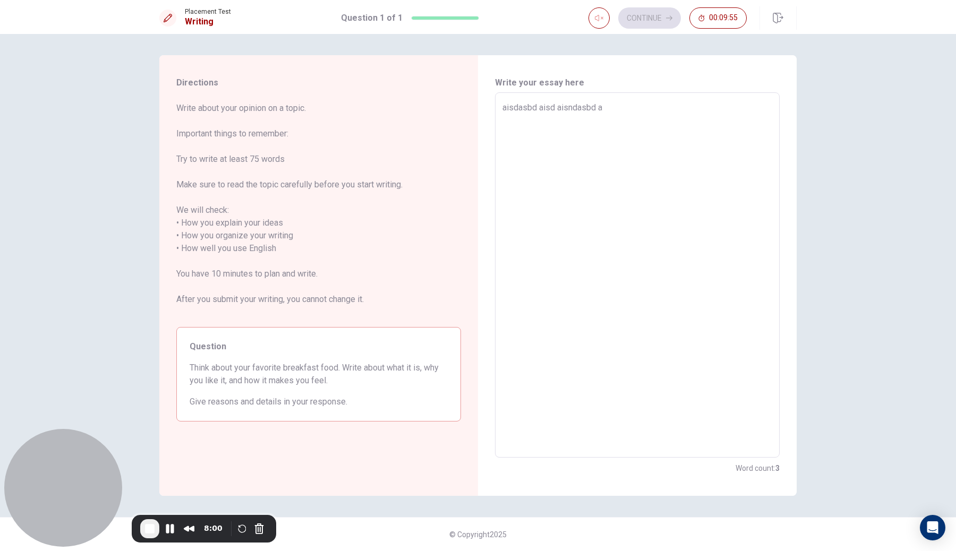
type textarea "x"
type textarea "aisdasbd aisd aisndasbd as"
type textarea "x"
type textarea "aisdasbd aisd aisndasbd asd"
type textarea "x"
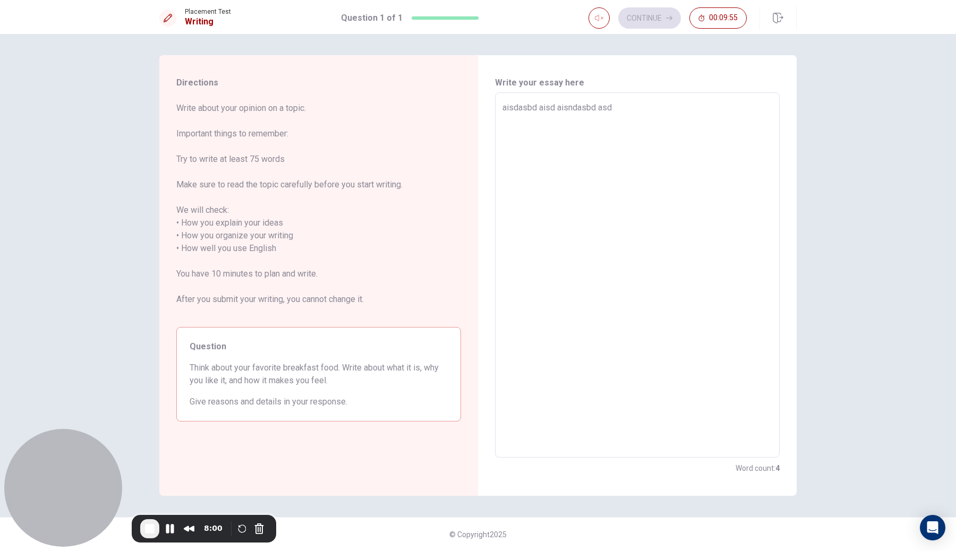
type textarea "aisdasbd aisd aisndasbd asd"
type textarea "x"
type textarea "aisdasbd aisd aisndasbd asd a"
type textarea "x"
type textarea "aisdasbd aisd aisndasbd asd a"
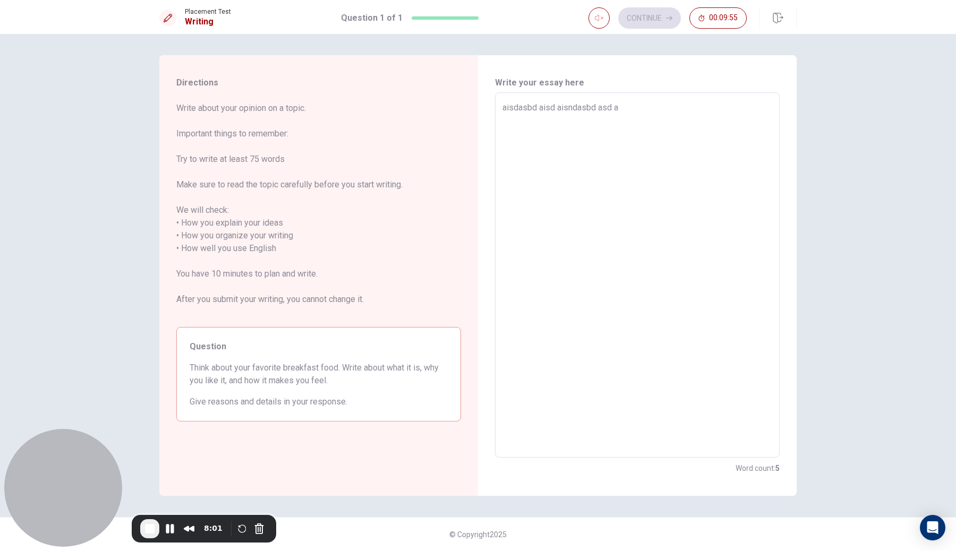
type textarea "x"
type textarea "aisdasbd aisd aisndasbd asd a d"
type textarea "x"
type textarea "aisdasbd aisd aisndasbd asd a da"
type textarea "x"
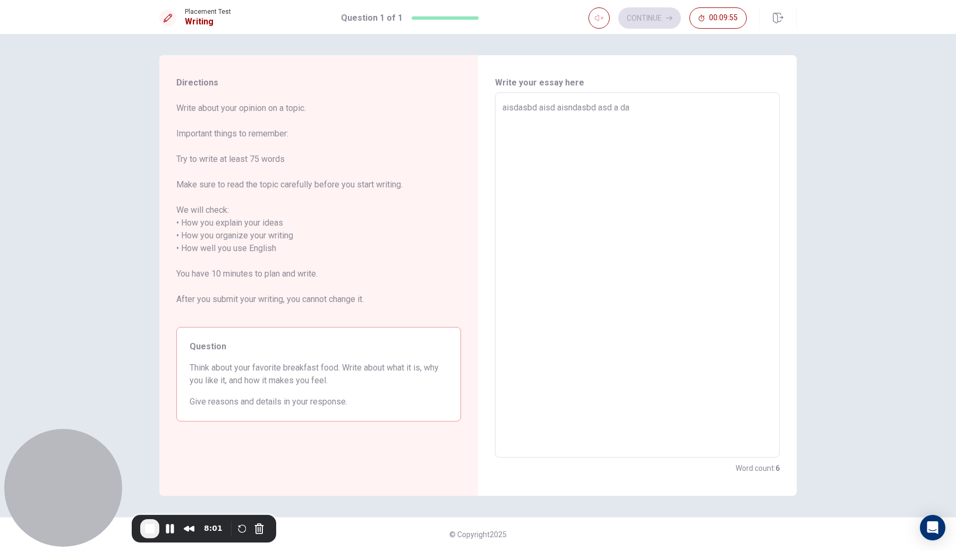
type textarea "aisdasbd aisd aisndasbd asd a dad"
type textarea "x"
type textarea "aisdasbd aisd aisndasbd asd a dad"
type textarea "x"
type textarea "aisdasbd aisd aisndasbd asd a dad"
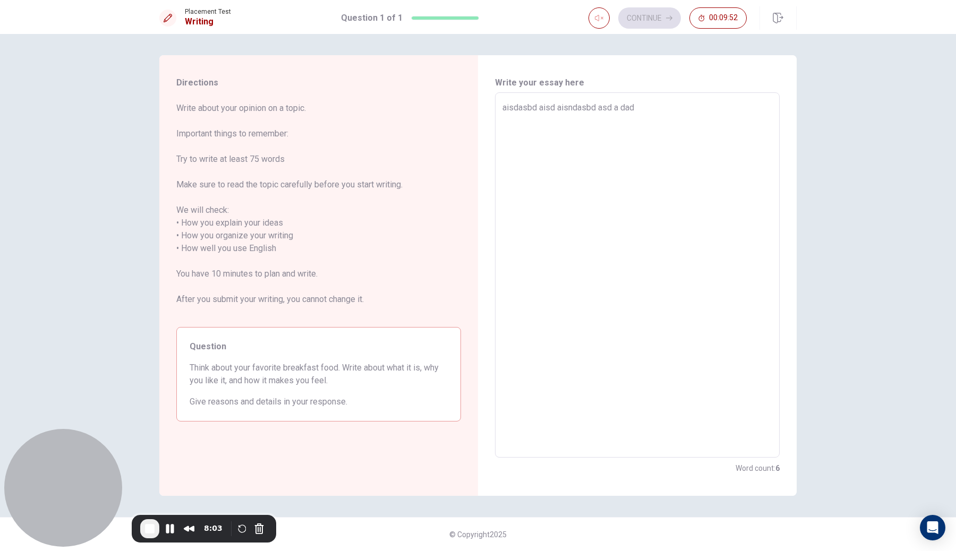
drag, startPoint x: 370, startPoint y: 408, endPoint x: 157, endPoint y: 329, distance: 227.2
click at [157, 329] on div "Directions Write about your opinion on a topic. Important things to remember: T…" at bounding box center [477, 275] width 671 height 441
click at [704, 169] on textarea "aisdasbd aisd aisndasbd asd a dad" at bounding box center [638, 275] width 270 height 348
click at [260, 151] on span "Write about your opinion on a topic. Important things to remember: Try to write…" at bounding box center [318, 210] width 285 height 217
click at [261, 156] on span "Write about your opinion on a topic. Important things to remember: Try to write…" at bounding box center [318, 210] width 285 height 217
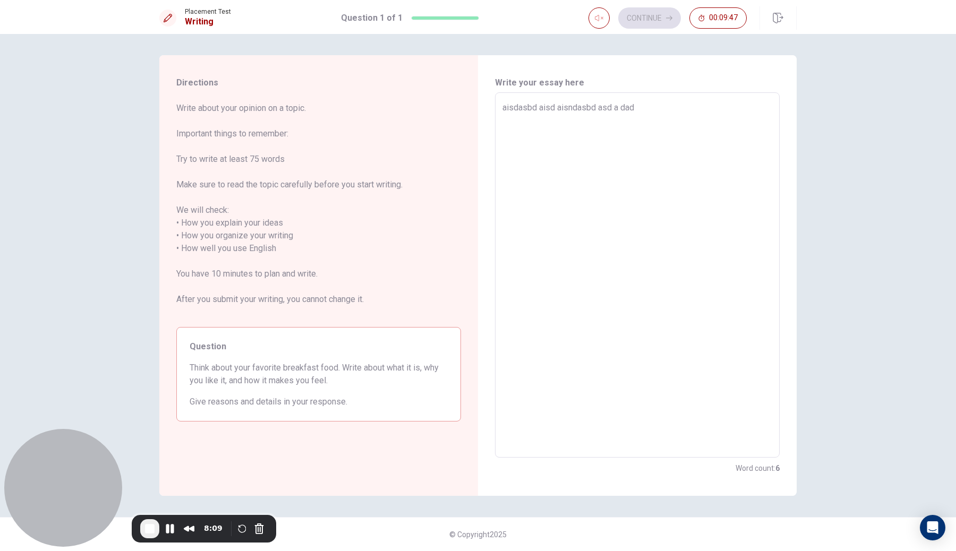
click at [261, 155] on span "Write about your opinion on a topic. Important things to remember: Try to write…" at bounding box center [318, 210] width 285 height 217
drag, startPoint x: 261, startPoint y: 155, endPoint x: 344, endPoint y: 169, distance: 84.1
click at [261, 155] on span "Write about your opinion on a topic. Important things to remember: Try to write…" at bounding box center [318, 210] width 285 height 217
click at [700, 112] on textarea "aisdasbd aisd aisndasbd asd a dad" at bounding box center [638, 275] width 270 height 348
click at [246, 152] on span "Write about your opinion on a topic. Important things to remember: Try to write…" at bounding box center [318, 210] width 285 height 217
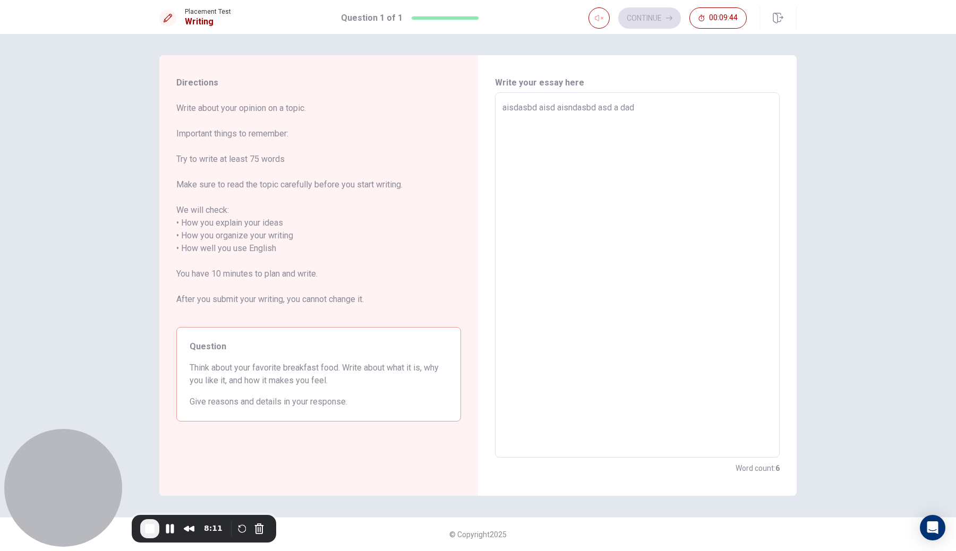
click at [246, 152] on span "Write about your opinion on a topic. Important things to remember: Try to write…" at bounding box center [318, 210] width 285 height 217
drag, startPoint x: 246, startPoint y: 152, endPoint x: 257, endPoint y: 144, distance: 13.0
click at [246, 151] on span "Write about your opinion on a topic. Important things to remember: Try to write…" at bounding box center [318, 210] width 285 height 217
type textarea "x"
click at [700, 143] on textarea "aisdasbd aisd aisndasbd asd a dad" at bounding box center [638, 275] width 270 height 348
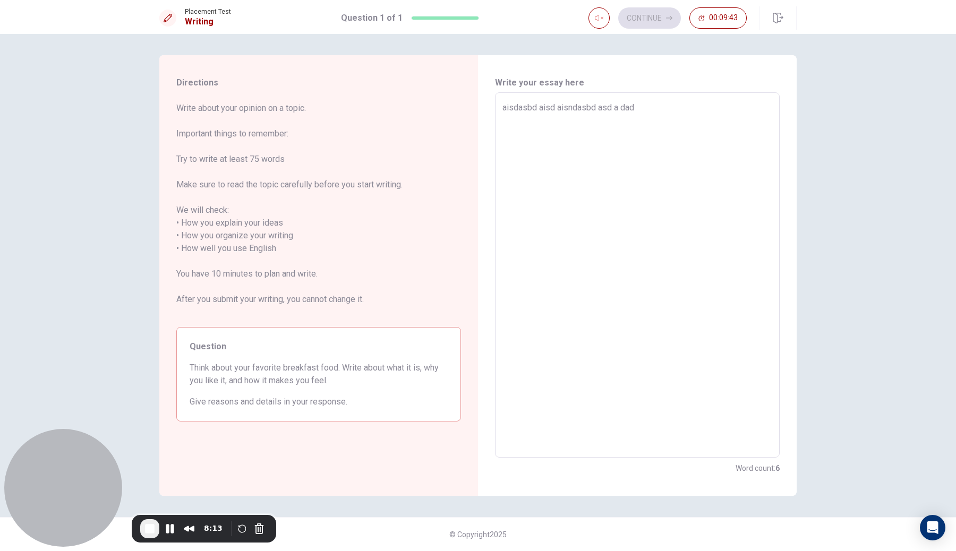
type textarea "aisdasbd aisd aisndasbd asd a dad a"
type textarea "x"
type textarea "aisdasbd aisd aisndasbd asd a dad as"
type textarea "x"
type textarea "aisdasbd aisd aisndasbd asd a dad [PERSON_NAME]"
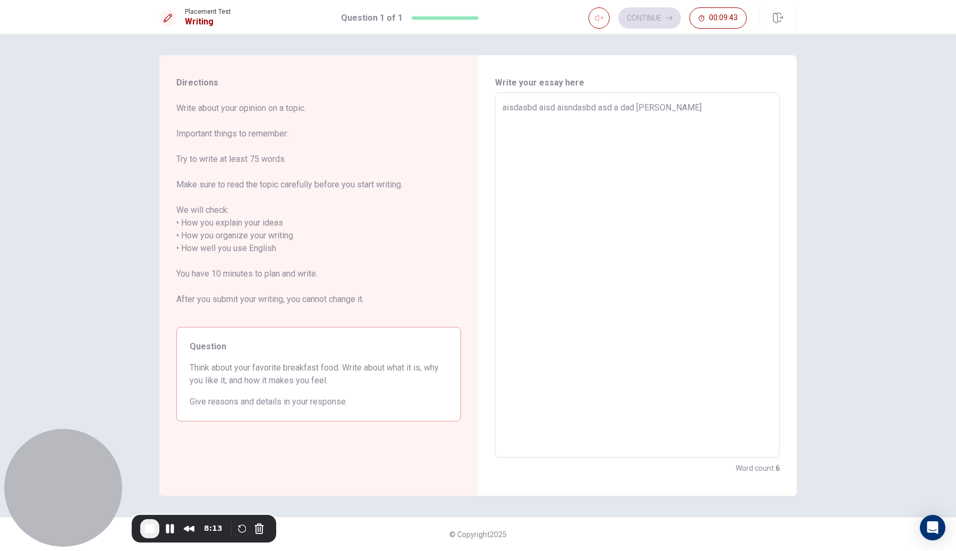
type textarea "x"
type textarea "aisdasbd aisd aisndasbd asd a dad [PERSON_NAME]"
type textarea "x"
type textarea "aisdasbd aisd aisndasbd asd a dad asjid"
type textarea "x"
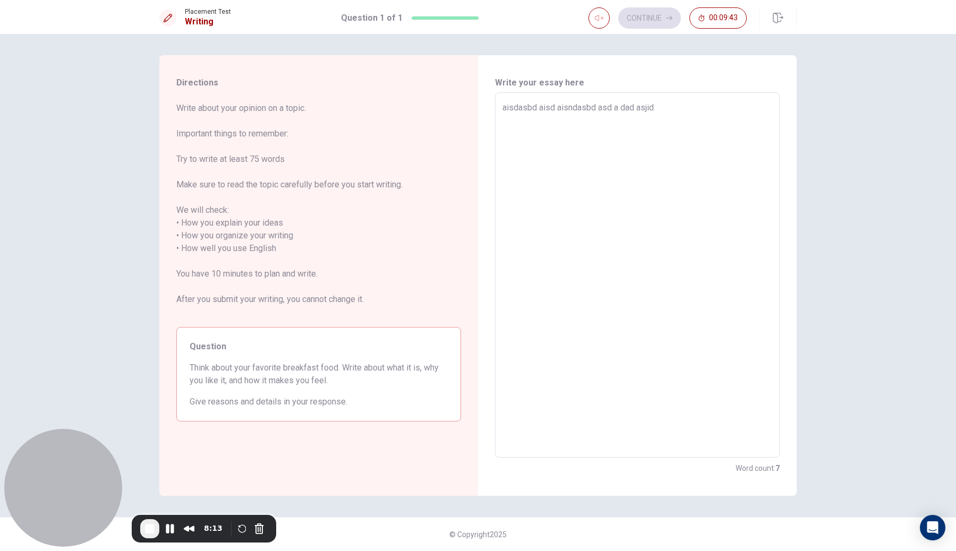
type textarea "aisdasbd aisd aisndasbd asd a dad asjida"
type textarea "x"
type textarea "aisdasbd aisd aisndasbd asd a dad asjidas"
type textarea "x"
type textarea "aisdasbd aisd aisndasbd asd a dad asjidasd"
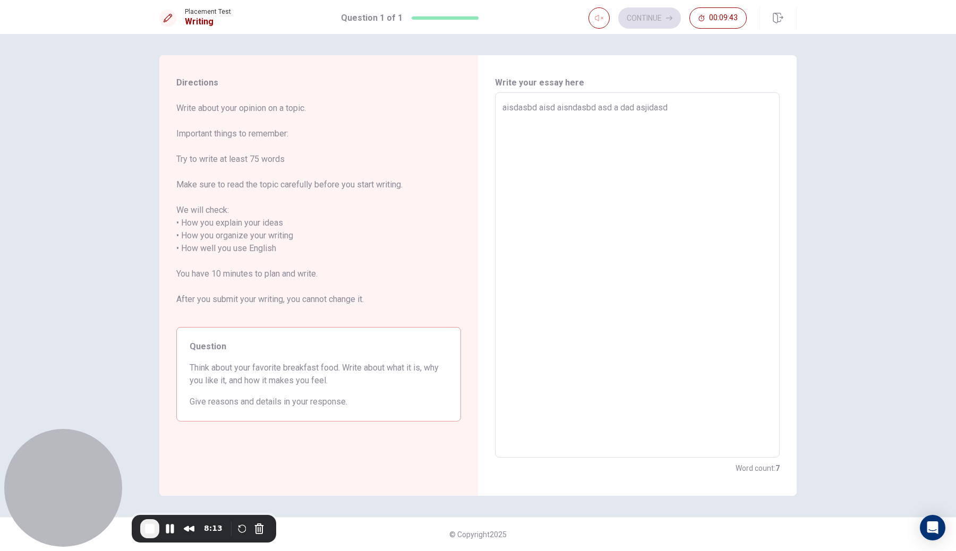
type textarea "x"
type textarea "aisdasbd aisd aisndasbd asd a dad asjidasd"
type textarea "x"
type textarea "aisdasbd aisd aisndasbd asd a dad asjidasd a"
type textarea "x"
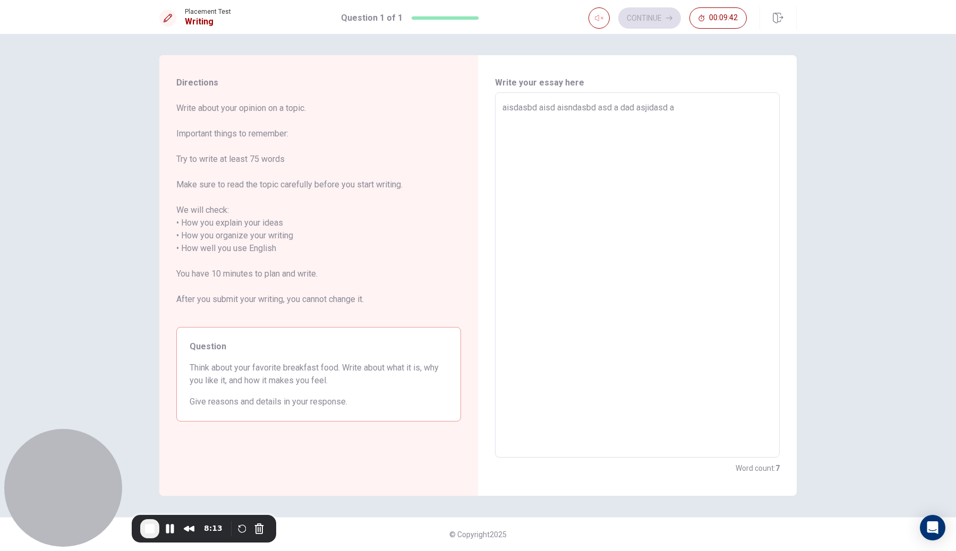
type textarea "aisdasbd aisd aisndasbd asd a dad asjidasd ai"
type textarea "x"
type textarea "aisdasbd aisd aisndasbd asd a dad asjidasd aid"
type textarea "x"
type textarea "aisdasbd aisd aisndasbd asd a dad asjidasd [PERSON_NAME]"
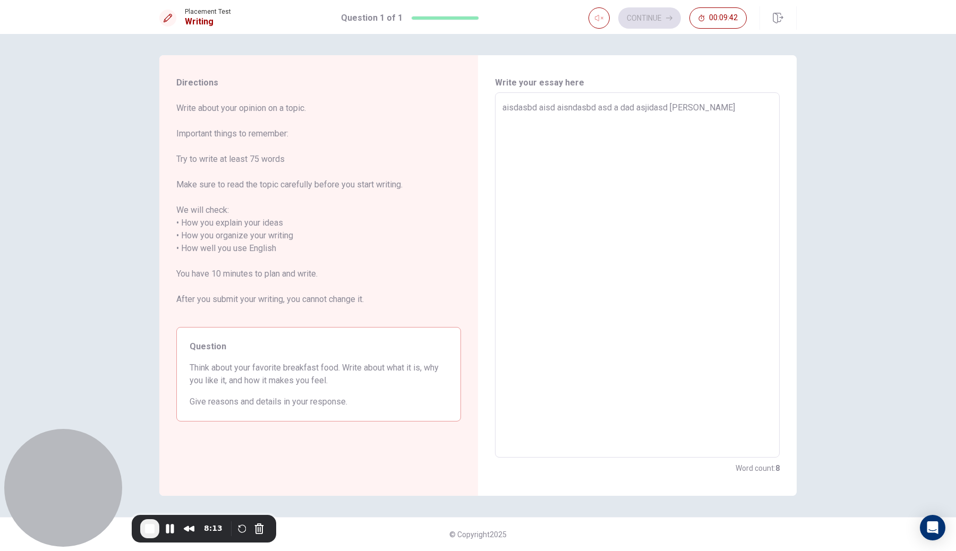
type textarea "x"
type textarea "aisdasbd aisd aisndasbd asd a dad asjidasd aidad"
type textarea "x"
type textarea "aisdasbd aisd aisndasbd asd a dad asjidasd aidad"
type textarea "x"
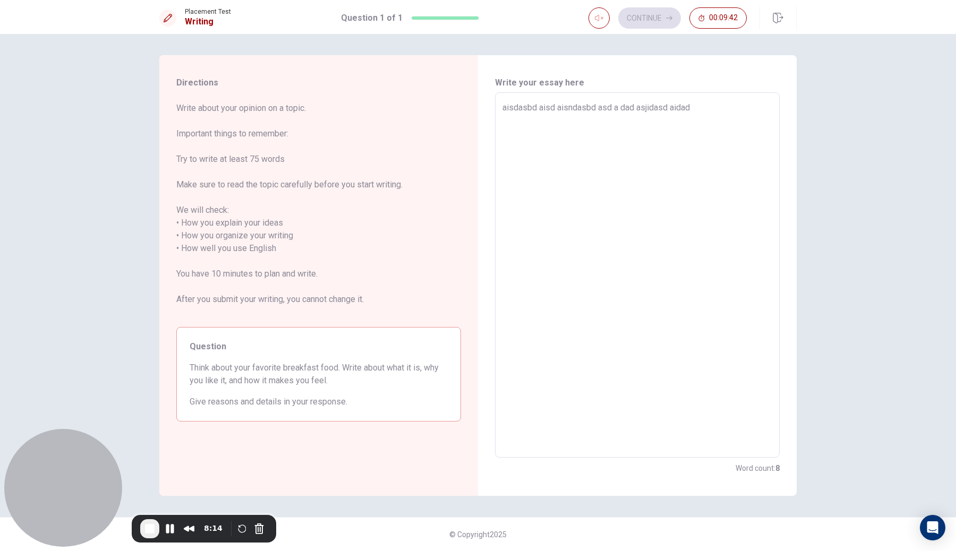
type textarea "aisdasbd aisd aisndasbd asd a dad asjidasd aidad"
type textarea "x"
type textarea "aisdasbd aisd aisndasbd asd a dad asjidasd aidad"
type textarea "x"
type textarea "aisdasbd aisd aisndasbd asd a dad asjidasd aidad a"
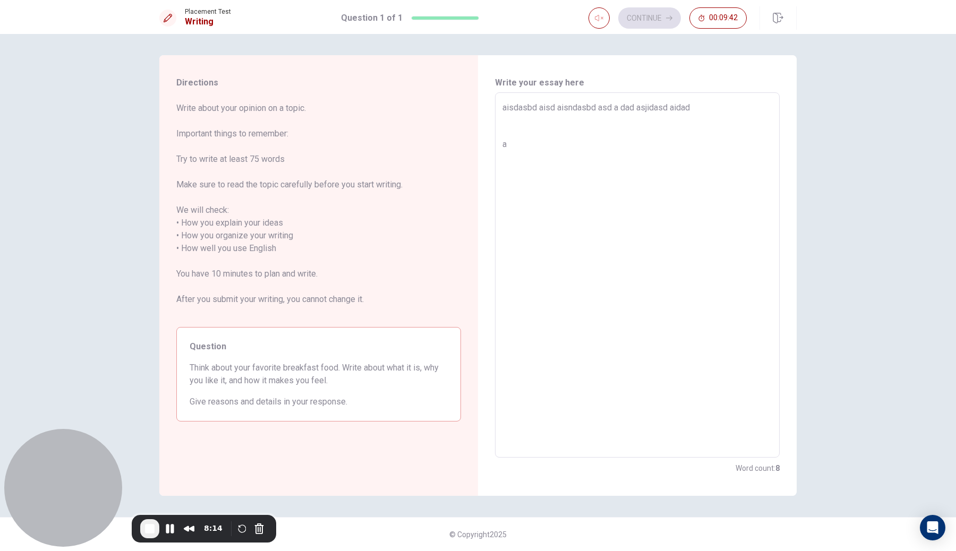
type textarea "x"
type textarea "aisdasbd aisd aisndasbd asd a dad asjidasd aidad as"
type textarea "x"
type textarea "aisdasbd aisd aisndasbd asd a dad asjidasd aidad asd"
type textarea "x"
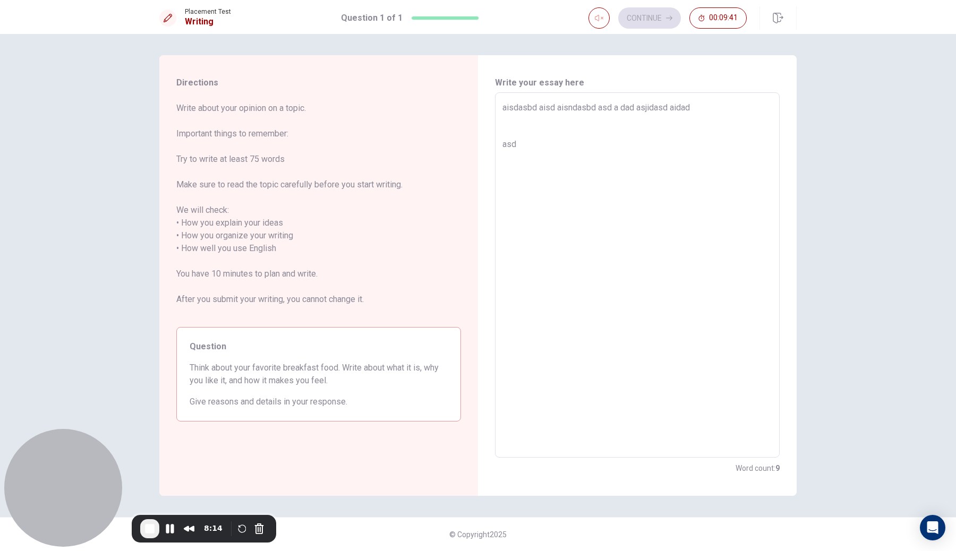
type textarea "aisdasbd aisd aisndasbd asd a dad asjidasd aidad [GEOGRAPHIC_DATA]"
type textarea "x"
type textarea "aisdasbd aisd aisndasbd asd a dad asjidasd aidad [GEOGRAPHIC_DATA]"
type textarea "x"
type textarea "aisdasbd aisd aisndasbd asd a dad asjidasd aidad [GEOGRAPHIC_DATA]"
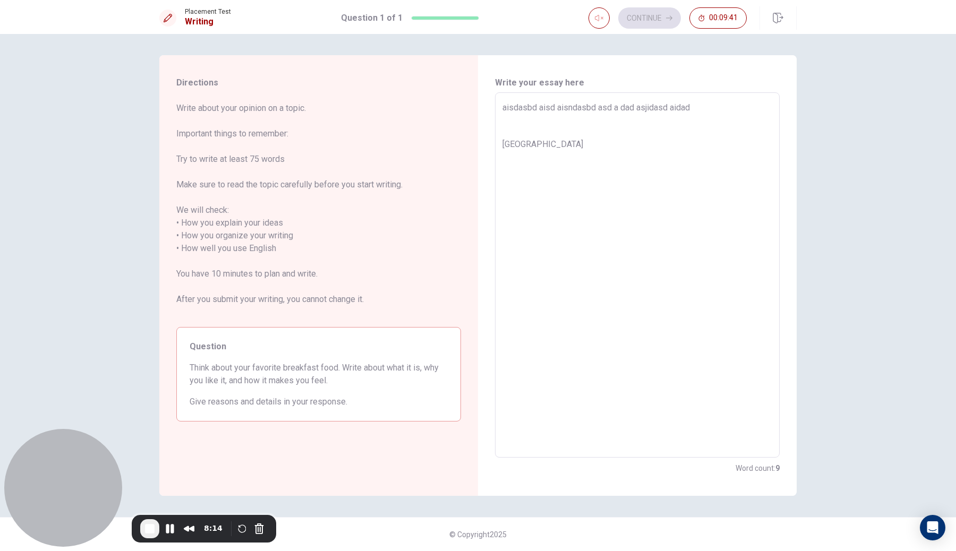
type textarea "x"
type textarea "aisdasbd aisd aisndasbd asd a dad asjidasd aidad asdas d"
type textarea "x"
type textarea "aisdasbd aisd aisndasbd asd a dad asjidasd aidad asdas d"
type textarea "x"
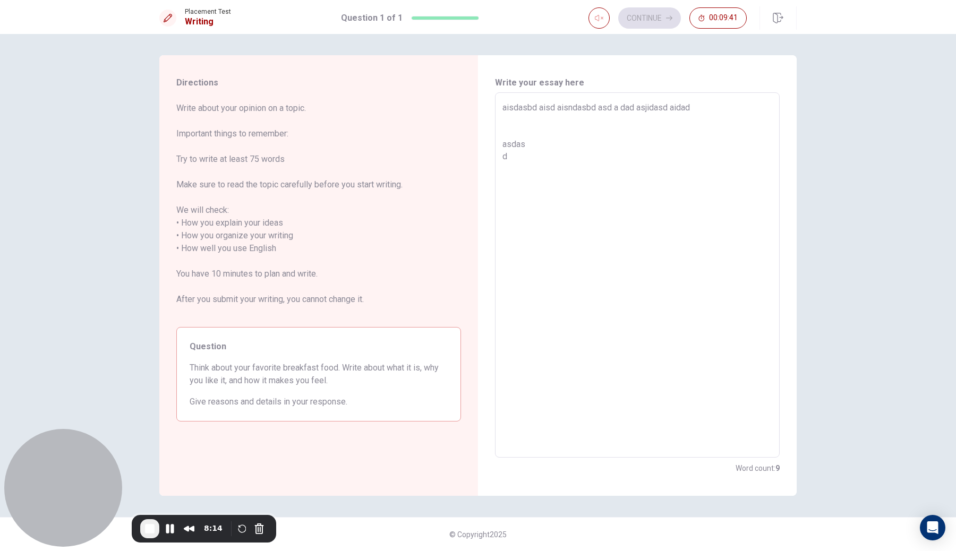
type textarea "aisdasbd aisd aisndasbd asd a dad asjidasd aidad asdas d a"
type textarea "x"
type textarea "aisdasbd aisd aisndasbd asd a dad asjidasd aidad asdas d a"
type textarea "x"
type textarea "aisdasbd aisd aisndasbd asd a dad asjidasd aidad asdas d a d"
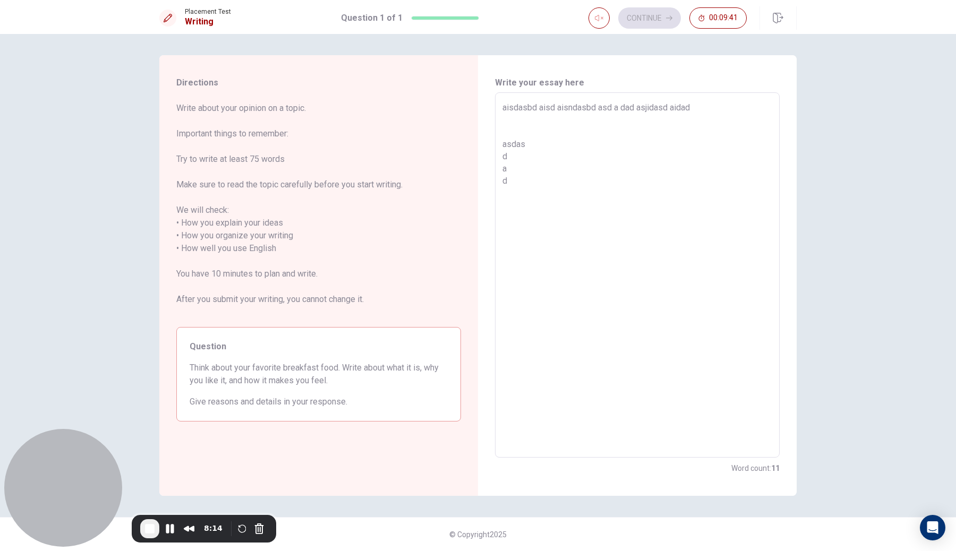
type textarea "x"
type textarea "aisdasbd aisd aisndasbd asd a dad asjidasd aidad asdas d a da"
type textarea "x"
type textarea "aisdasbd aisd aisndasbd asd a dad asjidasd aidad asdas d a da"
type textarea "x"
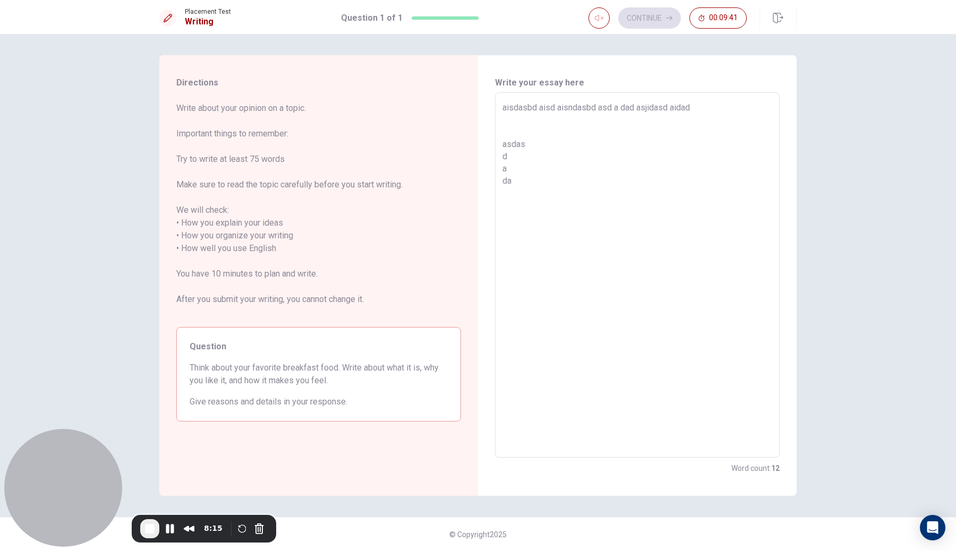
type textarea "aisdasbd aisd aisndasbd asd a dad asjidasd aidad asdas d a da d"
type textarea "x"
type textarea "aisdasbd aisd aisndasbd asd a dad asjidasd aidad asdas d a da d"
type textarea "x"
type textarea "aisdasbd aisd aisndasbd asd a dad asjidasd aidad asdas d a da d"
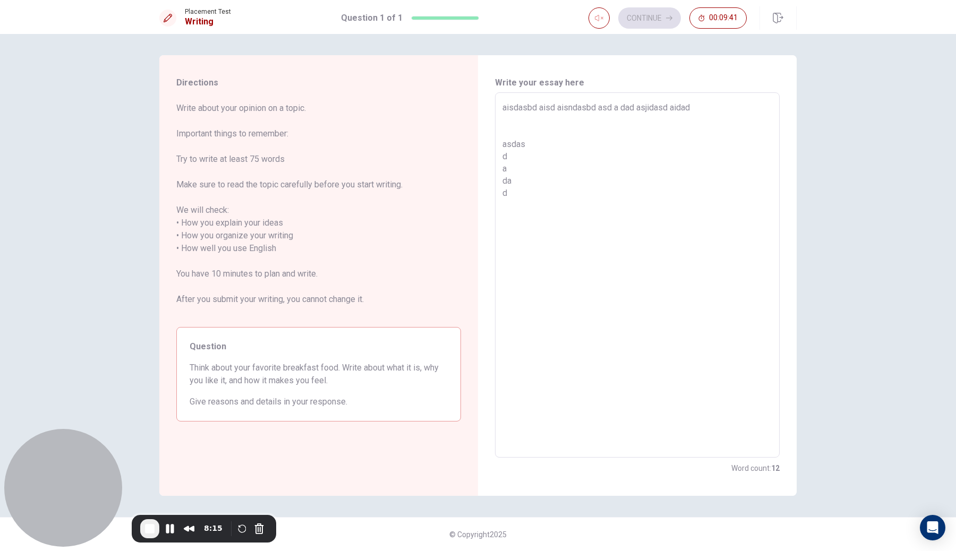
type textarea "x"
type textarea "aisdasbd aisd aisndasbd asd a dad asjidasd aidad asdas d a da d a"
type textarea "x"
type textarea "aisdasbd aisd aisndasbd asd a dad asjidasd aidad asdas d a da d as"
type textarea "x"
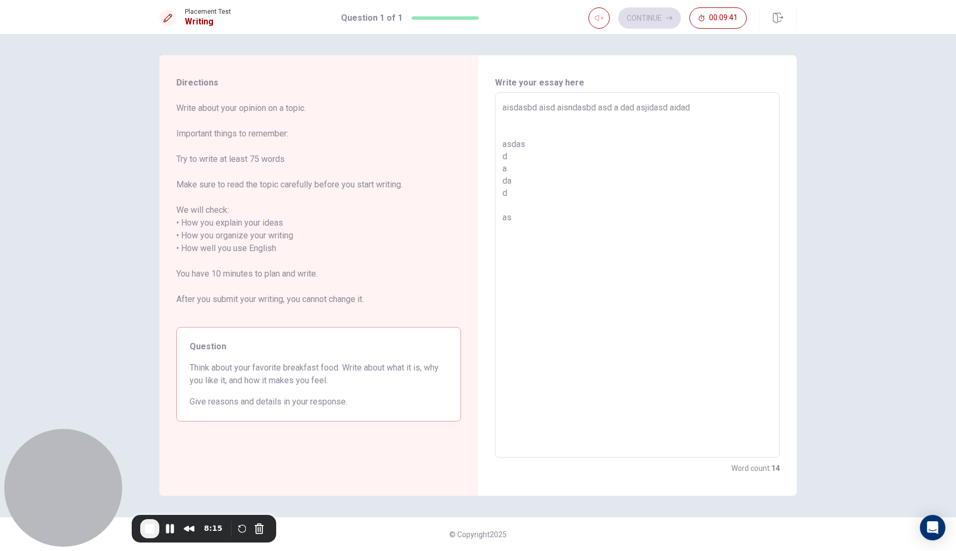
type textarea "aisdasbd aisd aisndasbd asd a dad asjidasd aidad asdas d a da d asd"
click at [621, 190] on textarea "aisdasbd aisd aisndasbd asd a dad asjidasd aidad asdas d a da d asd" at bounding box center [638, 275] width 270 height 348
click at [673, 167] on textarea "aisdasbd aisd aisndasbd asd a dad asjidasd aidad asdas d a da d asd" at bounding box center [638, 275] width 270 height 348
click at [683, 223] on textarea "aisdasbd aisd aisndasbd asd a dad asjidasd aidad asdas d a da d asd" at bounding box center [638, 275] width 270 height 348
type textarea "x"
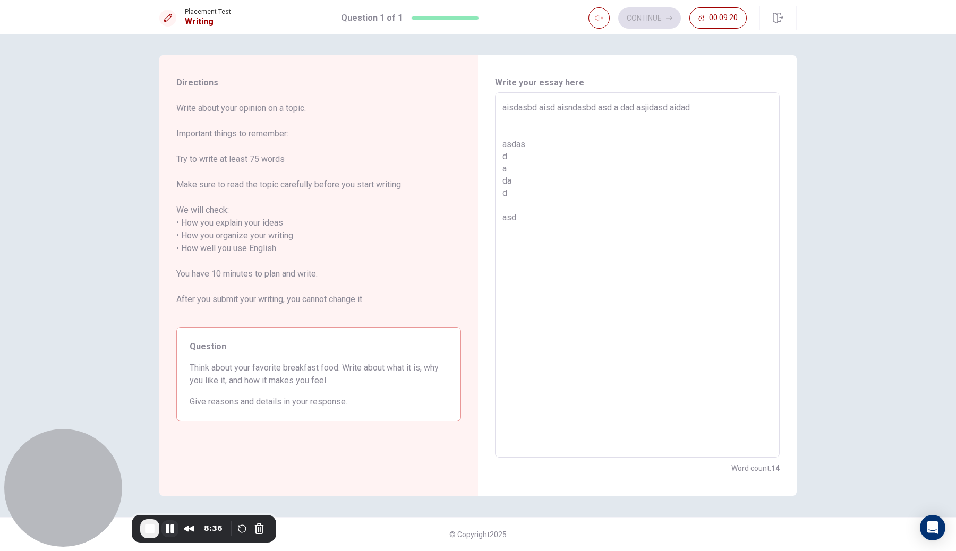
type textarea "aisdasbd aisd aisndasbd asd a dad asjidasd aidad asdas d a da d asd"
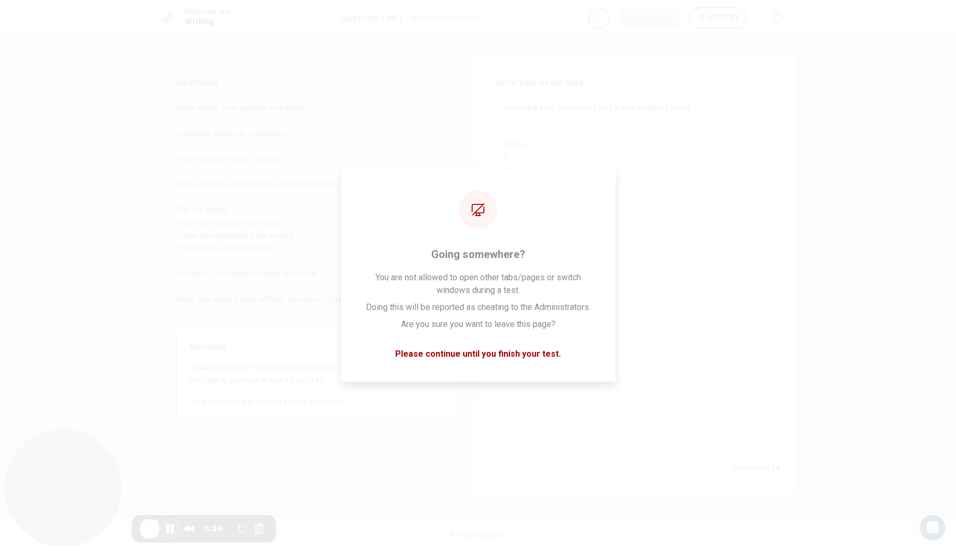
click at [168, 529] on button "Pause Recording" at bounding box center [169, 529] width 17 height 17
click at [168, 530] on span "Play Recording" at bounding box center [170, 530] width 13 height 13
click at [169, 530] on button "Pause Recording" at bounding box center [170, 529] width 17 height 17
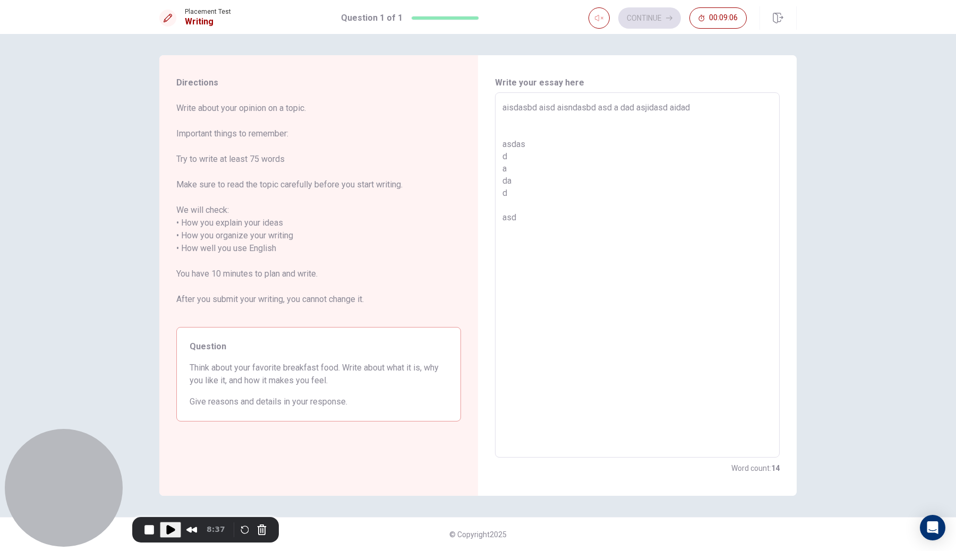
click at [669, 312] on textarea "aisdasbd aisd aisndasbd asd a dad asjidasd aidad asdas d a da d asd" at bounding box center [638, 275] width 270 height 348
click at [652, 14] on button "Continue" at bounding box center [649, 17] width 63 height 21
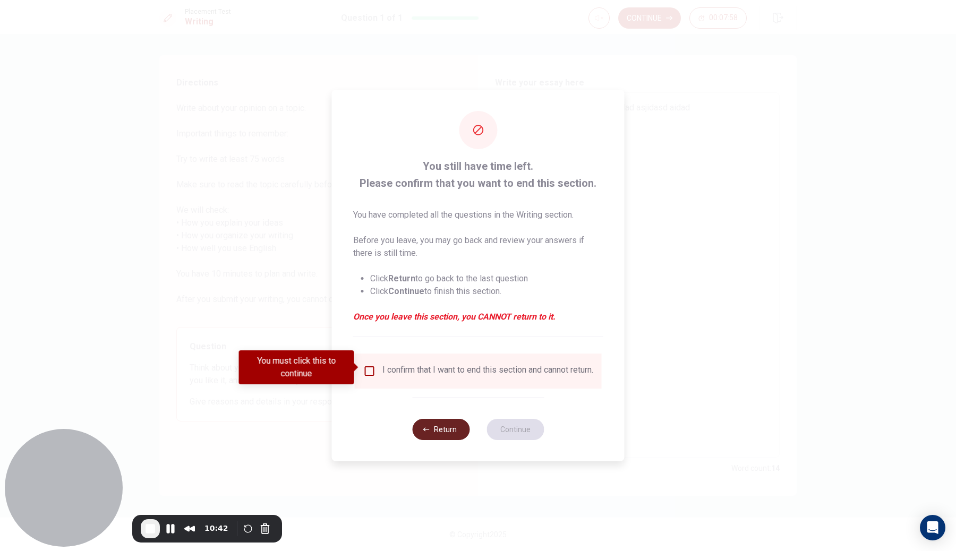
click at [450, 431] on button "Return" at bounding box center [440, 429] width 57 height 21
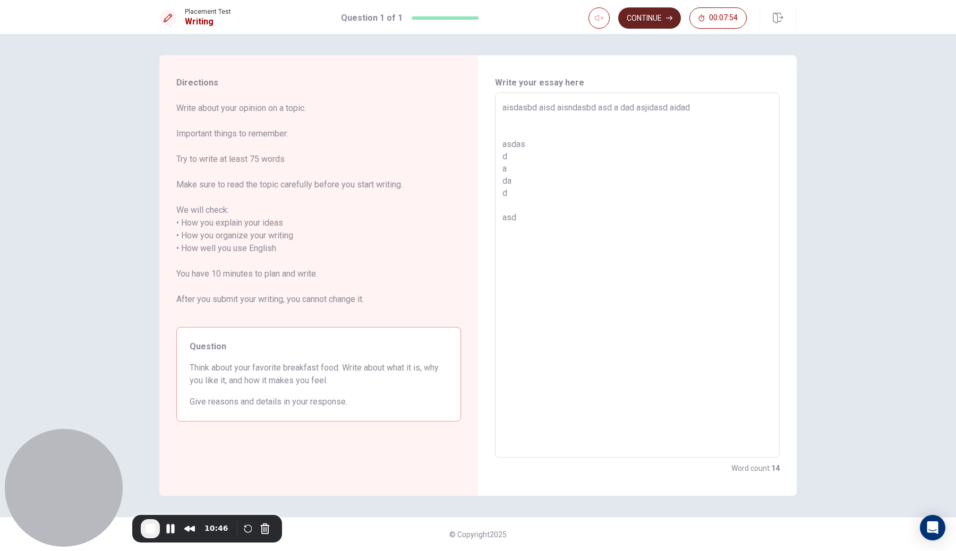
click at [656, 21] on button "Continue" at bounding box center [649, 17] width 63 height 21
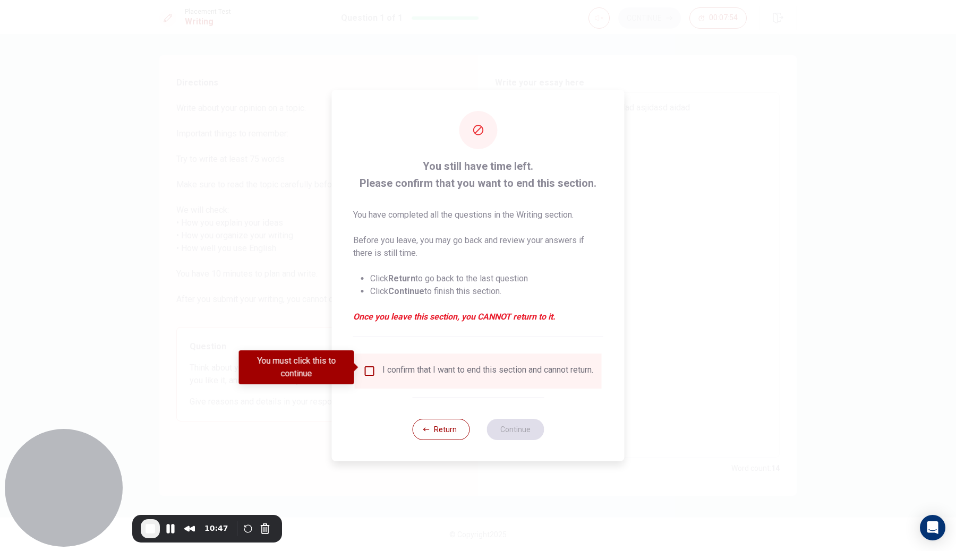
click at [367, 370] on input "You must click this to continue" at bounding box center [369, 371] width 13 height 13
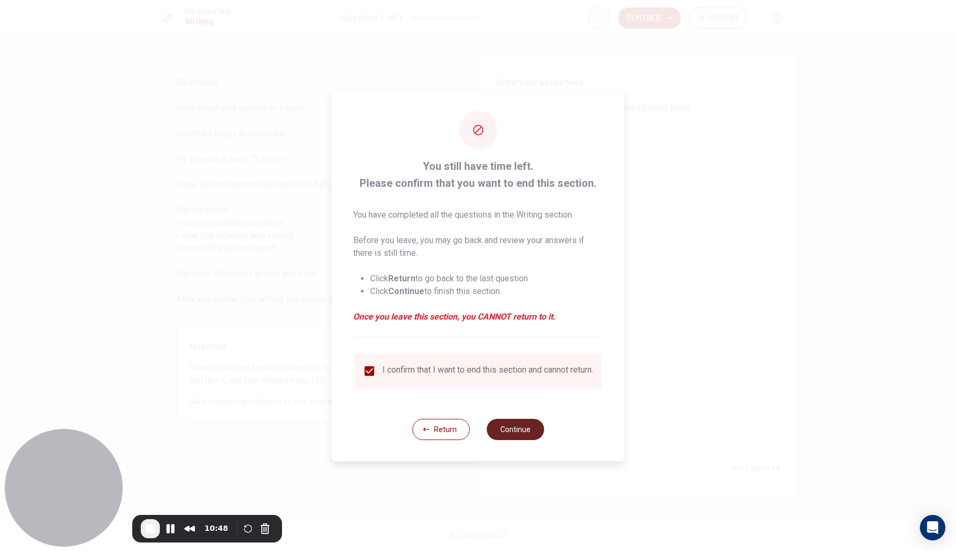
click at [518, 440] on button "Continue" at bounding box center [515, 429] width 57 height 21
type textarea "x"
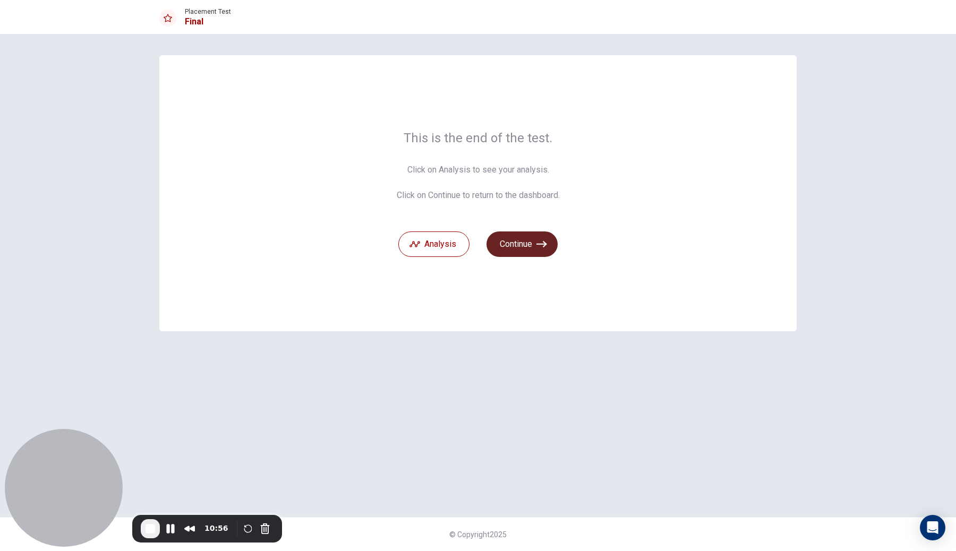
click at [533, 244] on button "Continue" at bounding box center [522, 244] width 71 height 25
